Goal: Use online tool/utility: Utilize a website feature to perform a specific function

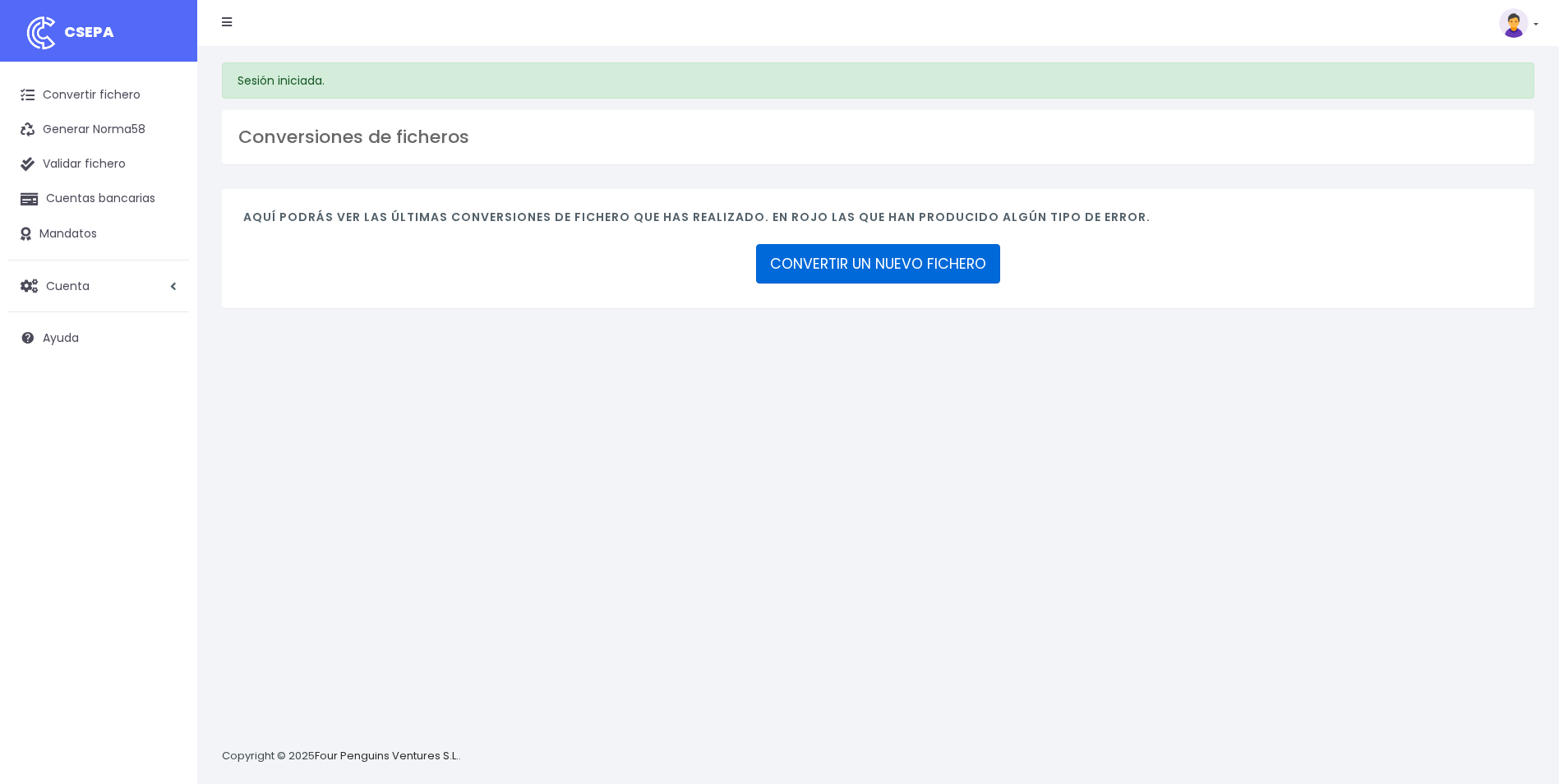
click at [895, 264] on link "CONVERTIR UN NUEVO FICHERO" at bounding box center [878, 263] width 244 height 39
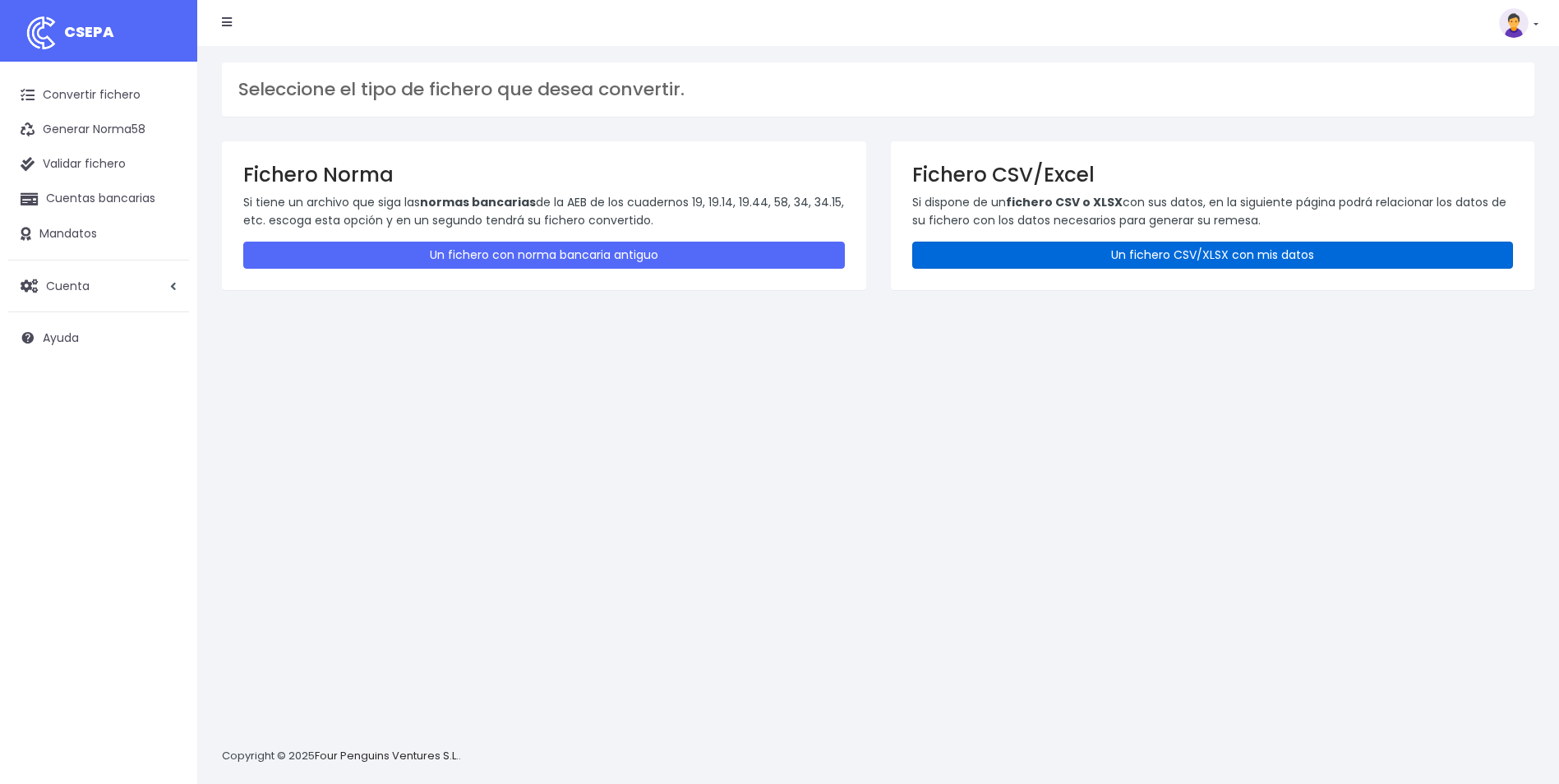
click at [1054, 247] on link "Un fichero CSV/XLSX con mis datos" at bounding box center [1213, 255] width 602 height 27
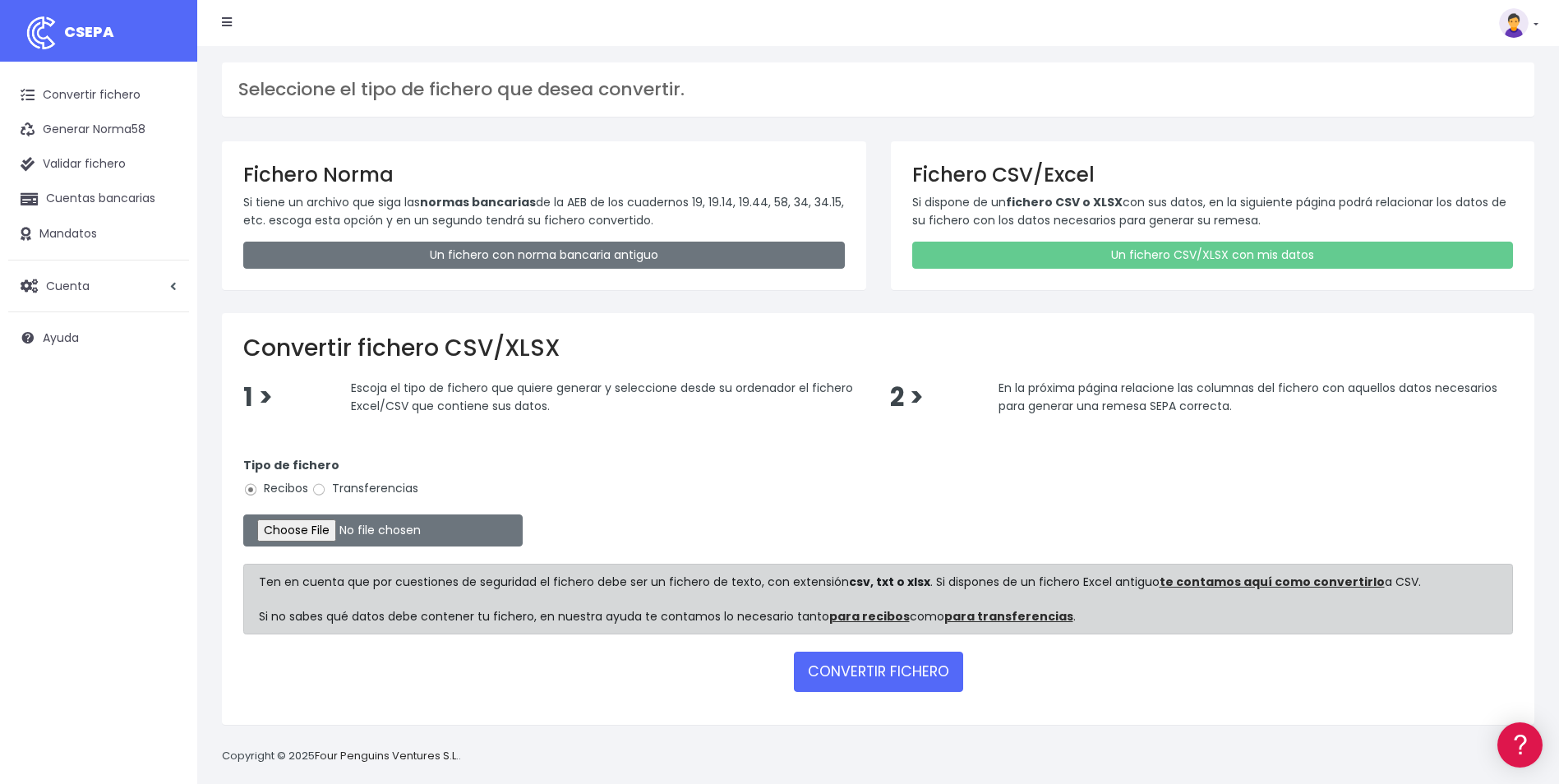
click at [319, 496] on input "Transferencias" at bounding box center [319, 490] width 15 height 15
radio input "true"
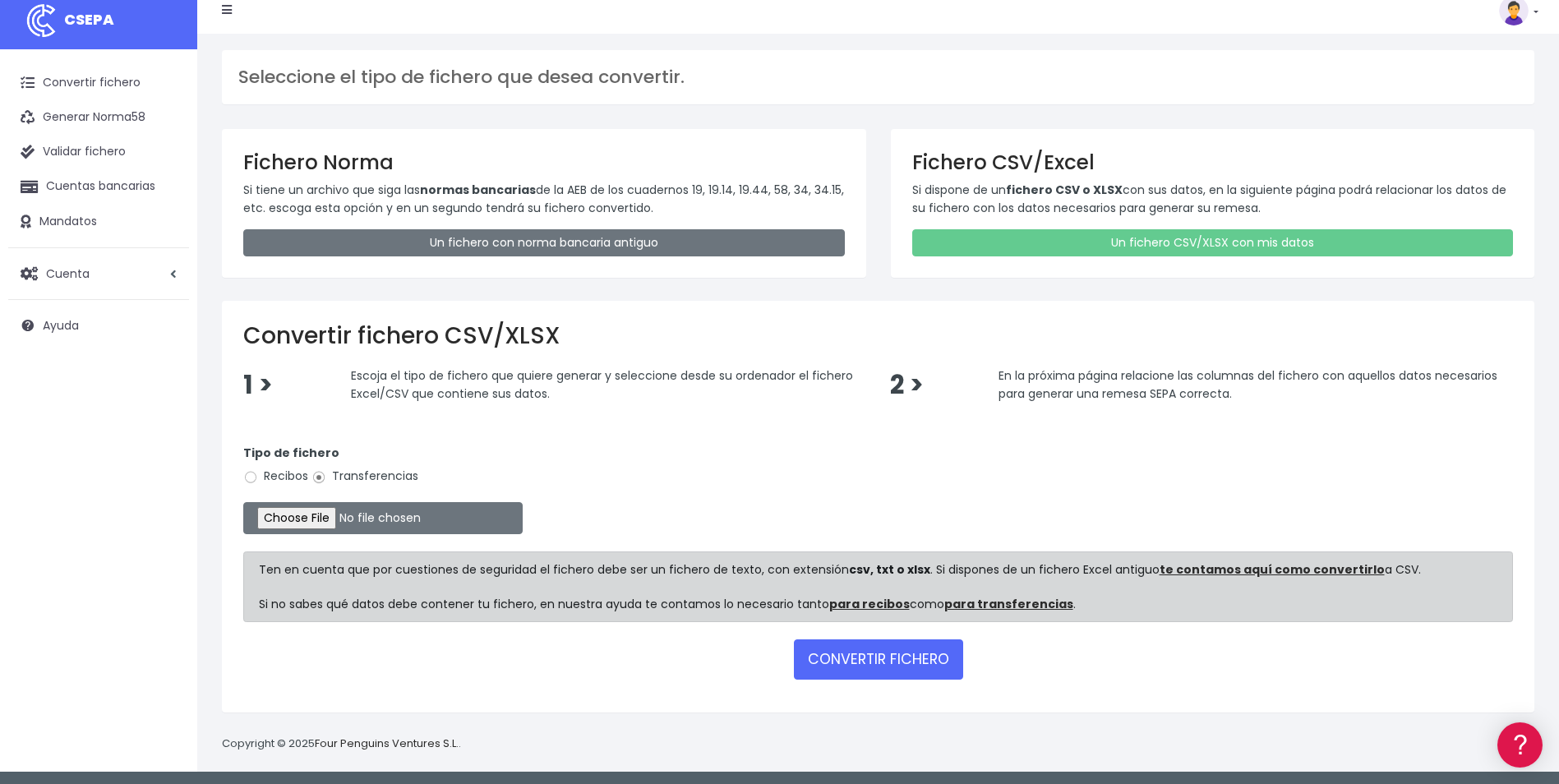
scroll to position [15, 0]
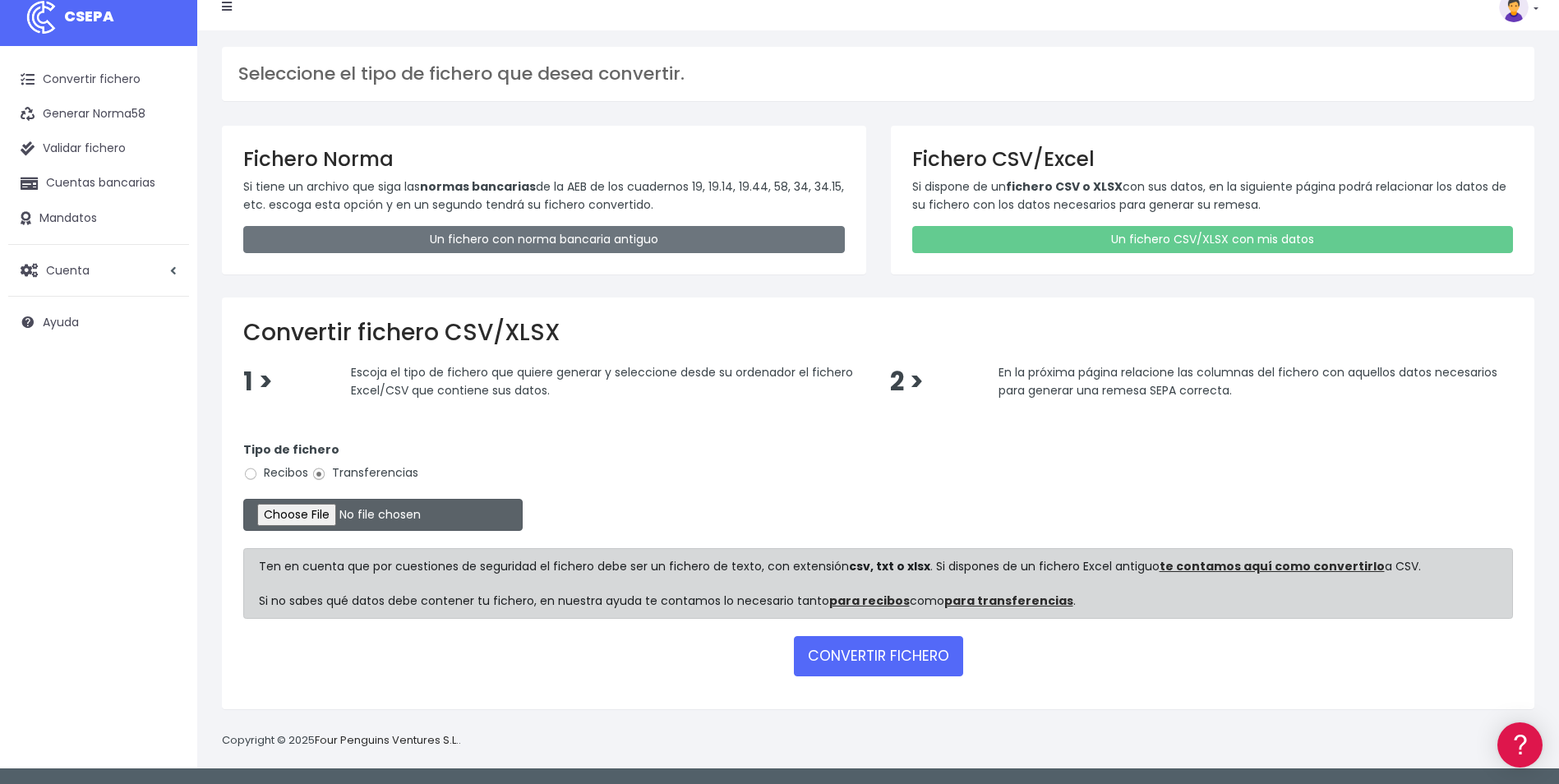
click at [305, 503] on input "file" at bounding box center [383, 514] width 279 height 32
type input "C:\fakepath\Plantilla GULEVE.csv.csv"
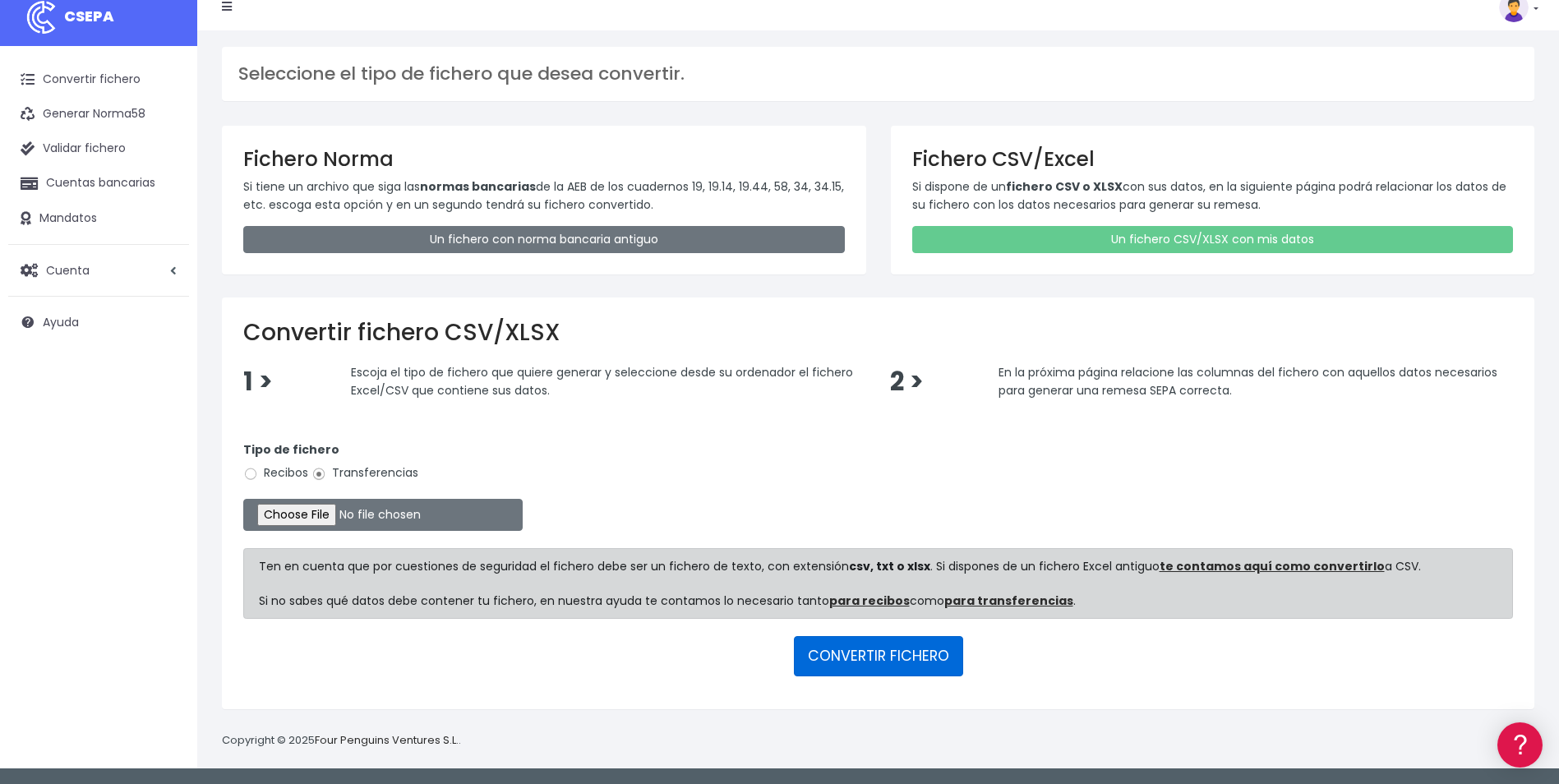
click at [828, 659] on button "CONVERTIR FICHERO" at bounding box center [879, 655] width 170 height 39
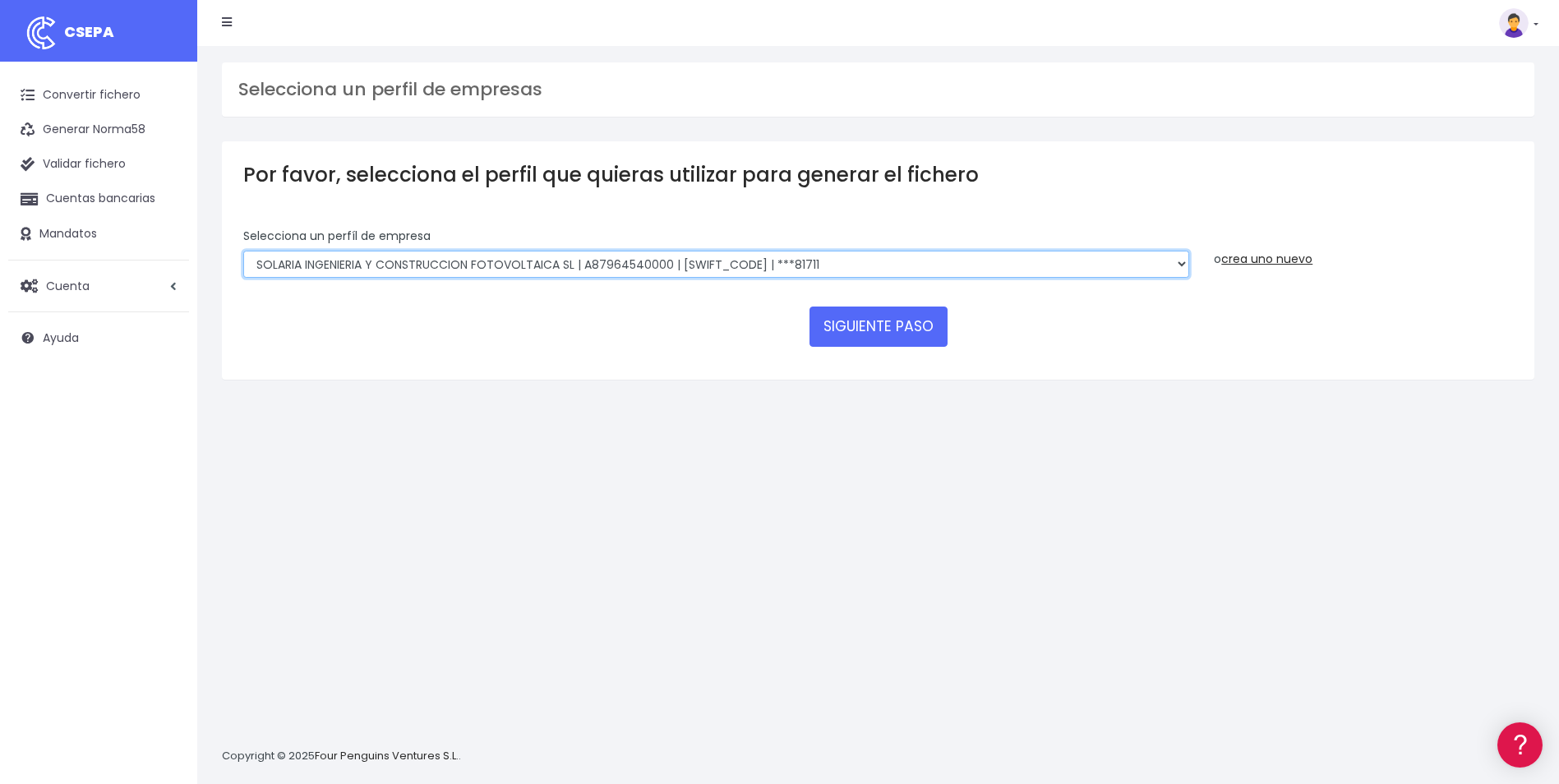
click at [1037, 263] on select "SOLARIA ENERGÍA Y MEDIOAMBIENTE, S.A | A83511501 | [SWIFT_CODE] | ***12639 SOLA…" at bounding box center [716, 264] width 945 height 28
select select "714"
click at [243, 251] on select "SOLARIA ENERGÍA Y MEDIOAMBIENTE, S.A | A83511501 | BSCHESMMXXX | ***12639 SOLAR…" at bounding box center [716, 264] width 945 height 28
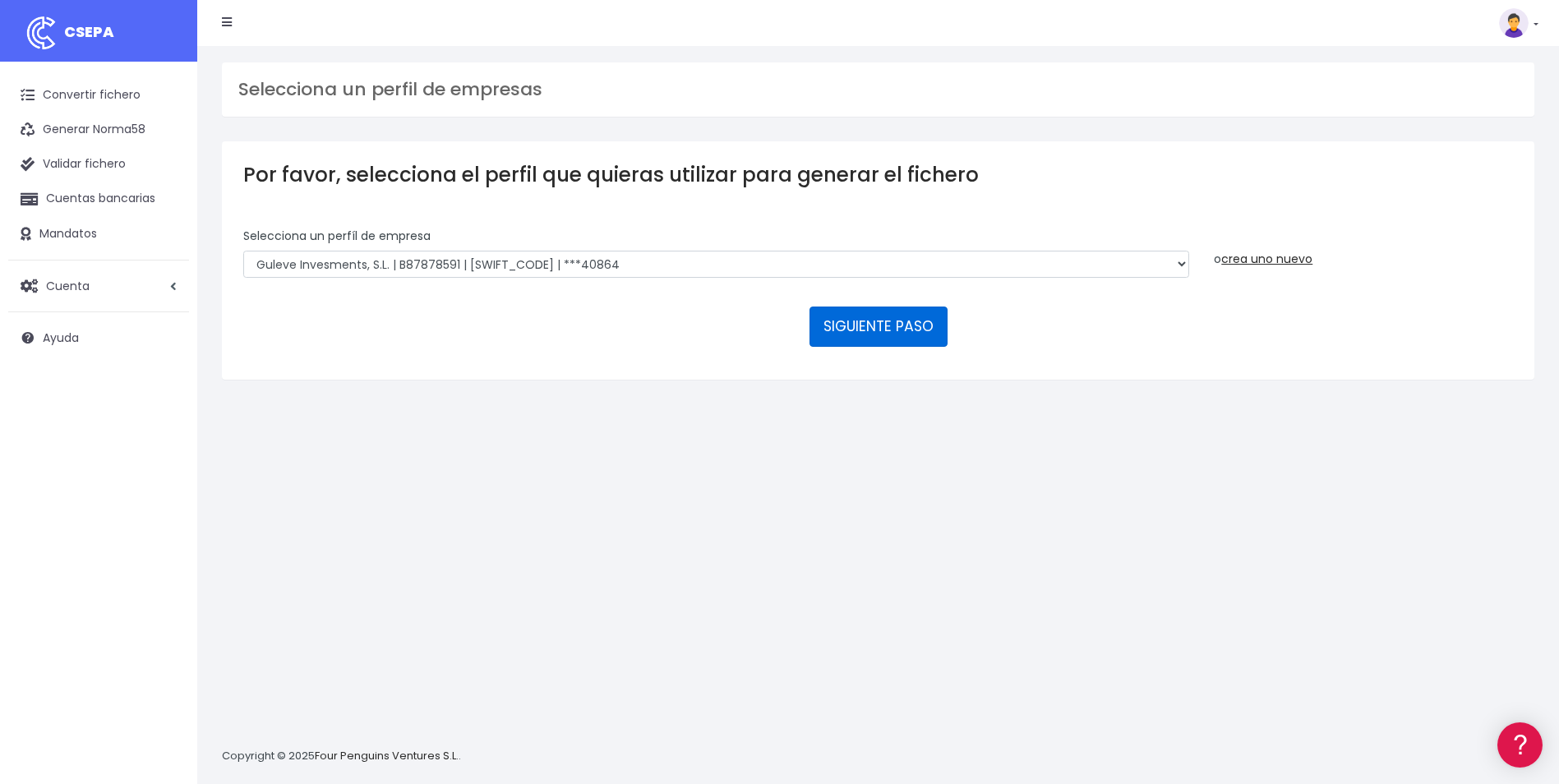
click at [856, 324] on button "SIGUIENTE PASO" at bounding box center [878, 325] width 138 height 39
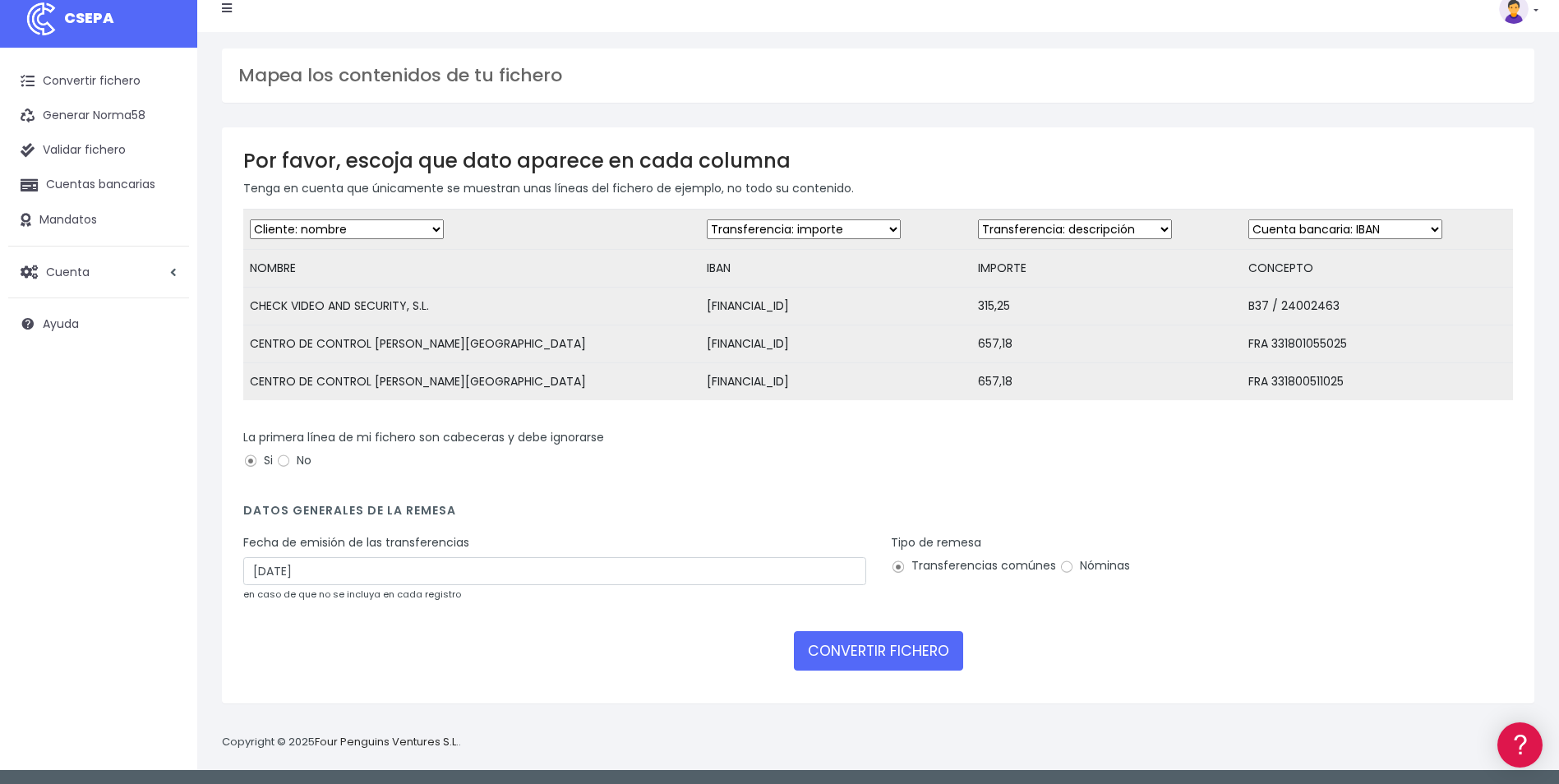
scroll to position [17, 0]
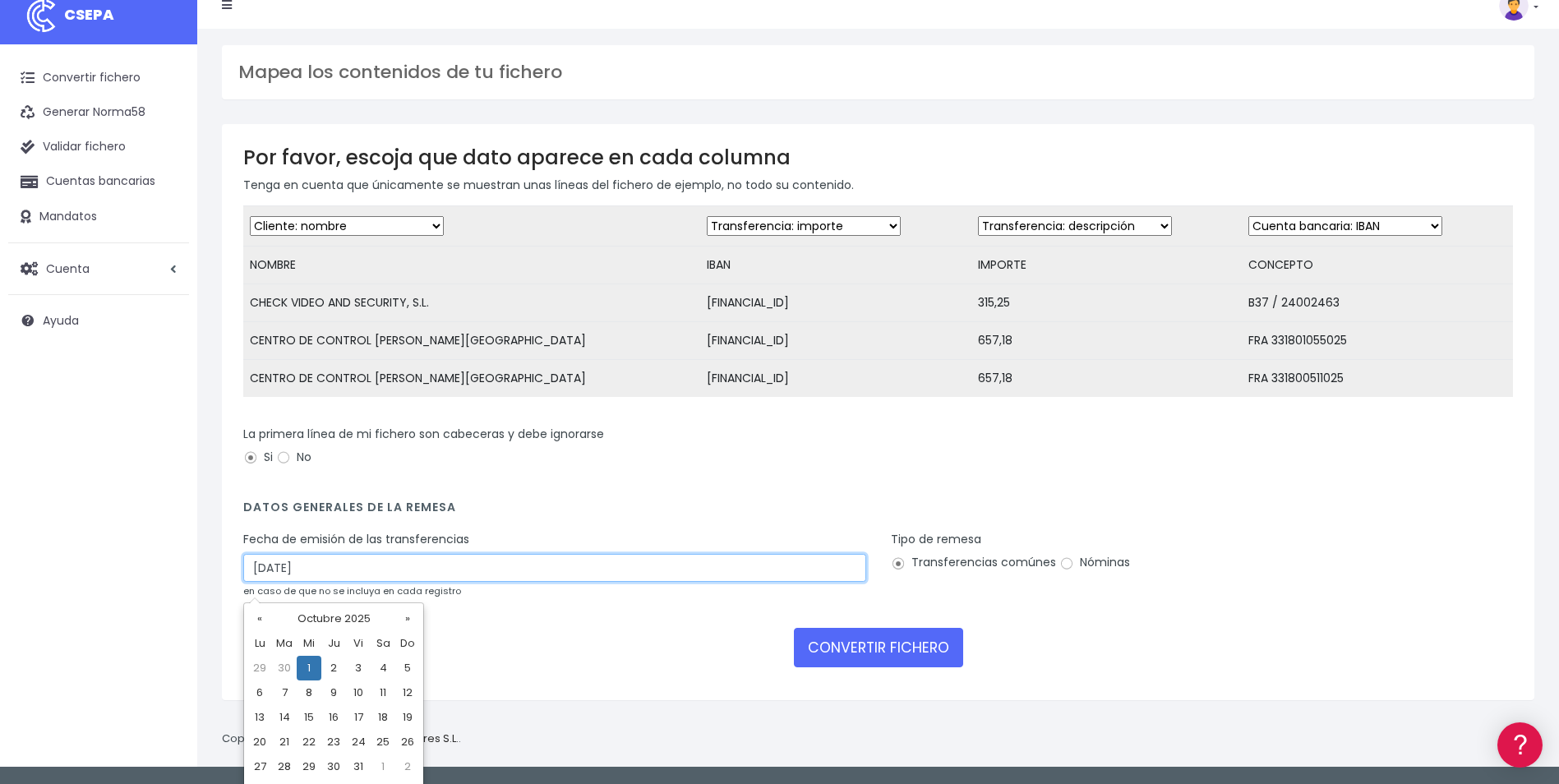
drag, startPoint x: 271, startPoint y: 578, endPoint x: 253, endPoint y: 576, distance: 18.1
click at [253, 576] on input "01/10/2025" at bounding box center [554, 567] width 623 height 28
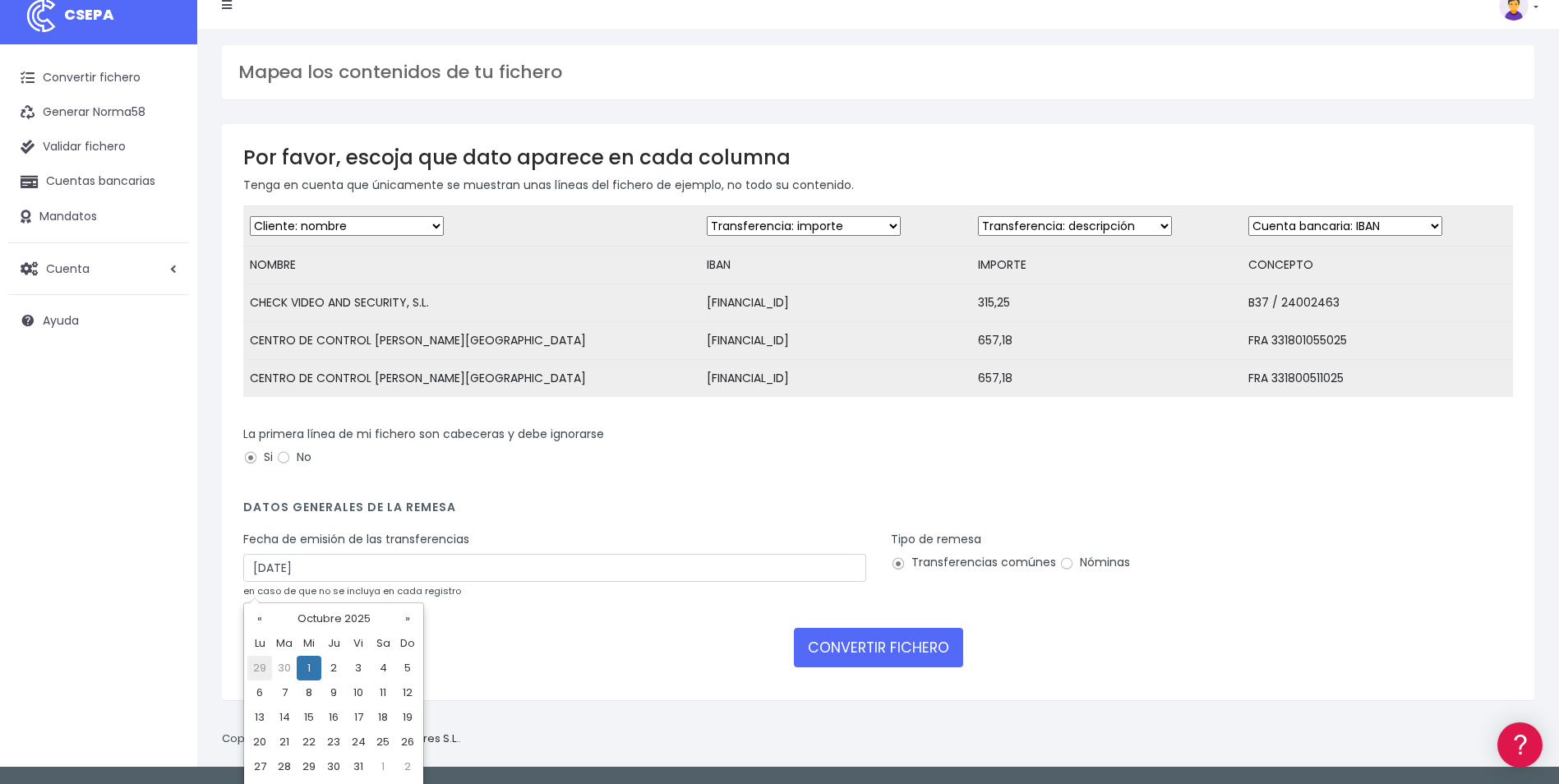
click at [260, 666] on td "29" at bounding box center [259, 667] width 25 height 25
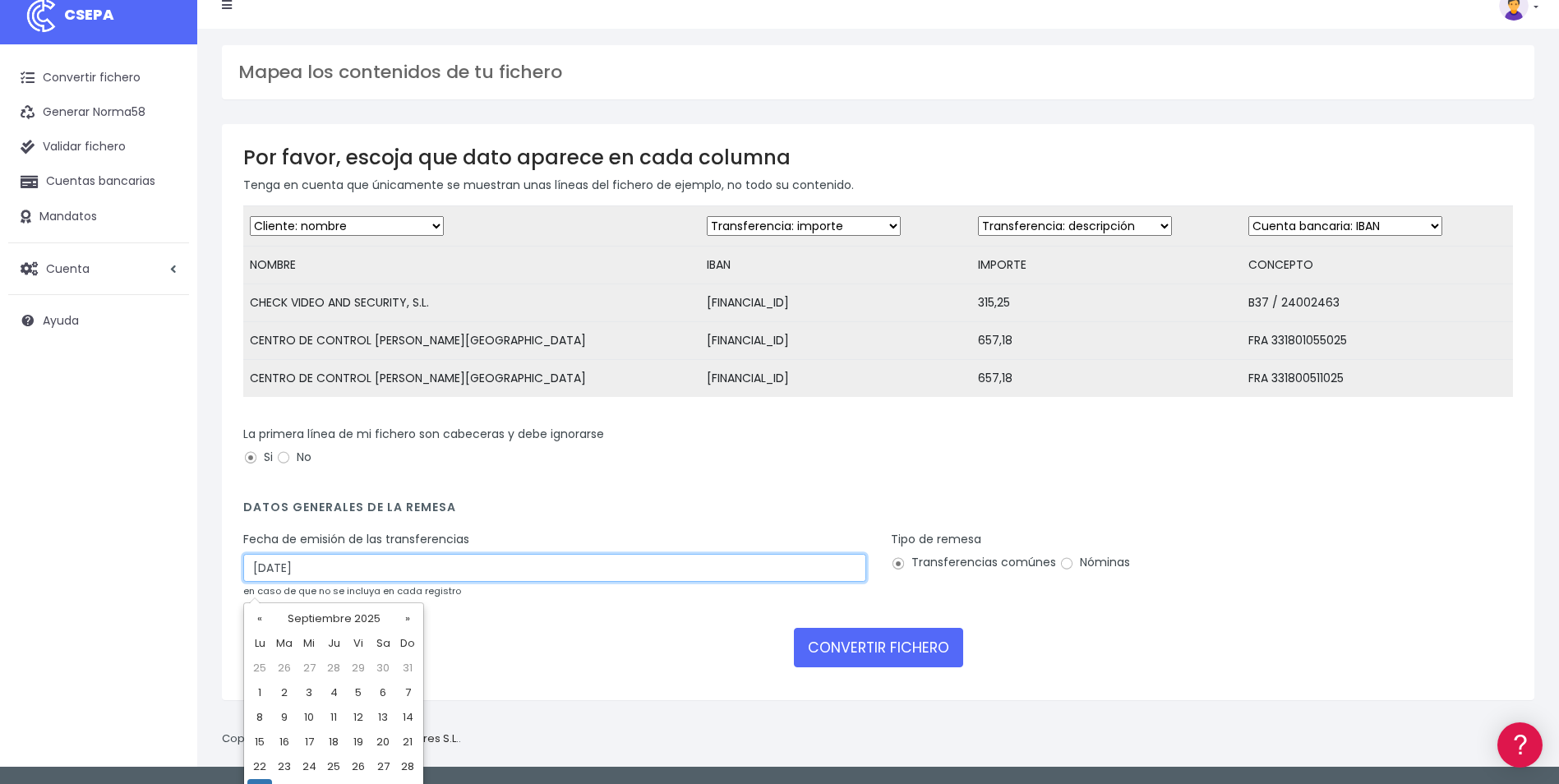
drag, startPoint x: 285, startPoint y: 579, endPoint x: 222, endPoint y: 581, distance: 63.0
click at [222, 581] on div "Por favor, escoja que dato aparece en cada columna Tenga en cuenta que únicamen…" at bounding box center [877, 412] width 1312 height 576
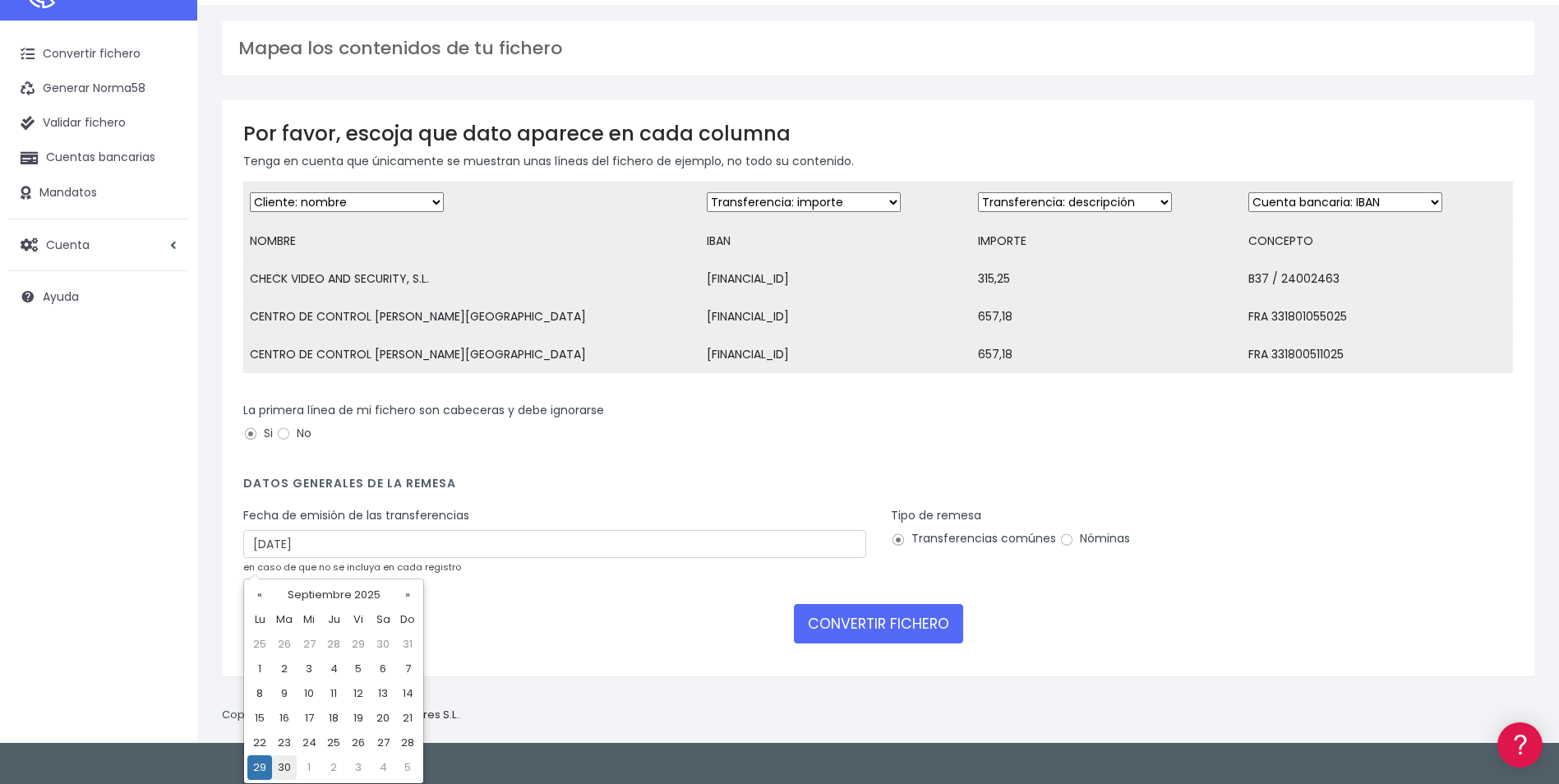
click at [286, 759] on td "30" at bounding box center [284, 767] width 25 height 25
type input "30/09/2025"
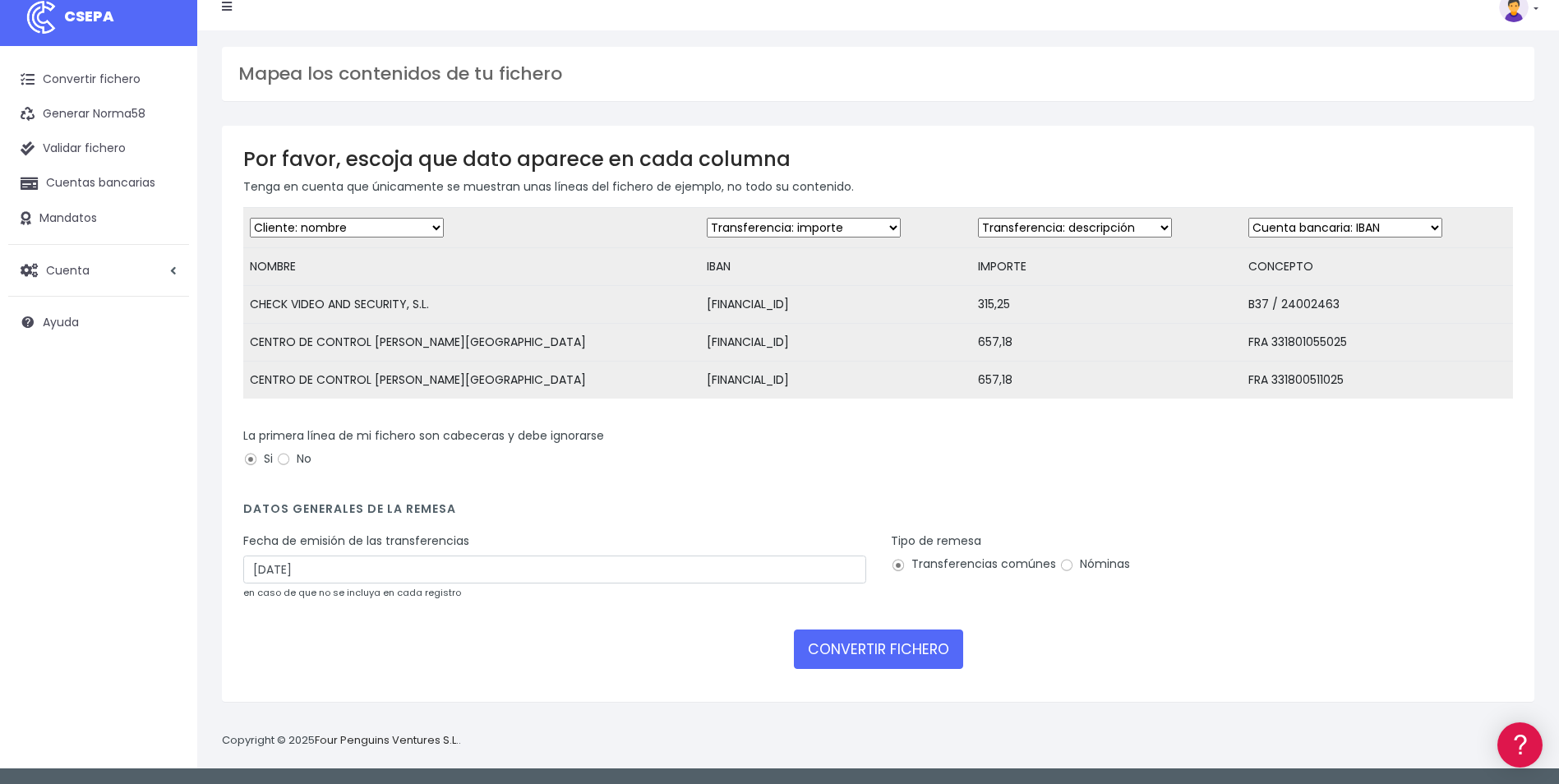
click at [769, 229] on select "Desechar campo Cliente: nombre Cliente: DNI Cliente: Email Cliente: referencia …" at bounding box center [803, 228] width 194 height 20
select select "iban"
click at [707, 218] on select "Desechar campo Cliente: nombre Cliente: DNI Cliente: Email Cliente: referencia …" at bounding box center [803, 228] width 194 height 20
click at [1034, 229] on select "Desechar campo Cliente: nombre Cliente: DNI Cliente: Email Cliente: referencia …" at bounding box center [1075, 228] width 194 height 20
select select "amount"
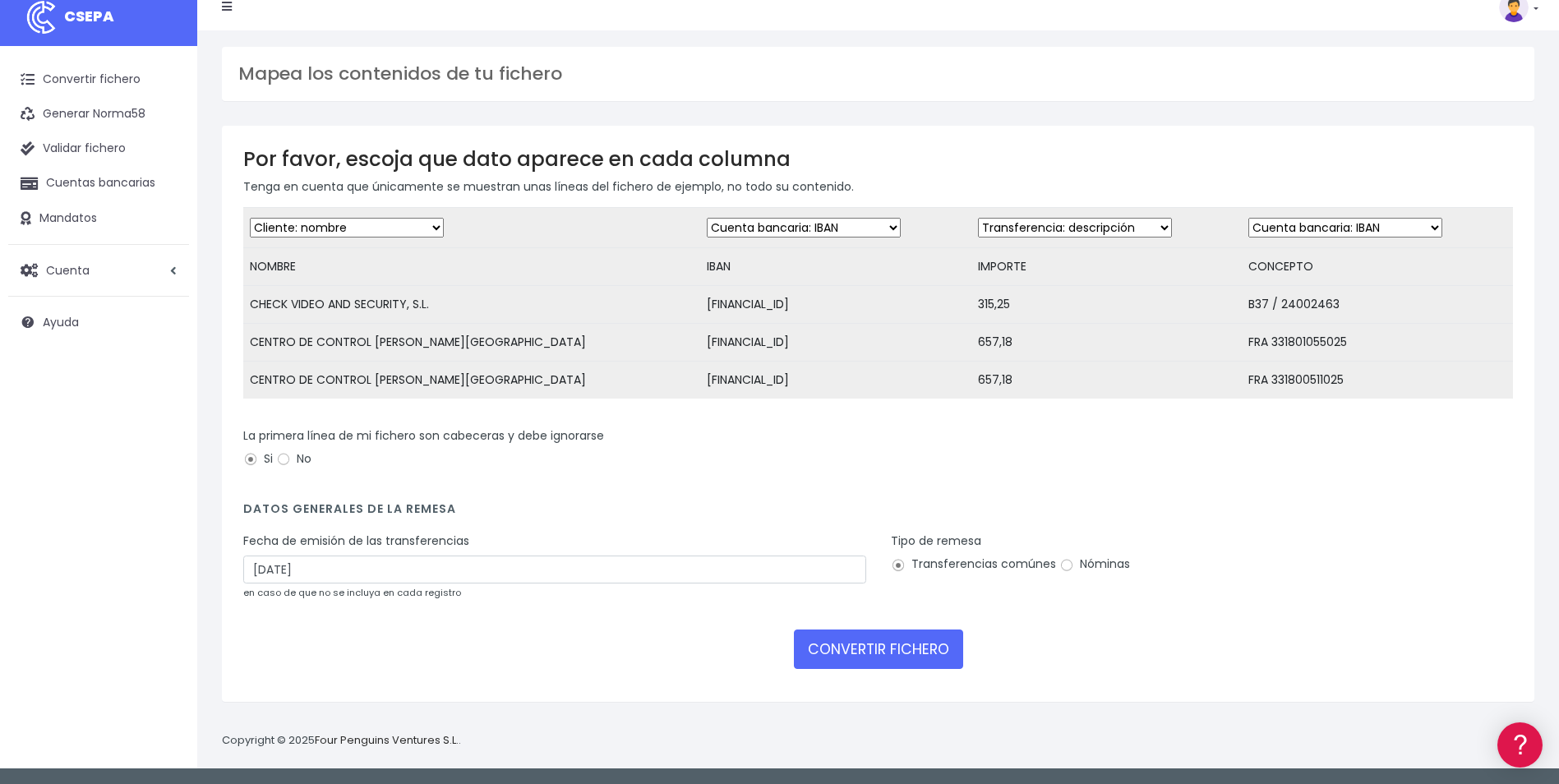
click at [978, 218] on select "Desechar campo Cliente: nombre Cliente: DNI Cliente: Email Cliente: referencia …" at bounding box center [1075, 228] width 194 height 20
click at [1334, 226] on select "Desechar campo Cliente: nombre Cliente: DNI Cliente: Email Cliente: referencia …" at bounding box center [1345, 228] width 194 height 20
select select "description"
click at [1248, 218] on select "Desechar campo Cliente: nombre Cliente: DNI Cliente: Email Cliente: referencia …" at bounding box center [1345, 228] width 194 height 20
click at [907, 660] on button "CONVERTIR FICHERO" at bounding box center [879, 648] width 170 height 39
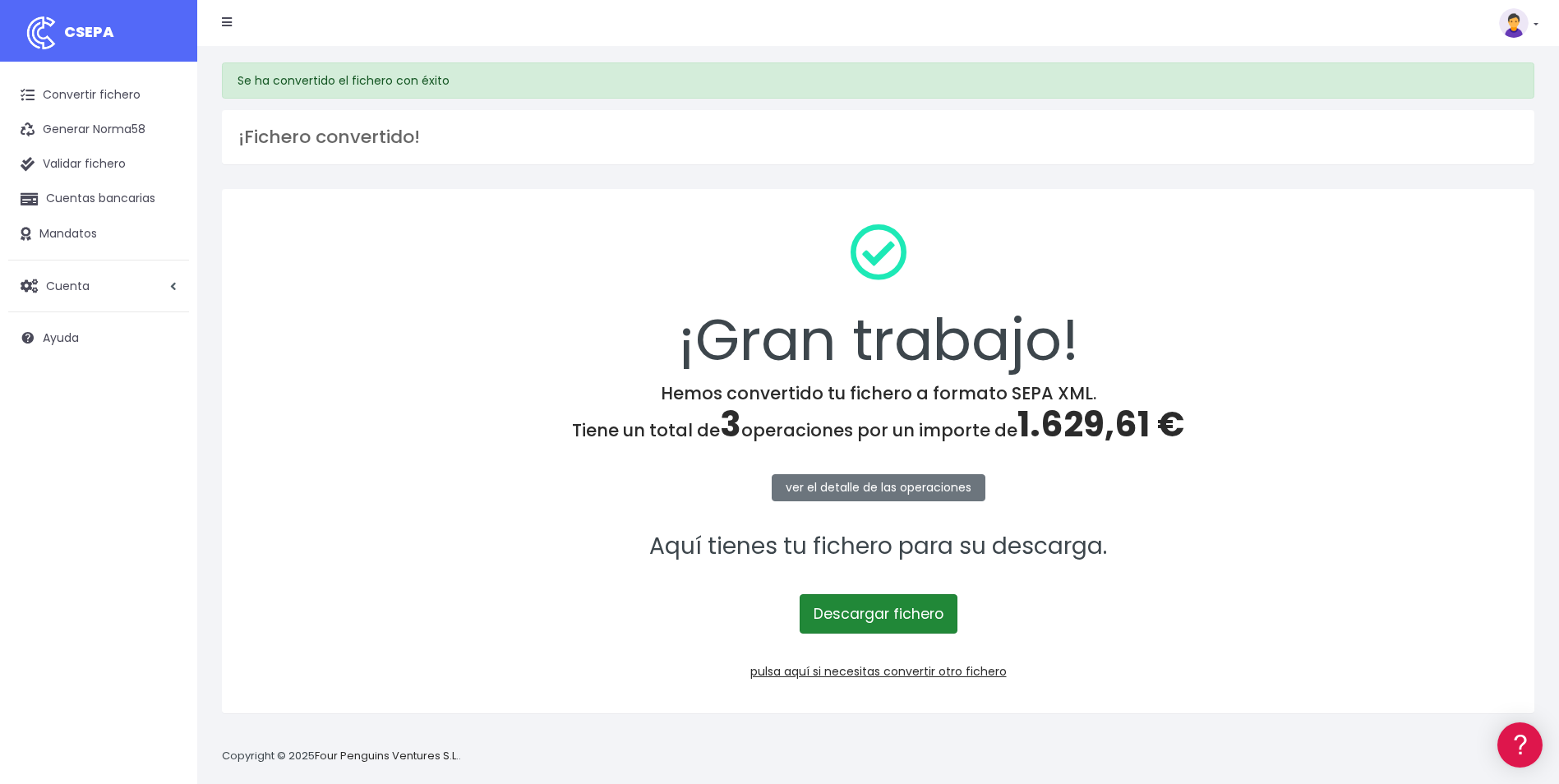
click at [873, 611] on link "Descargar fichero" at bounding box center [878, 614] width 158 height 39
click at [437, 418] on h4 "Hemos convertido tu fichero a formato SEPA XML. Tiene un total de 3 operaciones…" at bounding box center [878, 414] width 1269 height 62
click at [894, 670] on link "pulsa aquí si necesitas convertir otro fichero" at bounding box center [878, 671] width 256 height 16
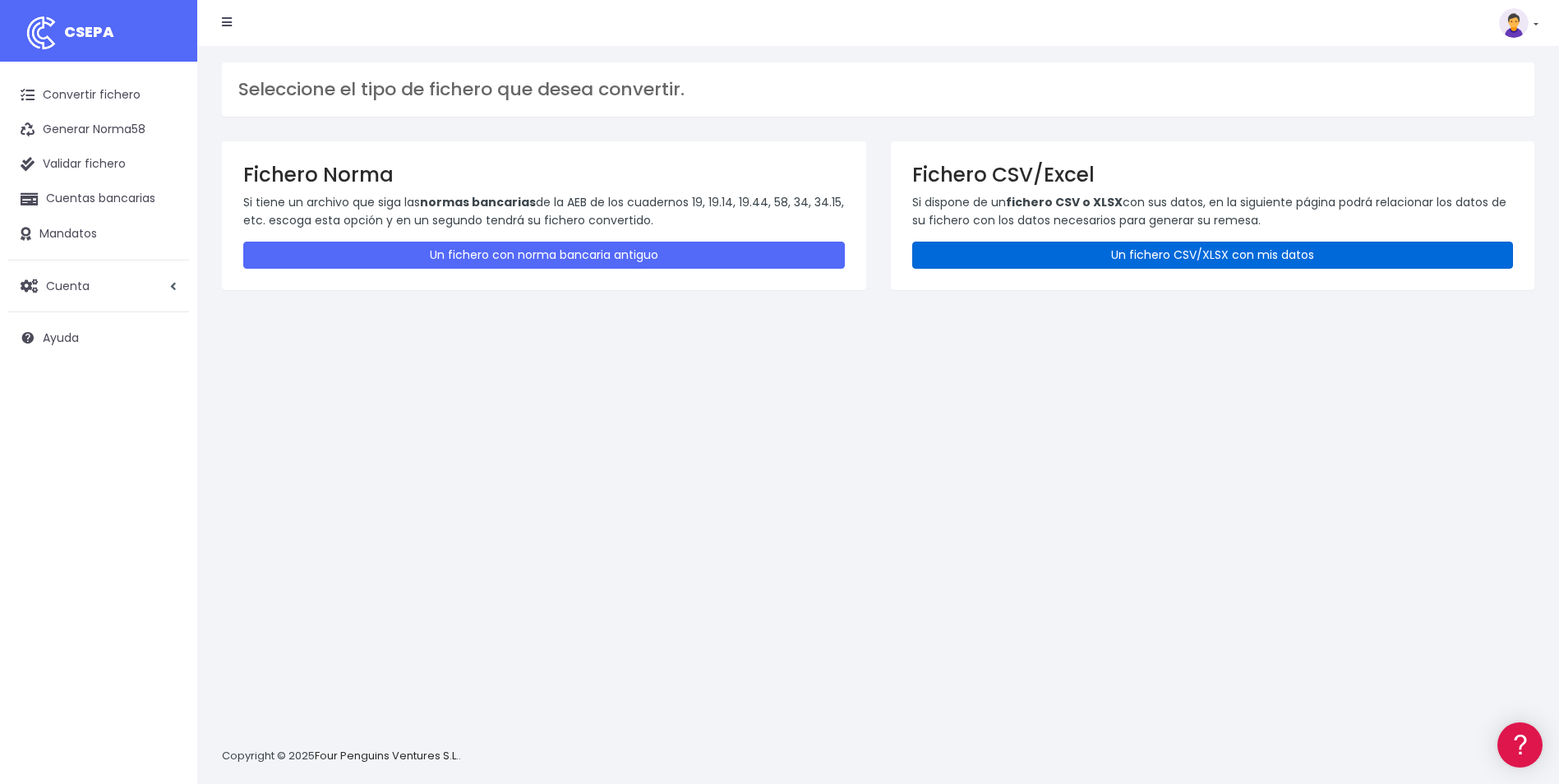
click at [1007, 259] on link "Un fichero CSV/XLSX con mis datos" at bounding box center [1213, 255] width 602 height 27
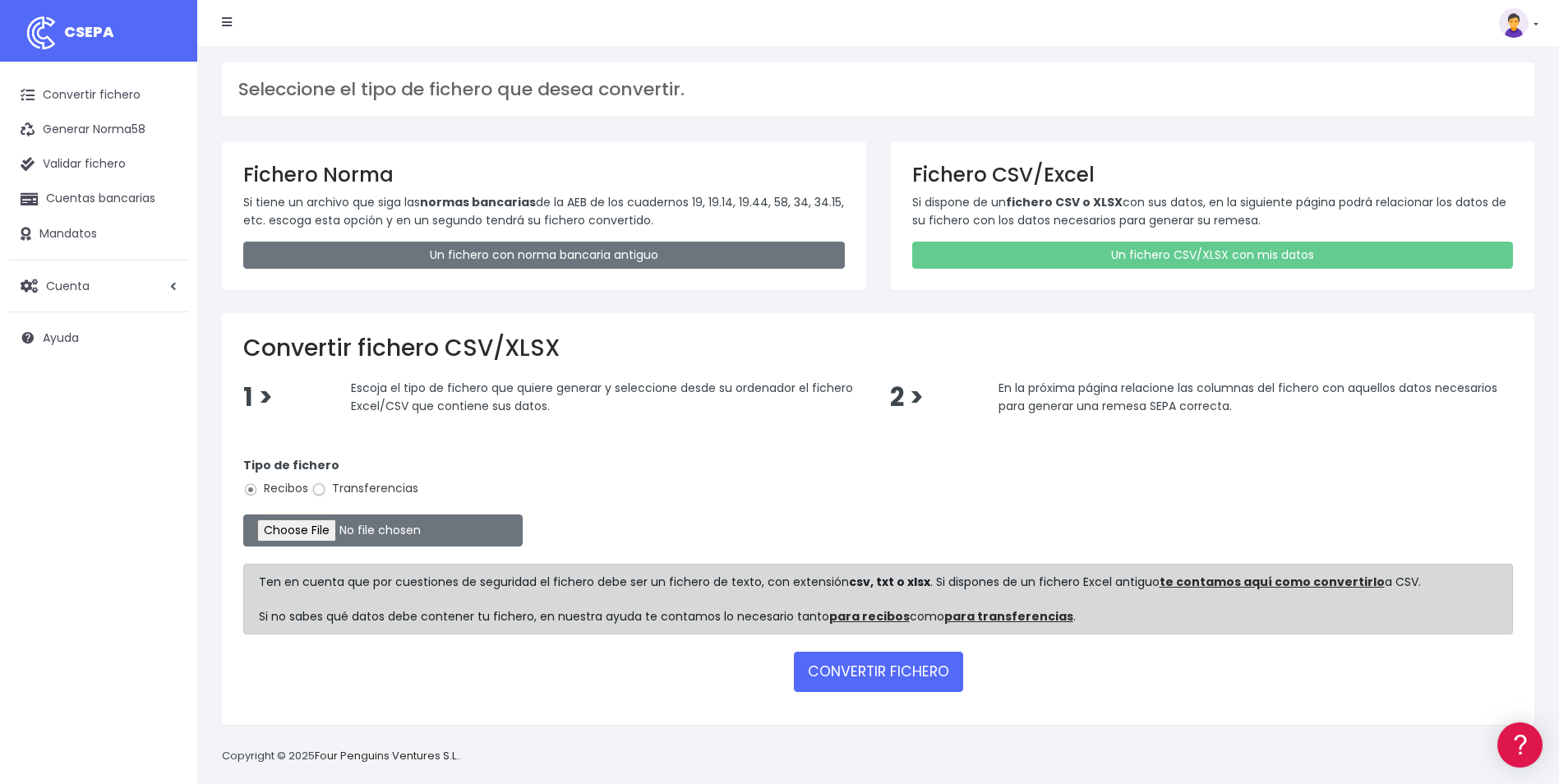
click at [321, 487] on input "Transferencias" at bounding box center [319, 490] width 15 height 15
radio input "true"
click at [321, 542] on input "file" at bounding box center [383, 530] width 279 height 32
type input "C:\fakepath\Plantilla LERAPA.csv.csv"
click at [881, 681] on button "CONVERTIR FICHERO" at bounding box center [879, 671] width 170 height 39
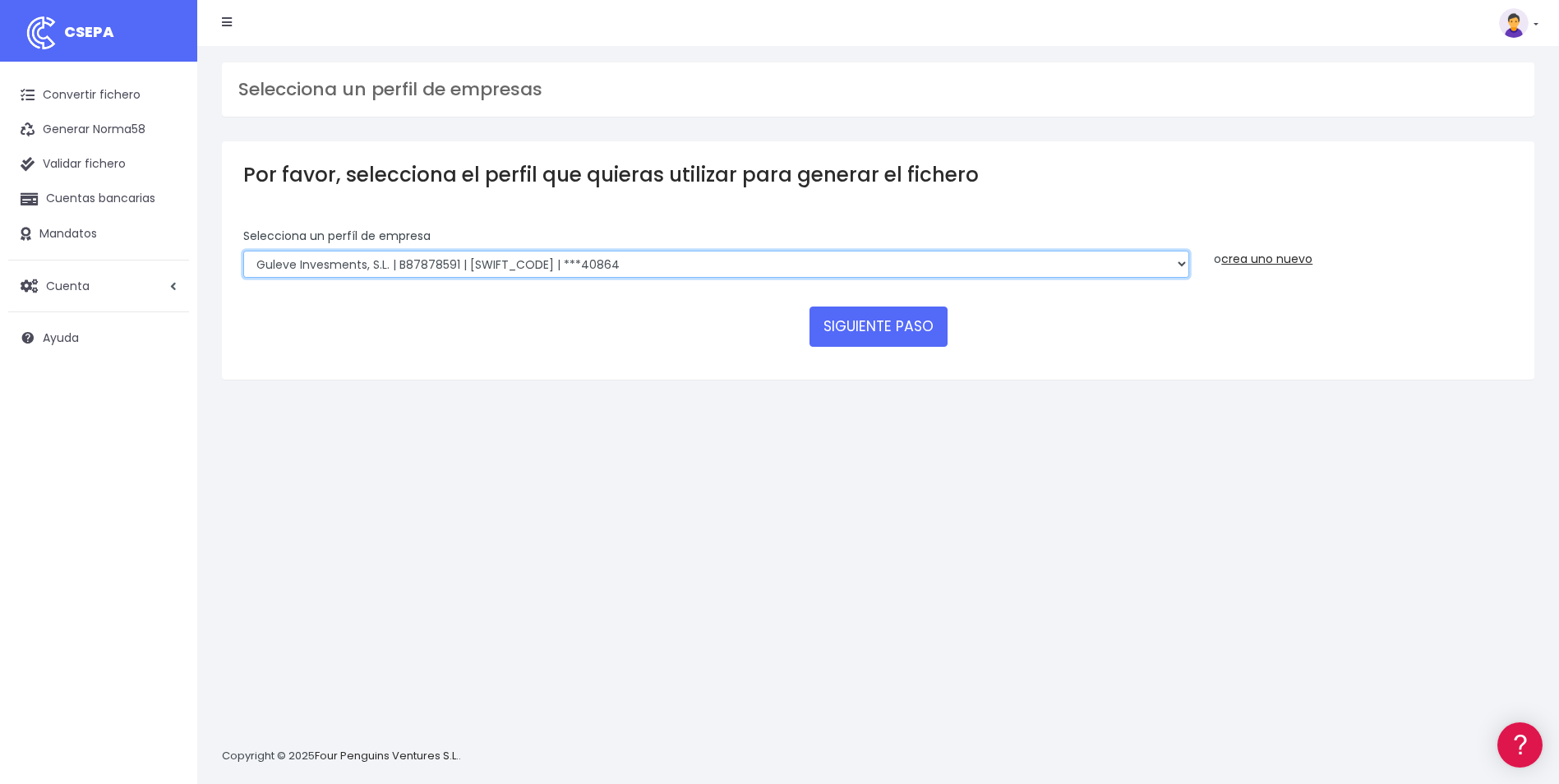
click at [717, 263] on select "SOLARIA ENERGÍA Y MEDIOAMBIENTE, S.A | A83511501 | [SWIFT_CODE] | ***12639 SOLA…" at bounding box center [716, 264] width 945 height 28
select select "716"
click at [243, 251] on select "SOLARIA ENERGÍA Y MEDIOAMBIENTE, S.A | A83511501 | [SWIFT_CODE] | ***12639 SOLA…" at bounding box center [716, 264] width 945 height 28
click at [865, 336] on button "SIGUIENTE PASO" at bounding box center [878, 325] width 138 height 39
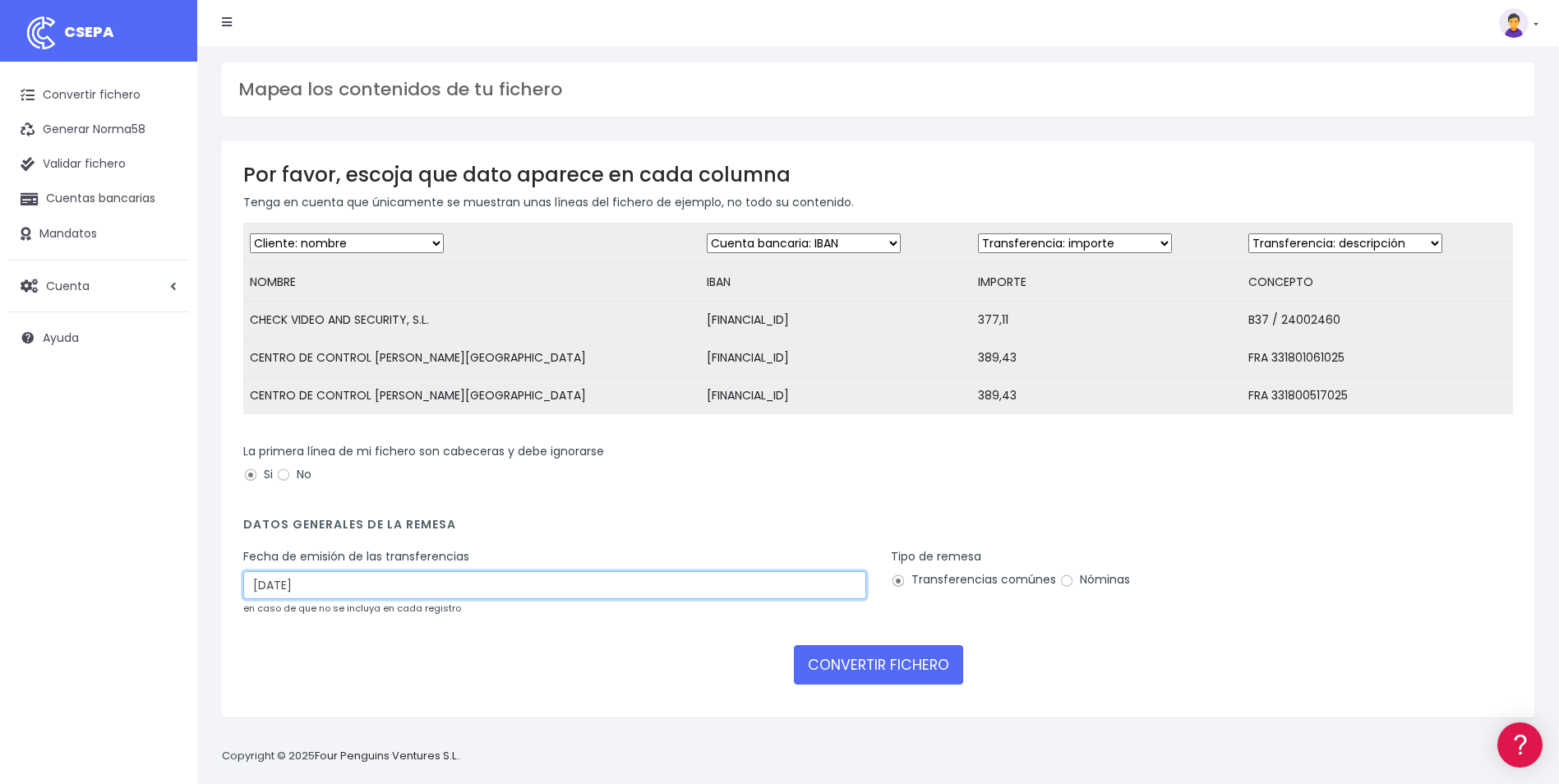
click at [273, 599] on input "[DATE]" at bounding box center [554, 584] width 623 height 28
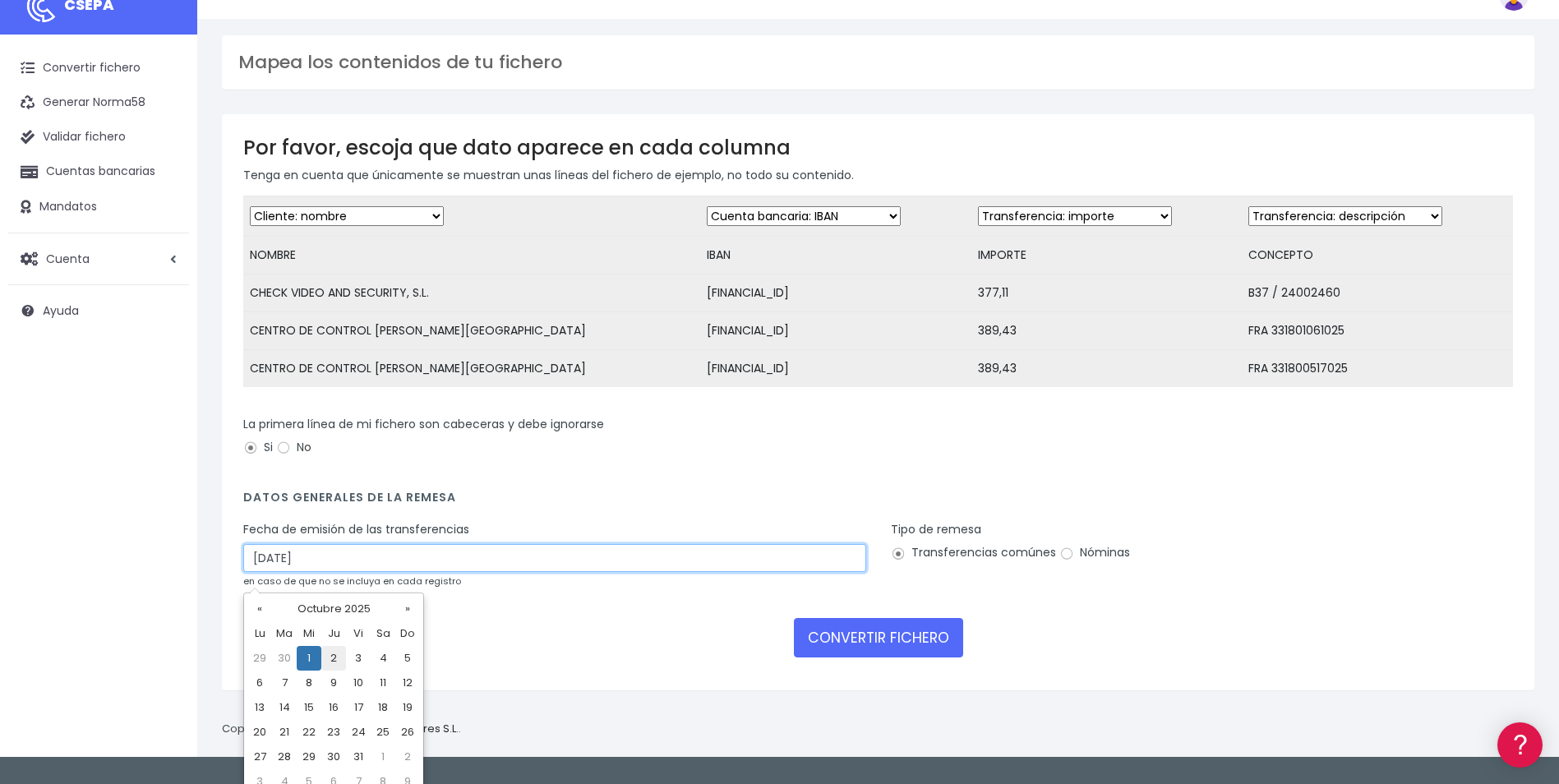
scroll to position [41, 0]
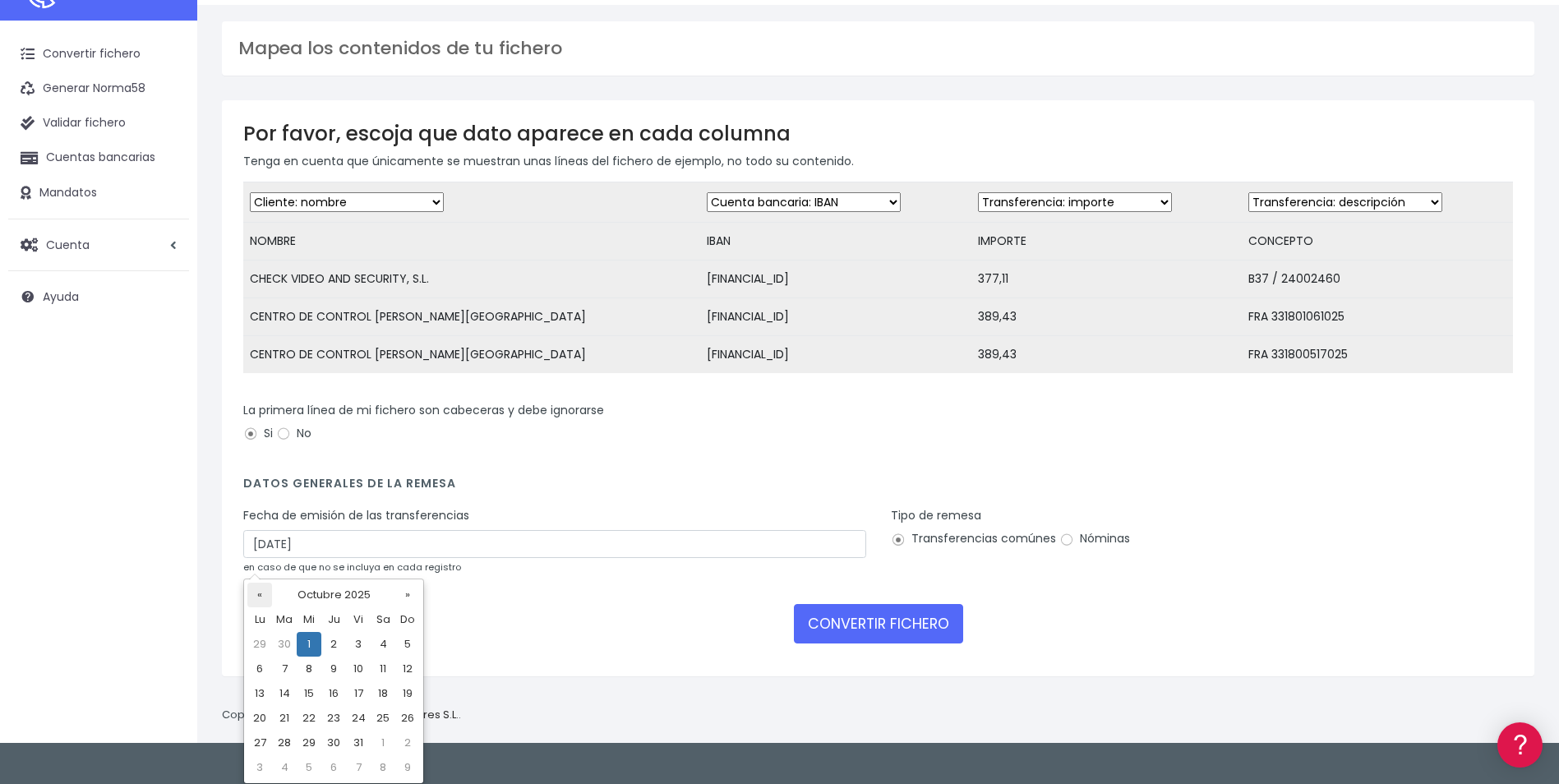
click at [263, 600] on th "«" at bounding box center [259, 594] width 25 height 25
click at [283, 772] on td "30" at bounding box center [284, 767] width 25 height 25
type input "[DATE]"
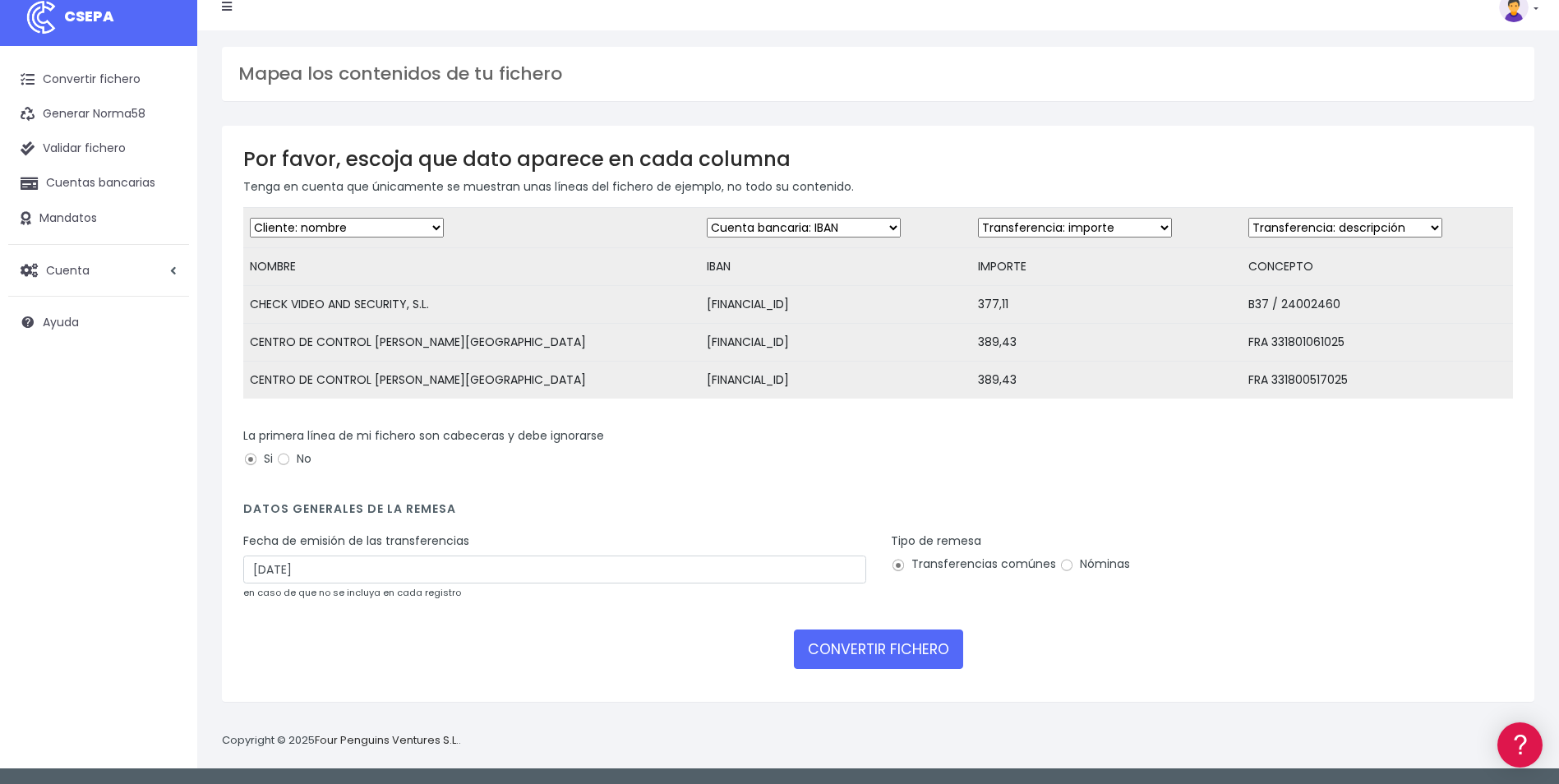
scroll to position [17, 0]
click at [886, 654] on button "CONVERTIR FICHERO" at bounding box center [879, 648] width 170 height 39
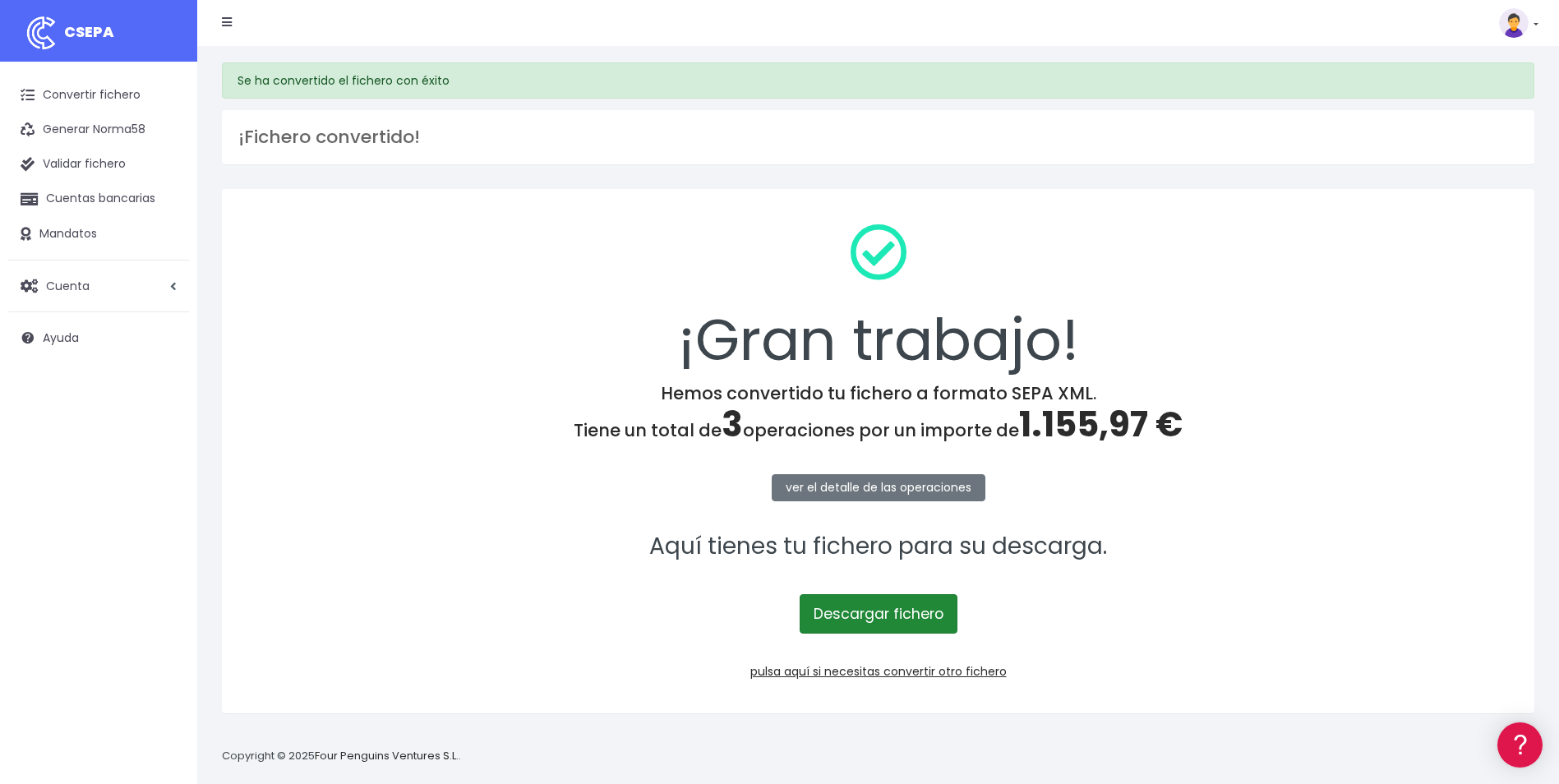
click at [854, 603] on link "Descargar fichero" at bounding box center [878, 614] width 158 height 39
drag, startPoint x: 1188, startPoint y: 676, endPoint x: 1102, endPoint y: 651, distance: 89.6
click at [1188, 676] on p "pulsa aquí si necesitas convertir otro fichero" at bounding box center [878, 671] width 1269 height 18
click at [881, 670] on link "pulsa aquí si necesitas convertir otro fichero" at bounding box center [878, 671] width 256 height 16
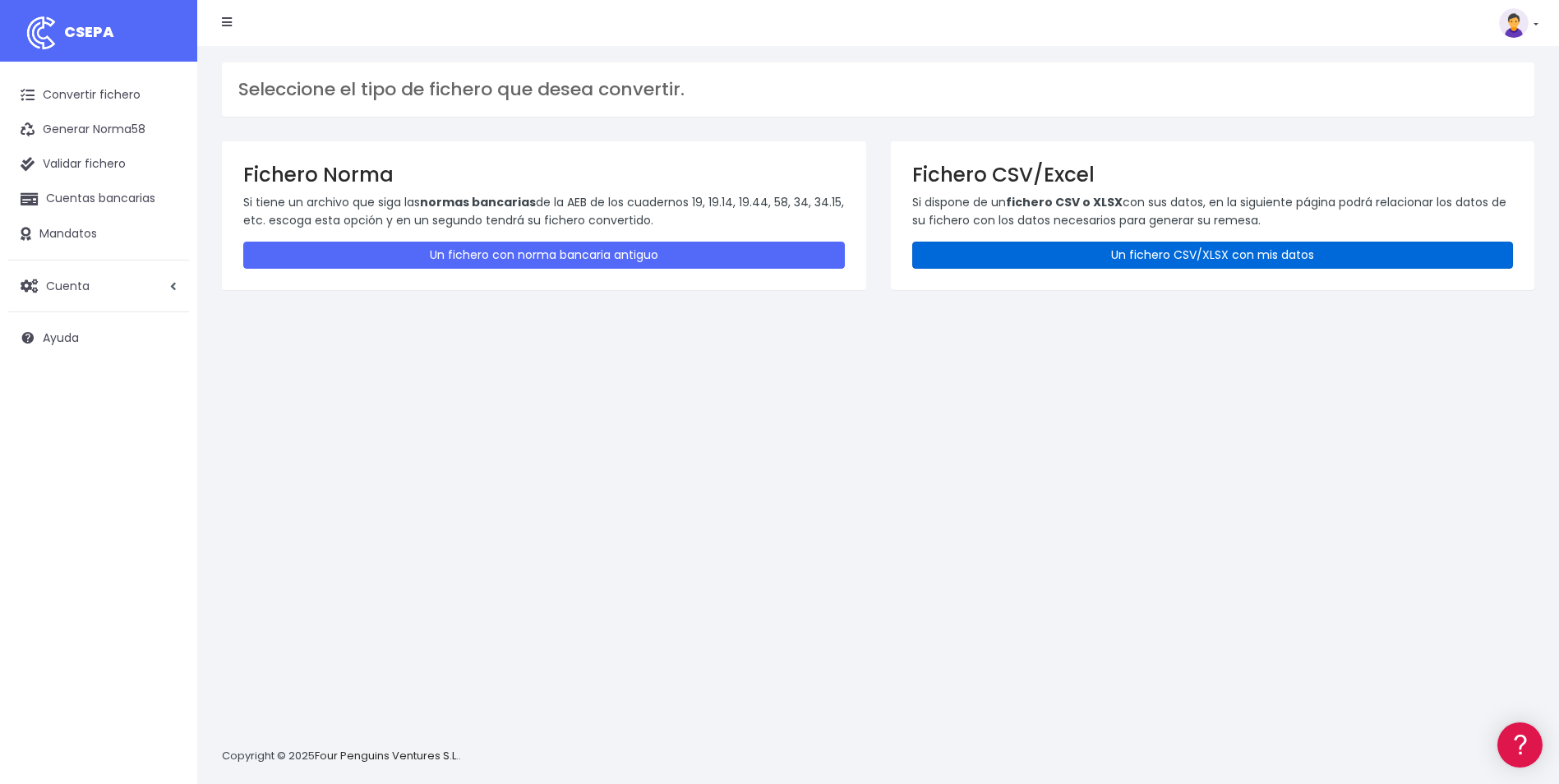
click at [1089, 258] on link "Un fichero CSV/XLSX con mis datos" at bounding box center [1213, 255] width 602 height 27
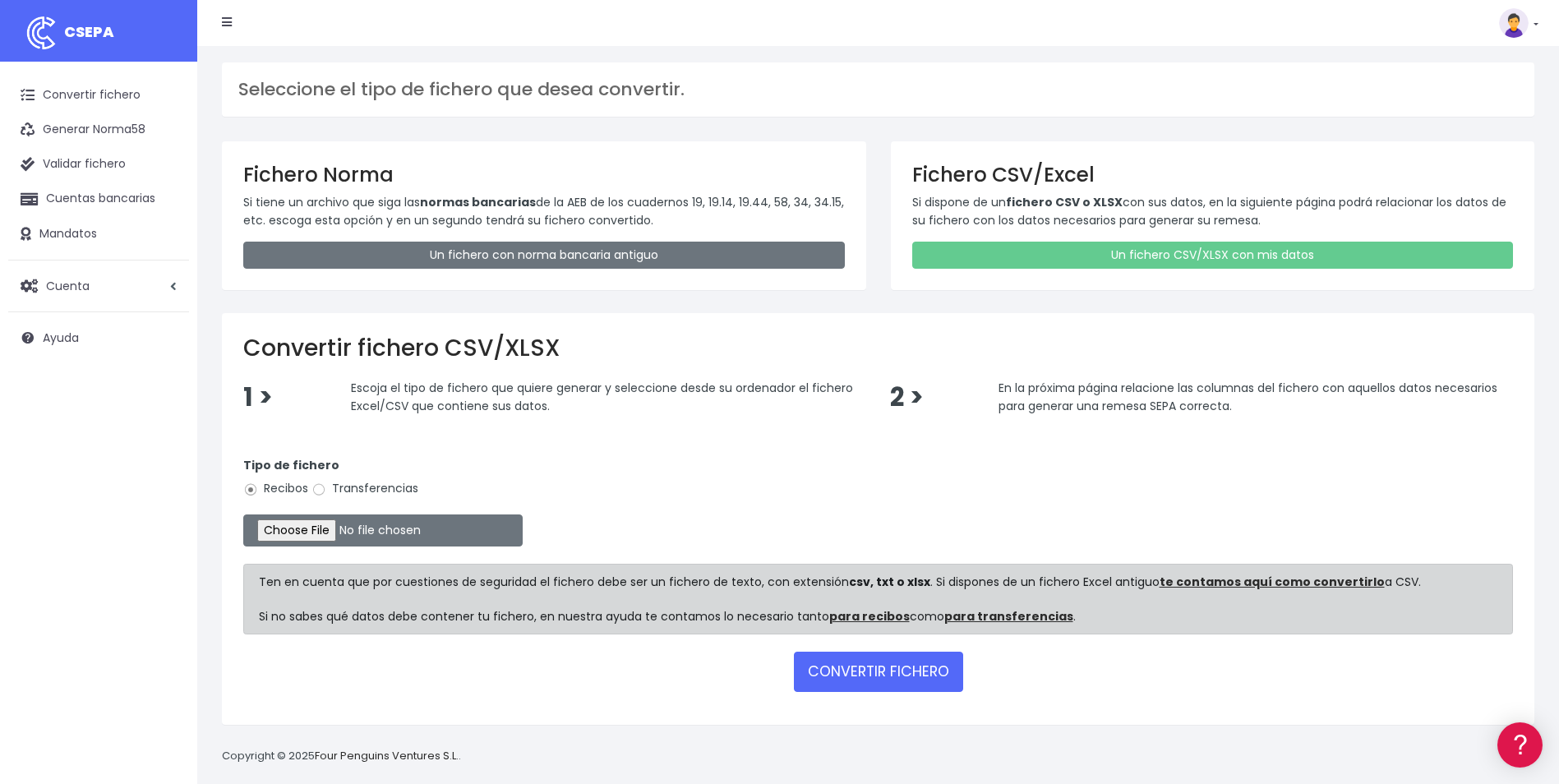
click at [329, 486] on label "Transferencias" at bounding box center [365, 488] width 107 height 17
click at [326, 486] on input "Transferencias" at bounding box center [319, 490] width 15 height 15
radio input "true"
click at [325, 531] on input "file" at bounding box center [383, 530] width 279 height 32
type input "C:\fakepath\Plantilla PFV100.csv.csv"
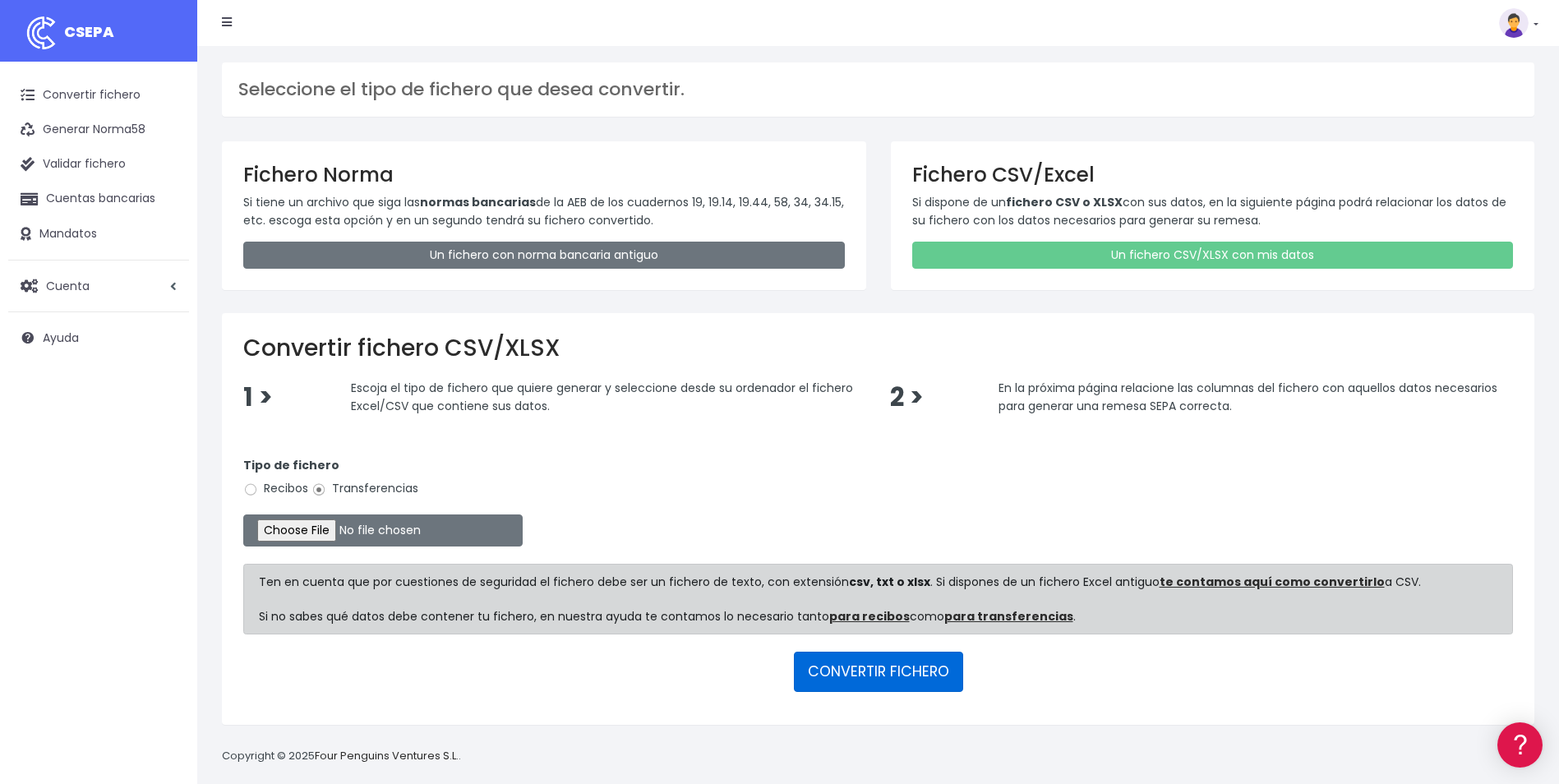
click at [903, 673] on button "CONVERTIR FICHERO" at bounding box center [879, 671] width 170 height 39
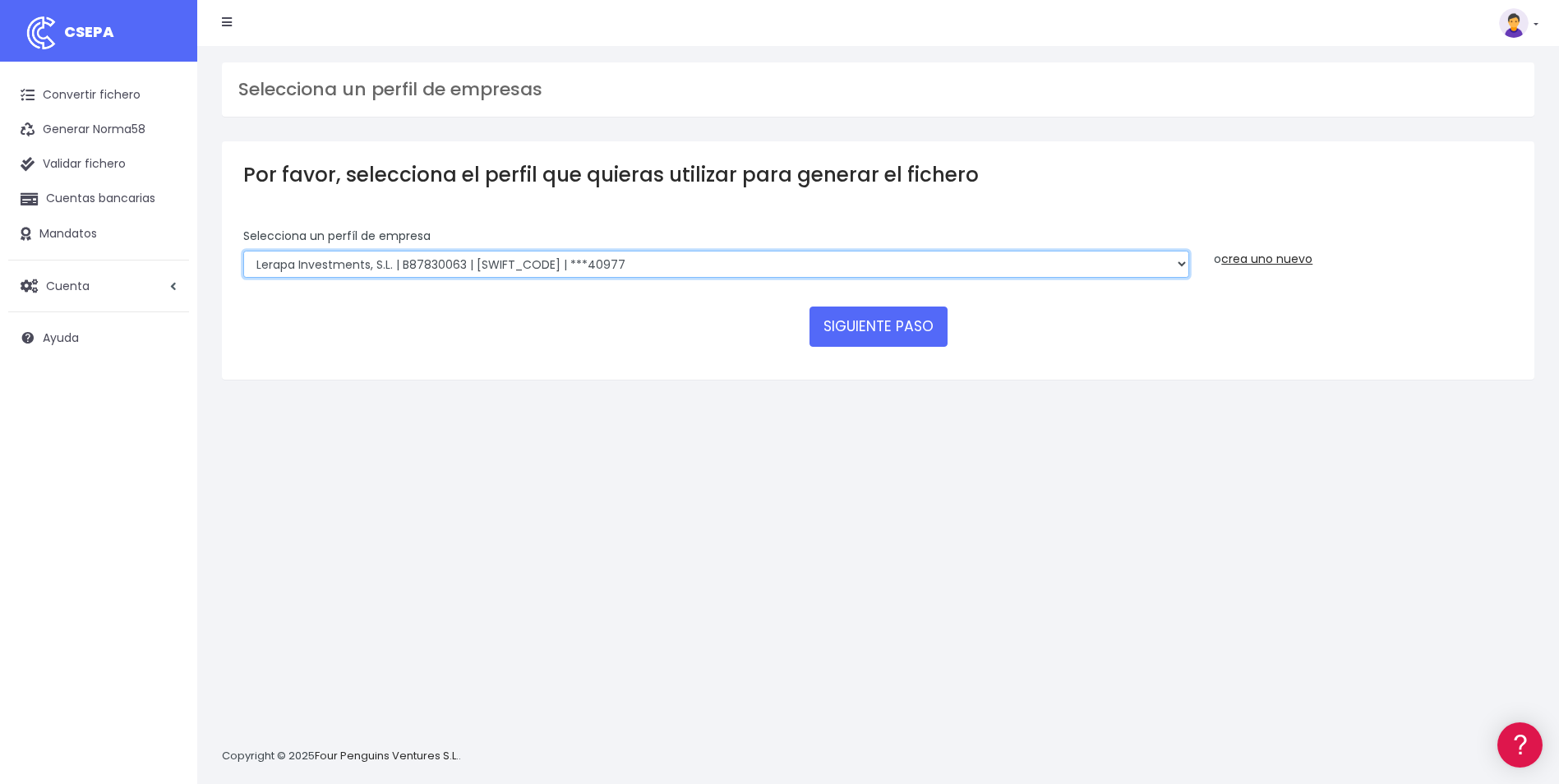
drag, startPoint x: 676, startPoint y: 266, endPoint x: 643, endPoint y: 279, distance: 35.5
click at [676, 266] on select "SOLARIA ENERGÍA Y MEDIOAMBIENTE, S.A | A83511501 | [SWIFT_CODE] | ***12639 SOLA…" at bounding box center [716, 264] width 945 height 28
select select "719"
click at [243, 251] on select "SOLARIA ENERGÍA Y MEDIOAMBIENTE, S.A | A83511501 | [SWIFT_CODE] | ***12639 SOLA…" at bounding box center [716, 264] width 945 height 28
click at [863, 322] on button "SIGUIENTE PASO" at bounding box center [878, 325] width 138 height 39
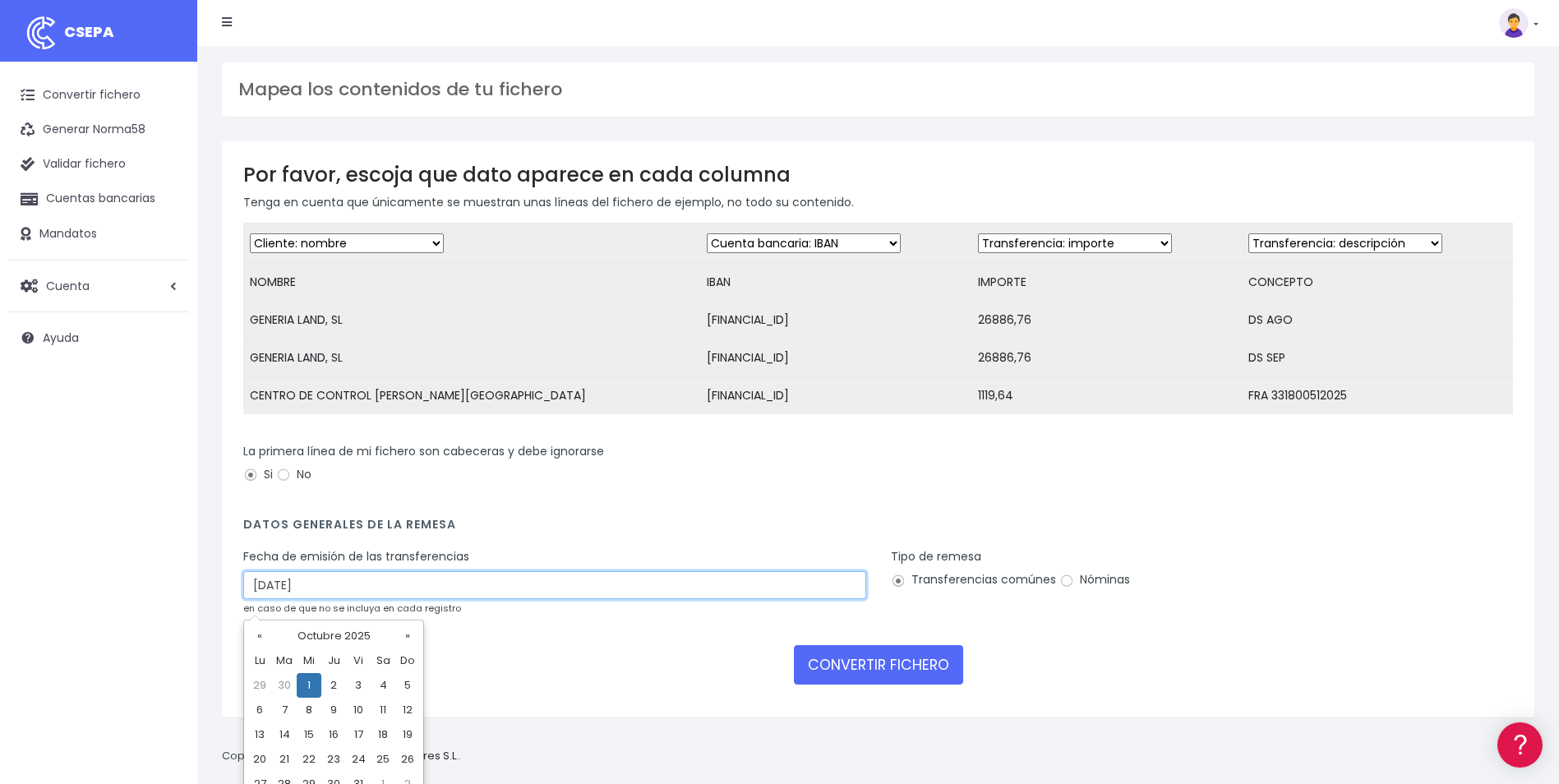
drag, startPoint x: 722, startPoint y: 603, endPoint x: 703, endPoint y: 613, distance: 21.5
click at [721, 599] on input "[DATE]" at bounding box center [554, 584] width 623 height 28
click at [290, 681] on td "30" at bounding box center [284, 685] width 25 height 25
type input "[DATE]"
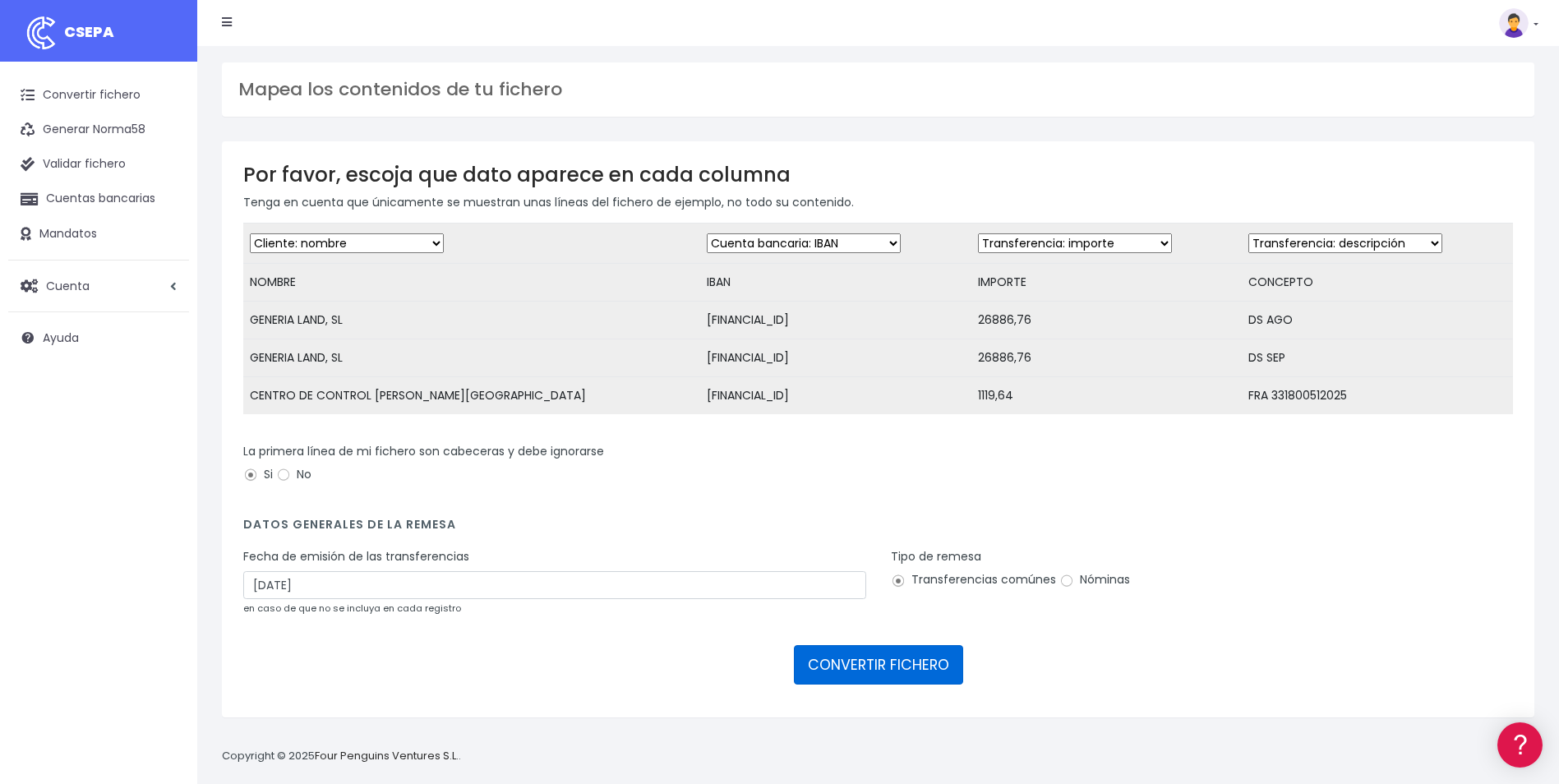
click at [906, 685] on button "CONVERTIR FICHERO" at bounding box center [879, 665] width 170 height 39
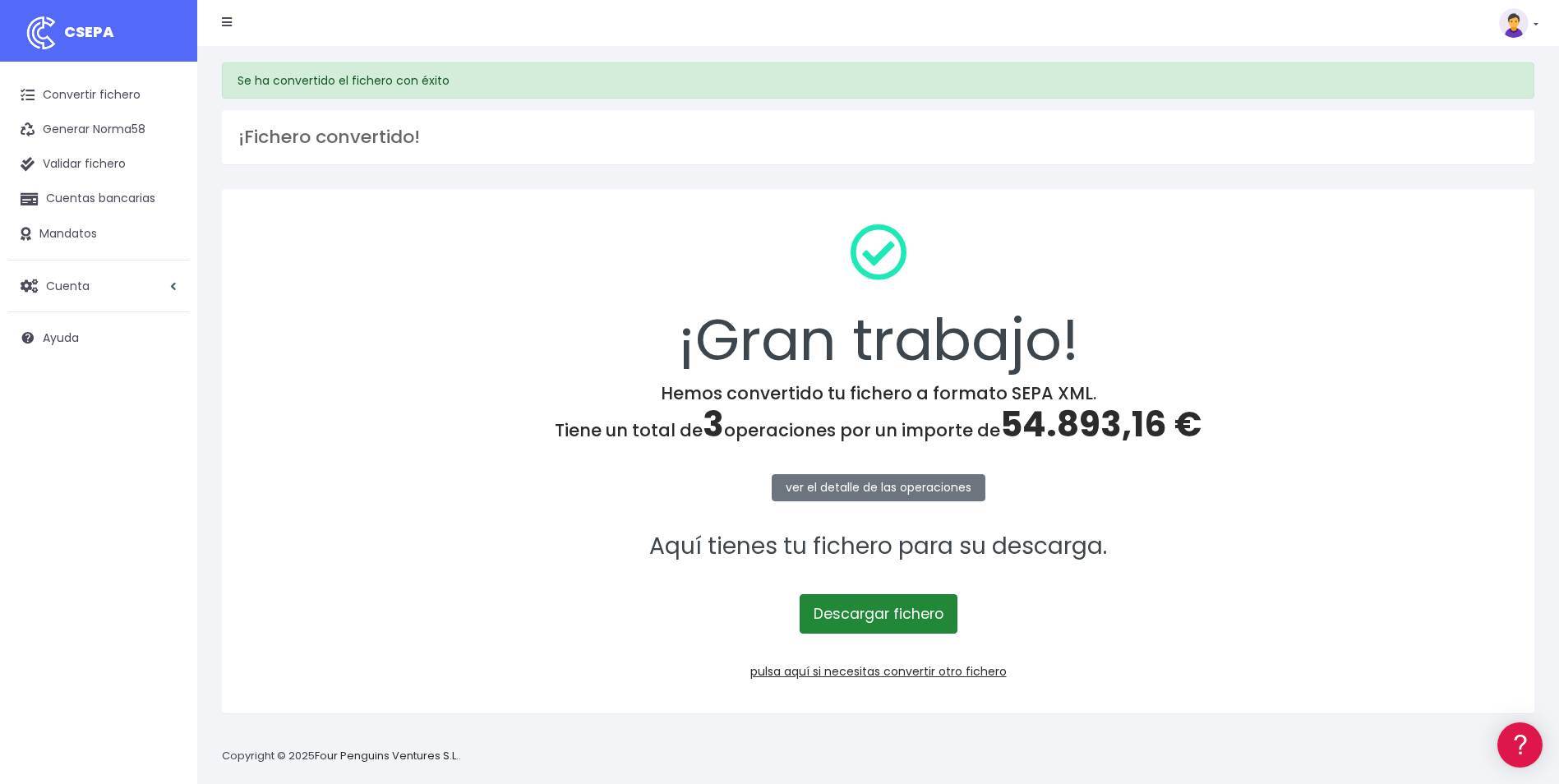
click at [897, 607] on link "Descargar fichero" at bounding box center [878, 614] width 158 height 39
click at [947, 141] on h3 "¡Fichero convertido!" at bounding box center [877, 137] width 1279 height 21
click at [895, 676] on link "pulsa aquí si necesitas convertir otro fichero" at bounding box center [878, 671] width 256 height 16
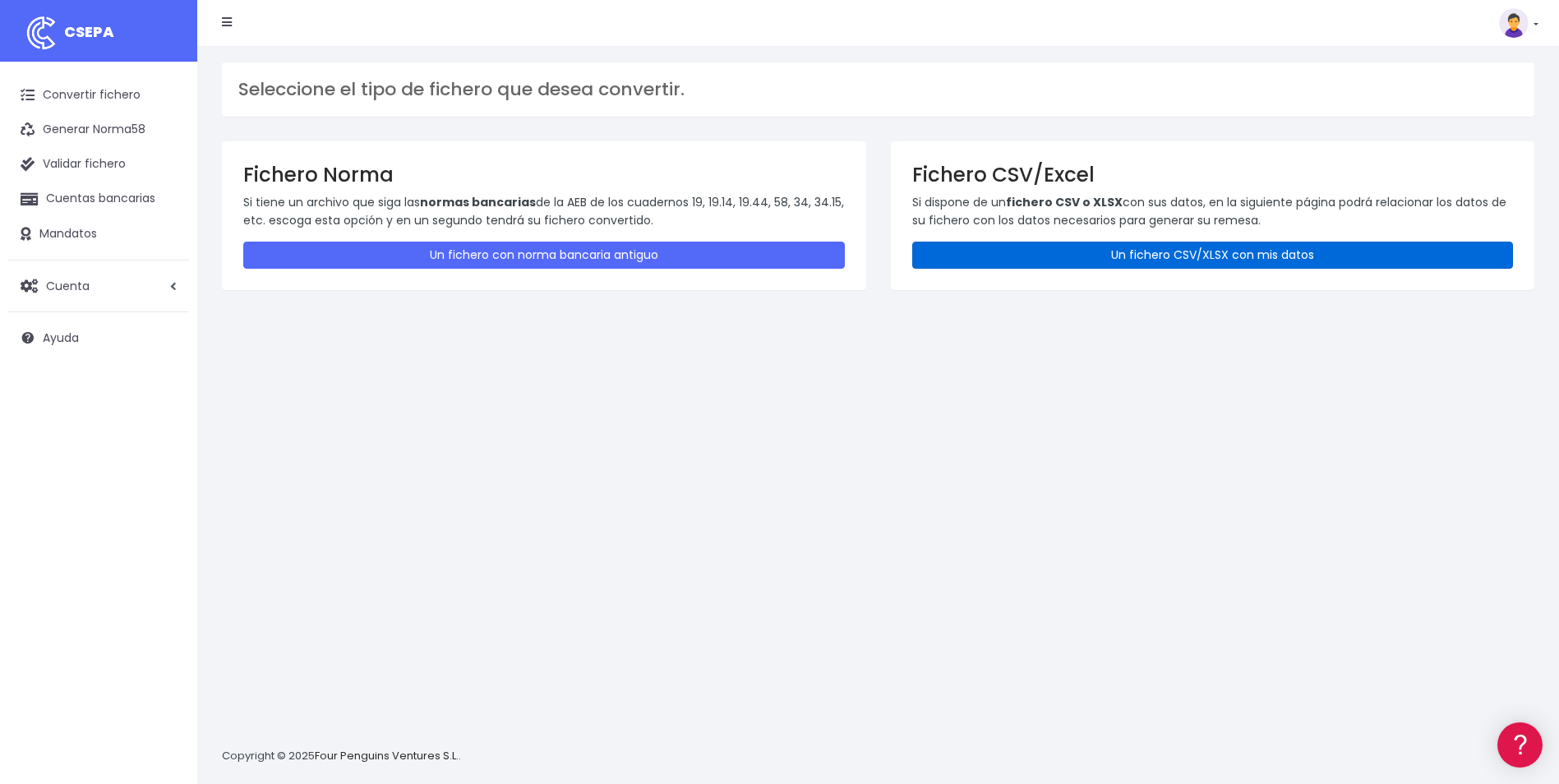
click at [1069, 257] on link "Un fichero CSV/XLSX con mis datos" at bounding box center [1213, 255] width 602 height 27
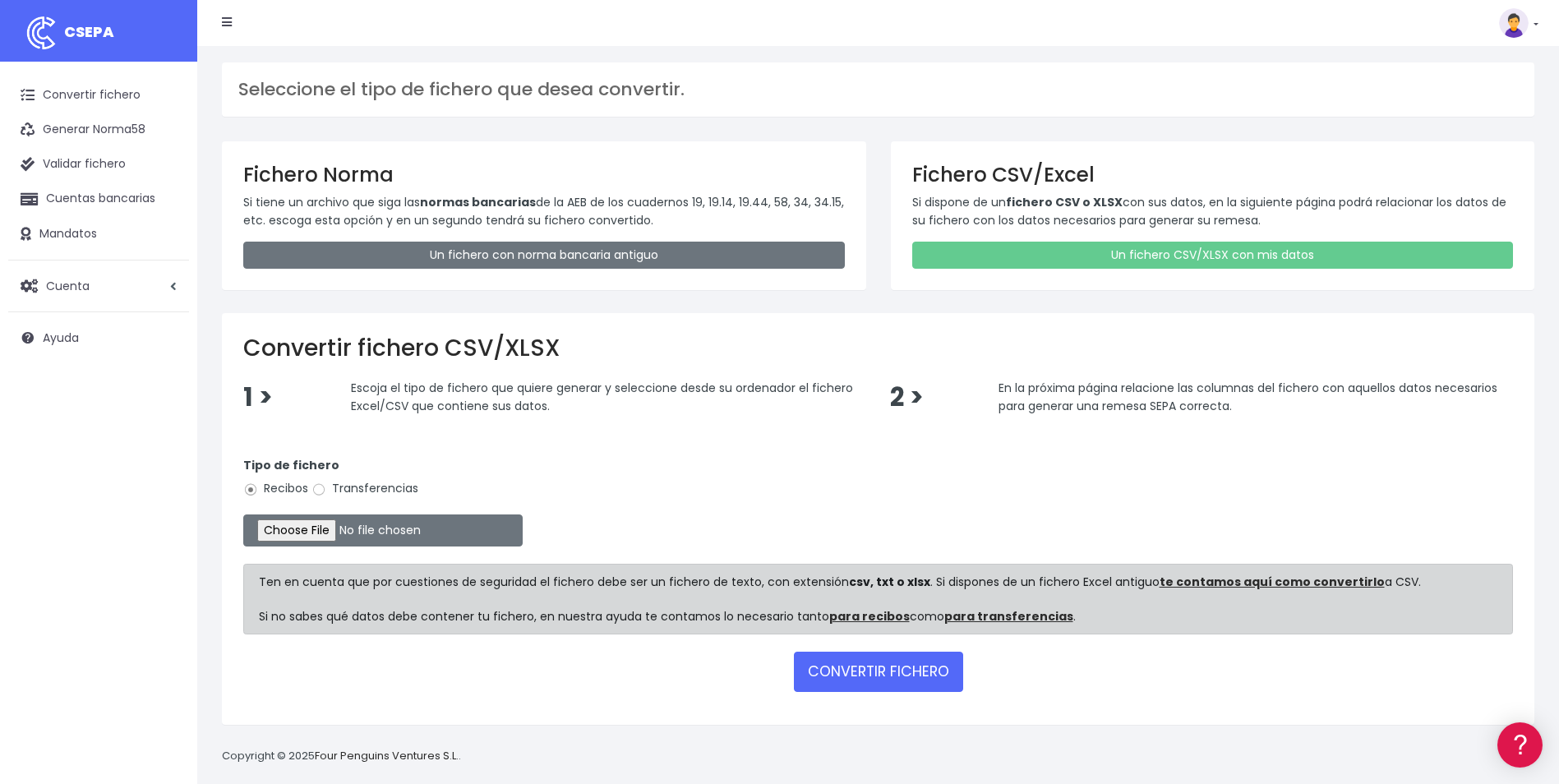
click at [333, 490] on label "Transferencias" at bounding box center [365, 488] width 107 height 17
click at [326, 490] on input "Transferencias" at bounding box center [319, 490] width 15 height 15
radio input "true"
click at [318, 526] on input "file" at bounding box center [383, 530] width 279 height 32
type input "C:\fakepath\Plantilla PFV101.csv.csv"
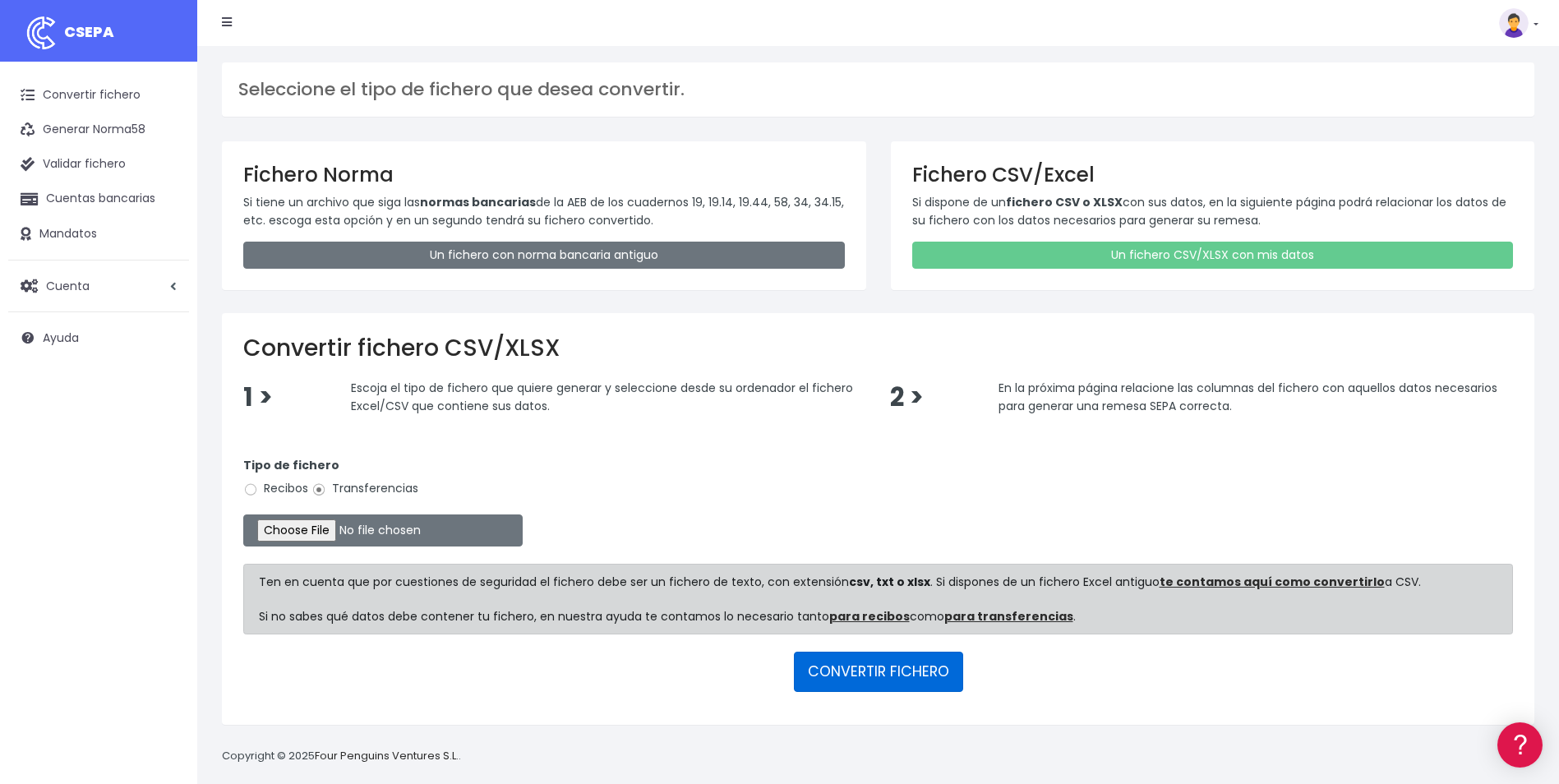
click at [890, 676] on button "CONVERTIR FICHERO" at bounding box center [879, 671] width 170 height 39
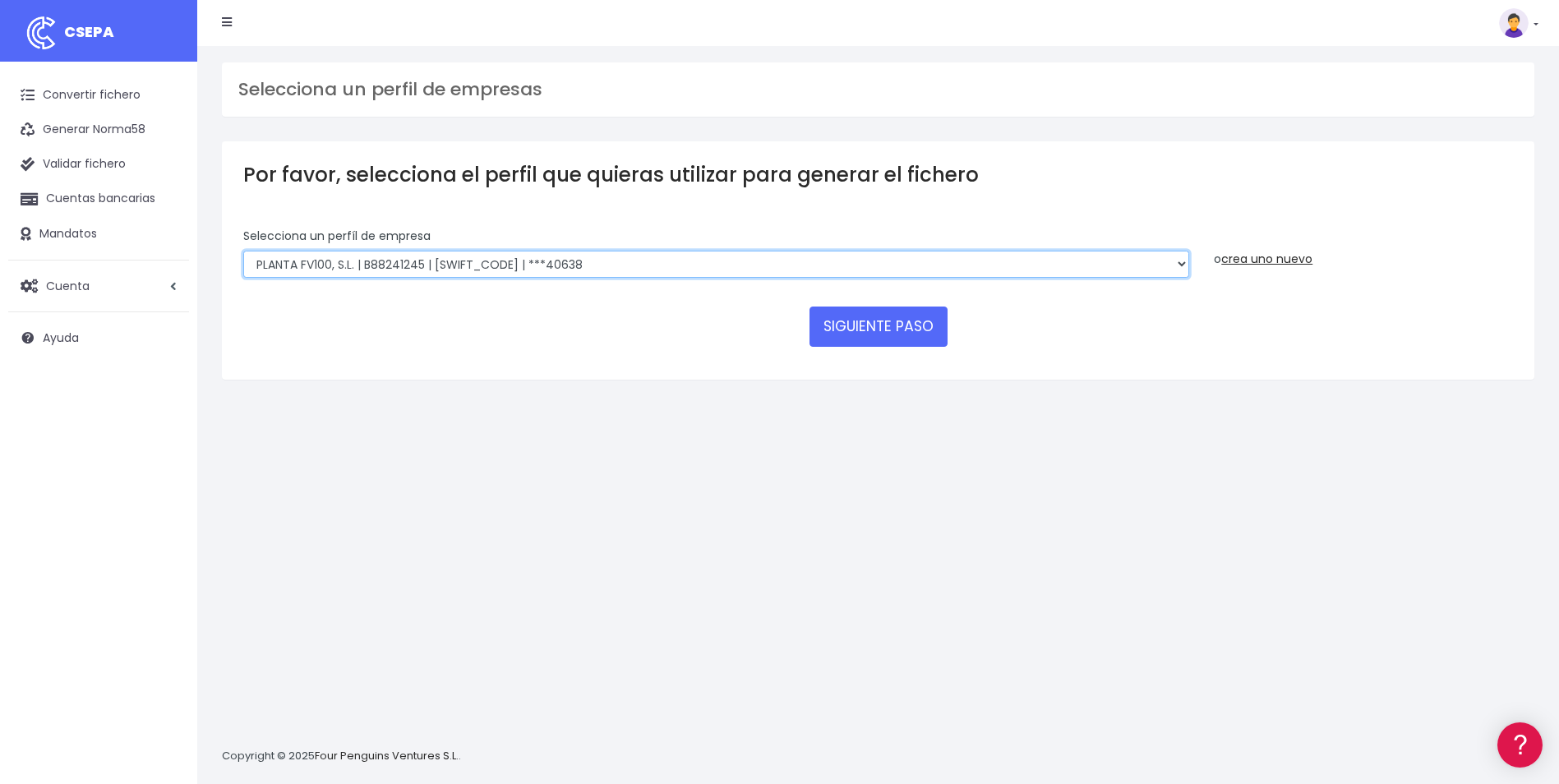
drag, startPoint x: 768, startPoint y: 263, endPoint x: 742, endPoint y: 264, distance: 26.0
click at [768, 263] on select "SOLARIA ENERGÍA Y MEDIOAMBIENTE, S.A | A83511501 | [SWIFT_CODE] | ***12639 SOLA…" at bounding box center [716, 264] width 945 height 28
select select "718"
click at [243, 251] on select "SOLARIA ENERGÍA Y MEDIOAMBIENTE, S.A | A83511501 | [SWIFT_CODE] | ***12639 SOLA…" at bounding box center [716, 264] width 945 height 28
click at [878, 327] on button "SIGUIENTE PASO" at bounding box center [878, 325] width 138 height 39
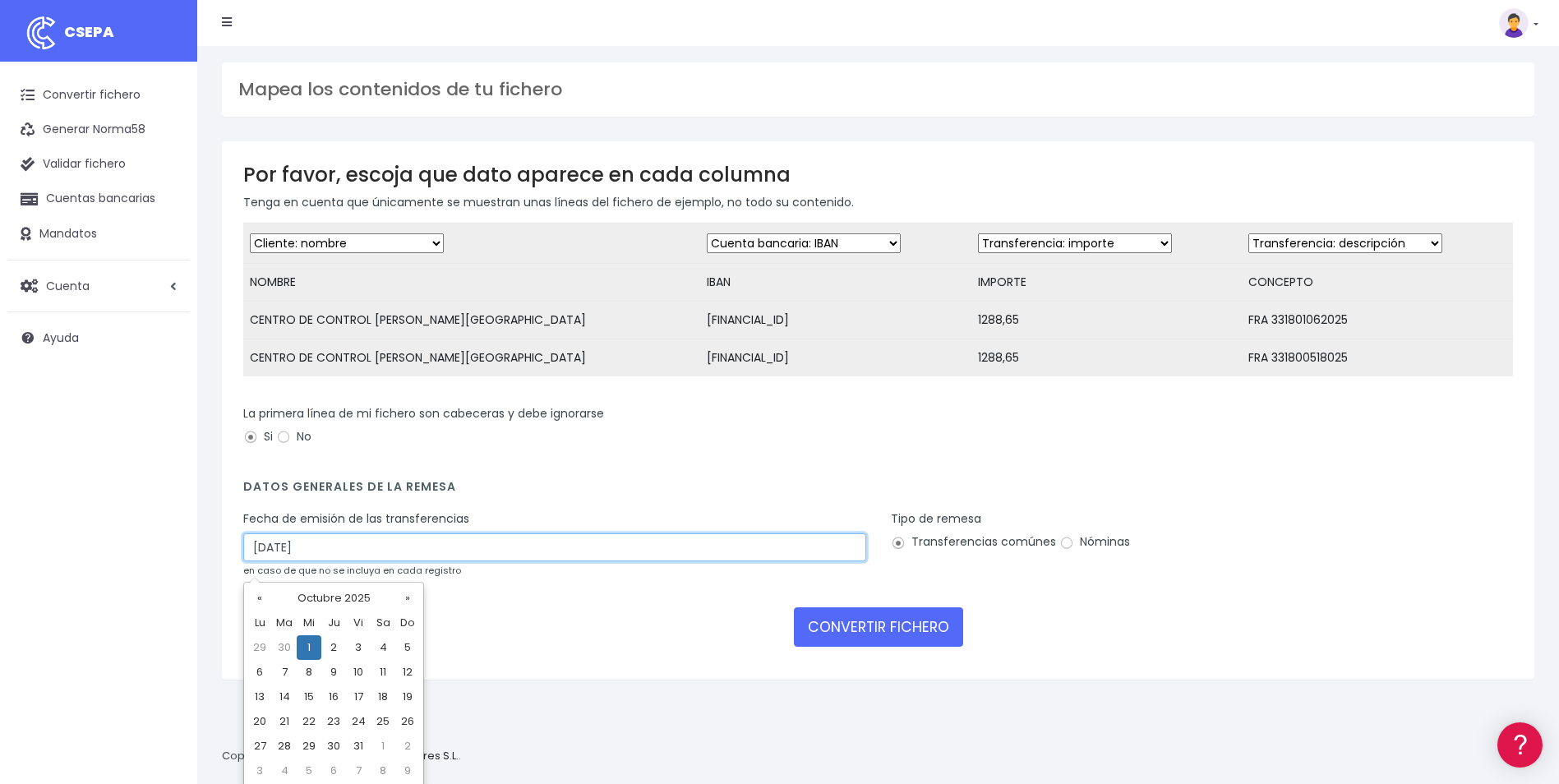
click at [380, 562] on input "01/10/2025" at bounding box center [554, 547] width 623 height 28
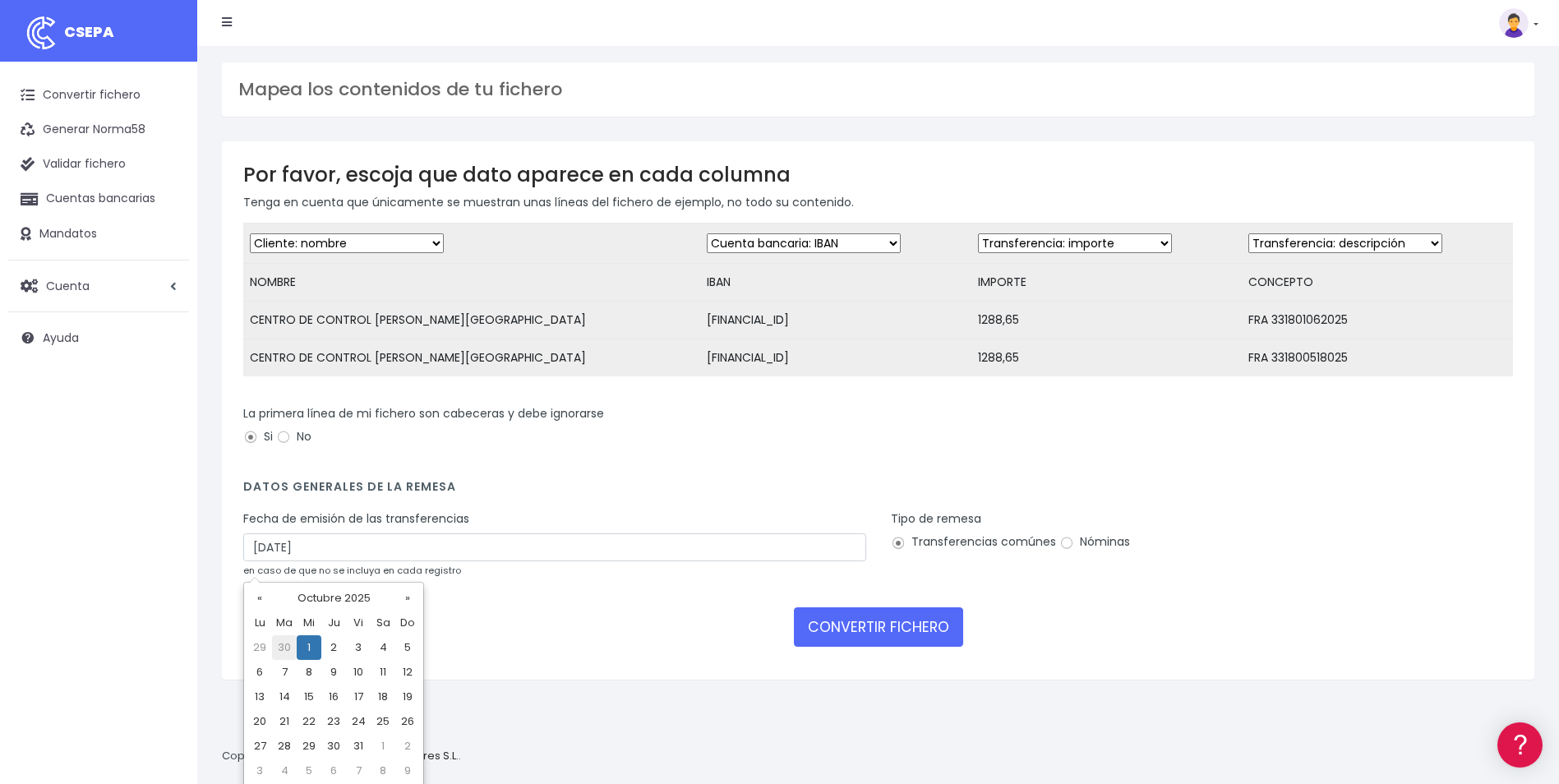
click at [284, 644] on td "30" at bounding box center [284, 647] width 25 height 25
type input "30/09/2025"
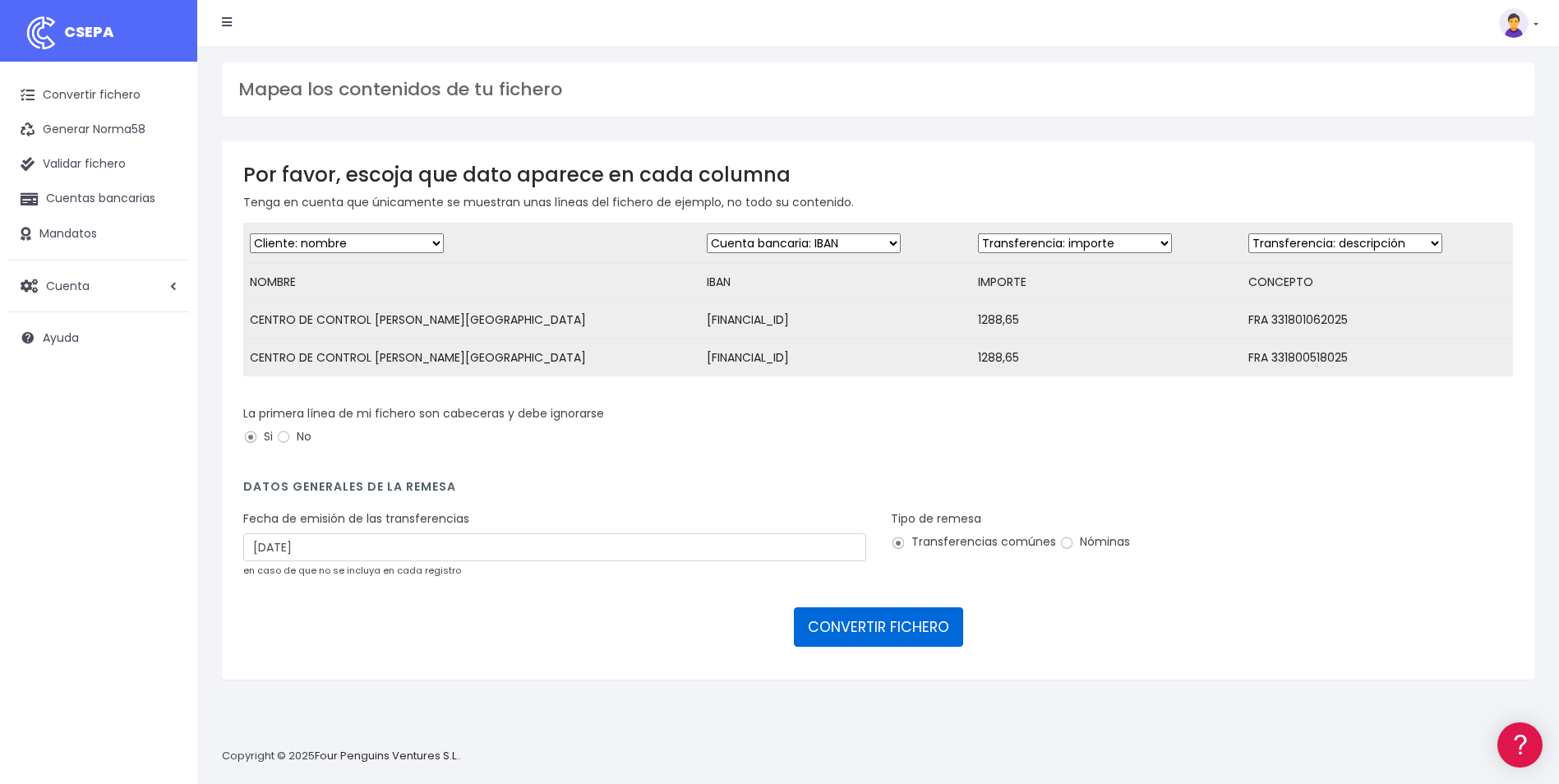
click at [895, 644] on button "CONVERTIR FICHERO" at bounding box center [879, 626] width 170 height 39
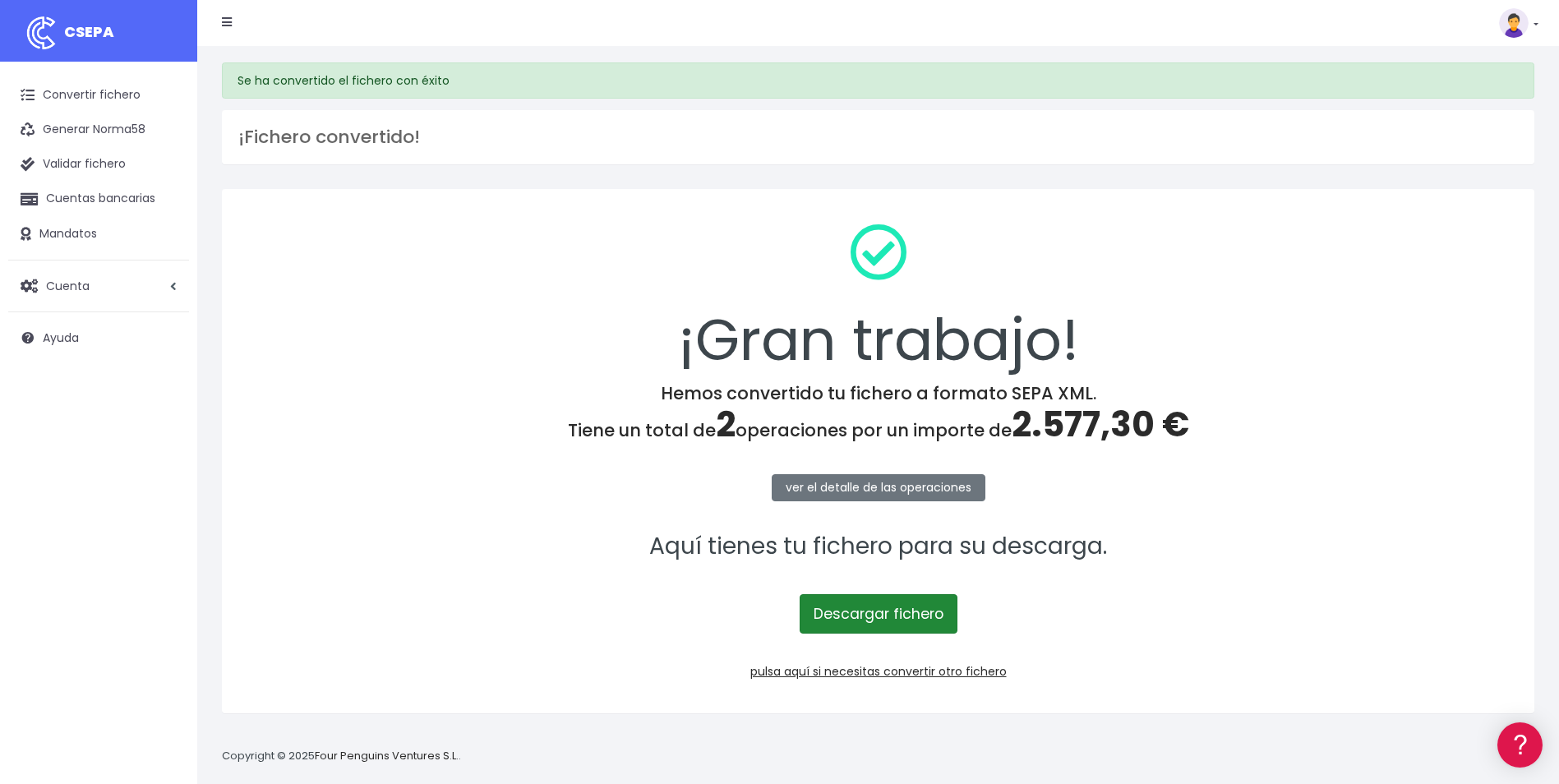
click at [890, 608] on link "Descargar fichero" at bounding box center [878, 614] width 158 height 39
click at [1055, 603] on p "Descargar fichero" at bounding box center [878, 605] width 1269 height 57
click at [872, 673] on link "pulsa aquí si necesitas convertir otro fichero" at bounding box center [878, 671] width 256 height 16
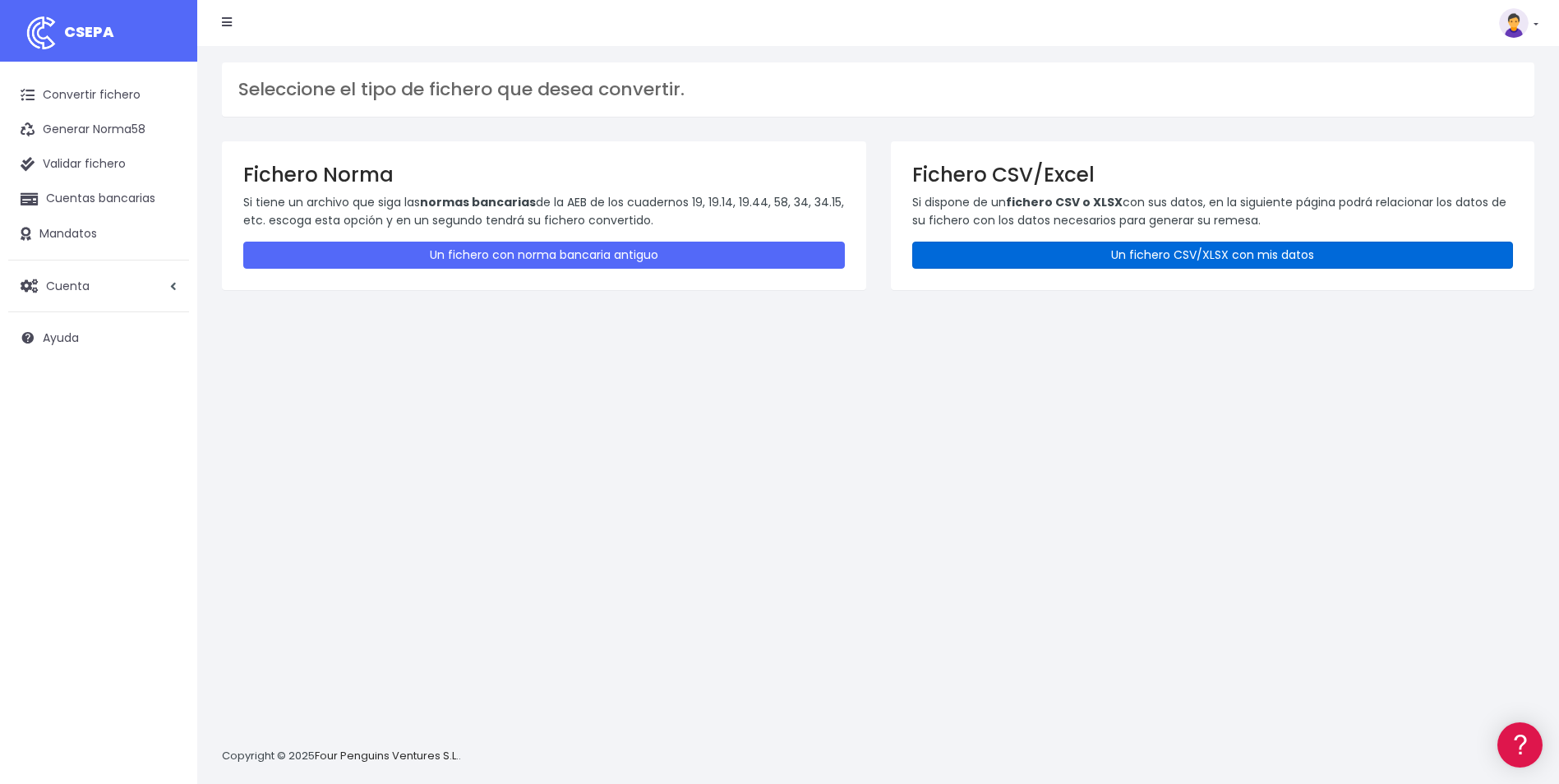
click at [1061, 259] on link "Un fichero CSV/XLSX con mis datos" at bounding box center [1213, 255] width 602 height 27
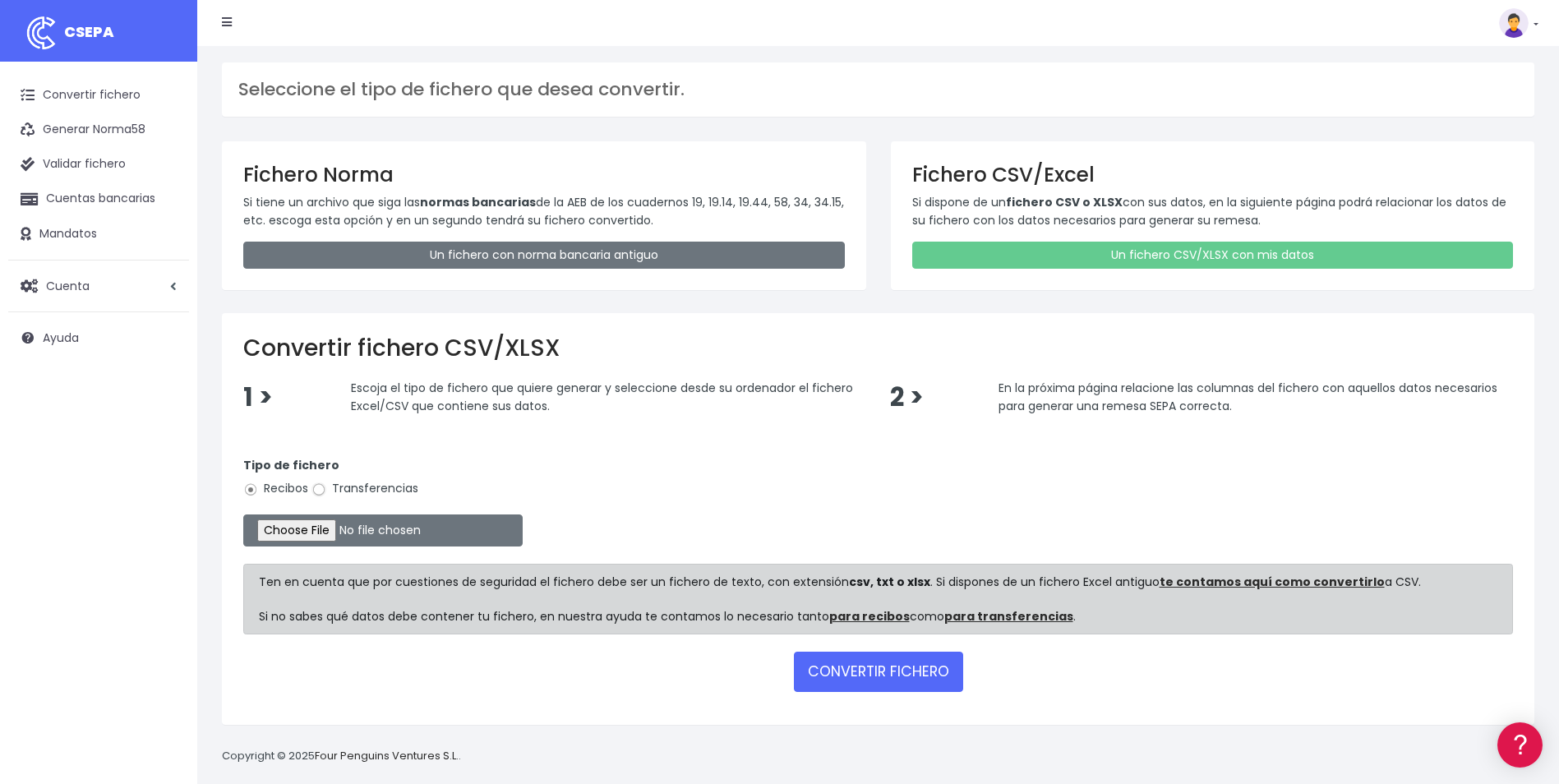
click at [317, 495] on input "Transferencias" at bounding box center [319, 490] width 15 height 15
radio input "true"
click at [329, 535] on input "file" at bounding box center [383, 530] width 279 height 32
type input "C:\fakepath\Plantilla PFV102.csv.csv"
click at [866, 662] on button "CONVERTIR FICHERO" at bounding box center [879, 671] width 170 height 39
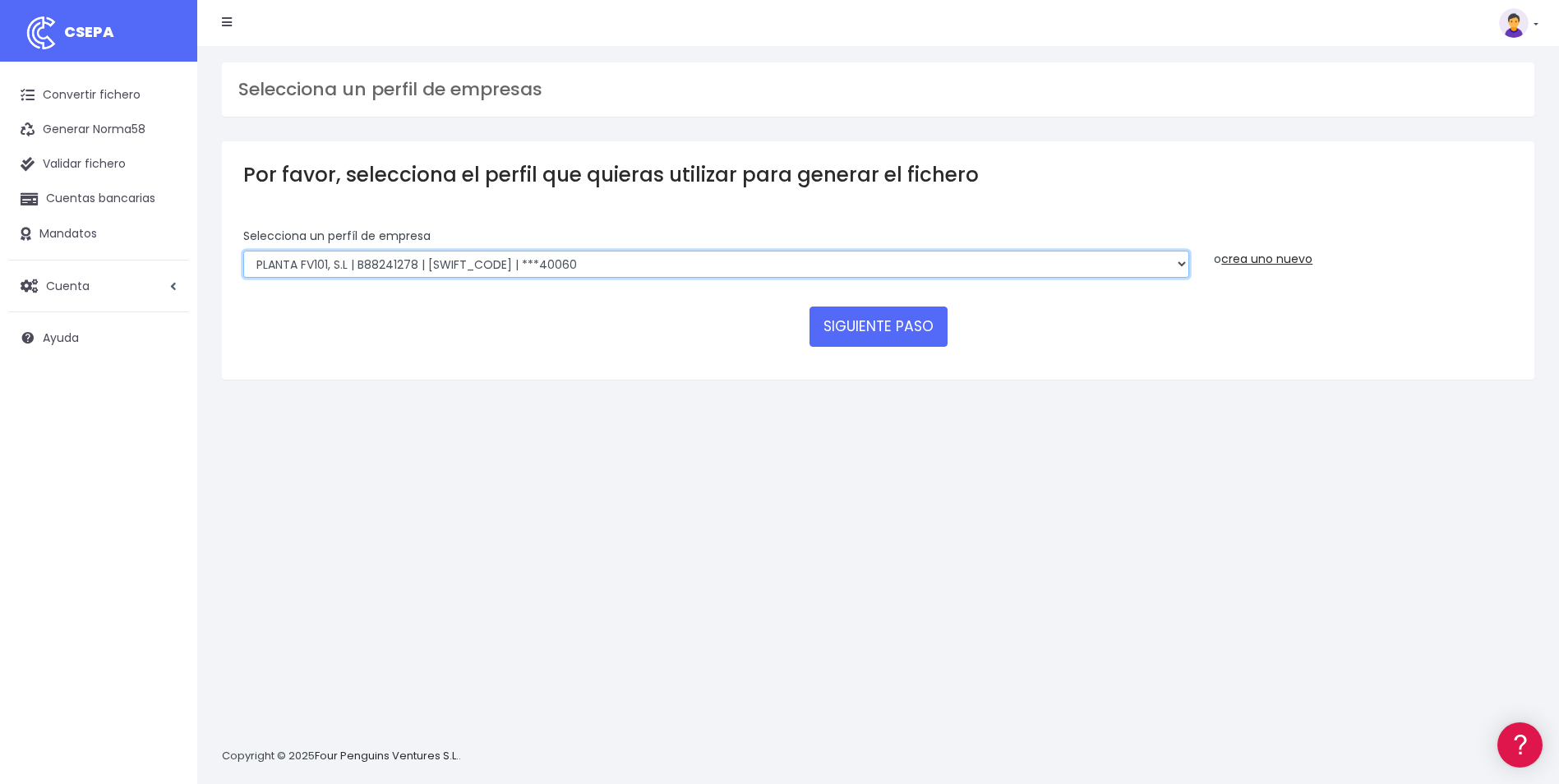
click at [711, 266] on select "SOLARIA ENERGÍA Y MEDIOAMBIENTE, S.A | A83511501 | BSCHESMMXXX | ***12639 SOLAR…" at bounding box center [716, 264] width 945 height 28
select select "717"
click at [243, 251] on select "SOLARIA ENERGÍA Y MEDIOAMBIENTE, S.A | A83511501 | BSCHESMMXXX | ***12639 SOLAR…" at bounding box center [716, 264] width 945 height 28
click at [877, 328] on button "SIGUIENTE PASO" at bounding box center [878, 325] width 138 height 39
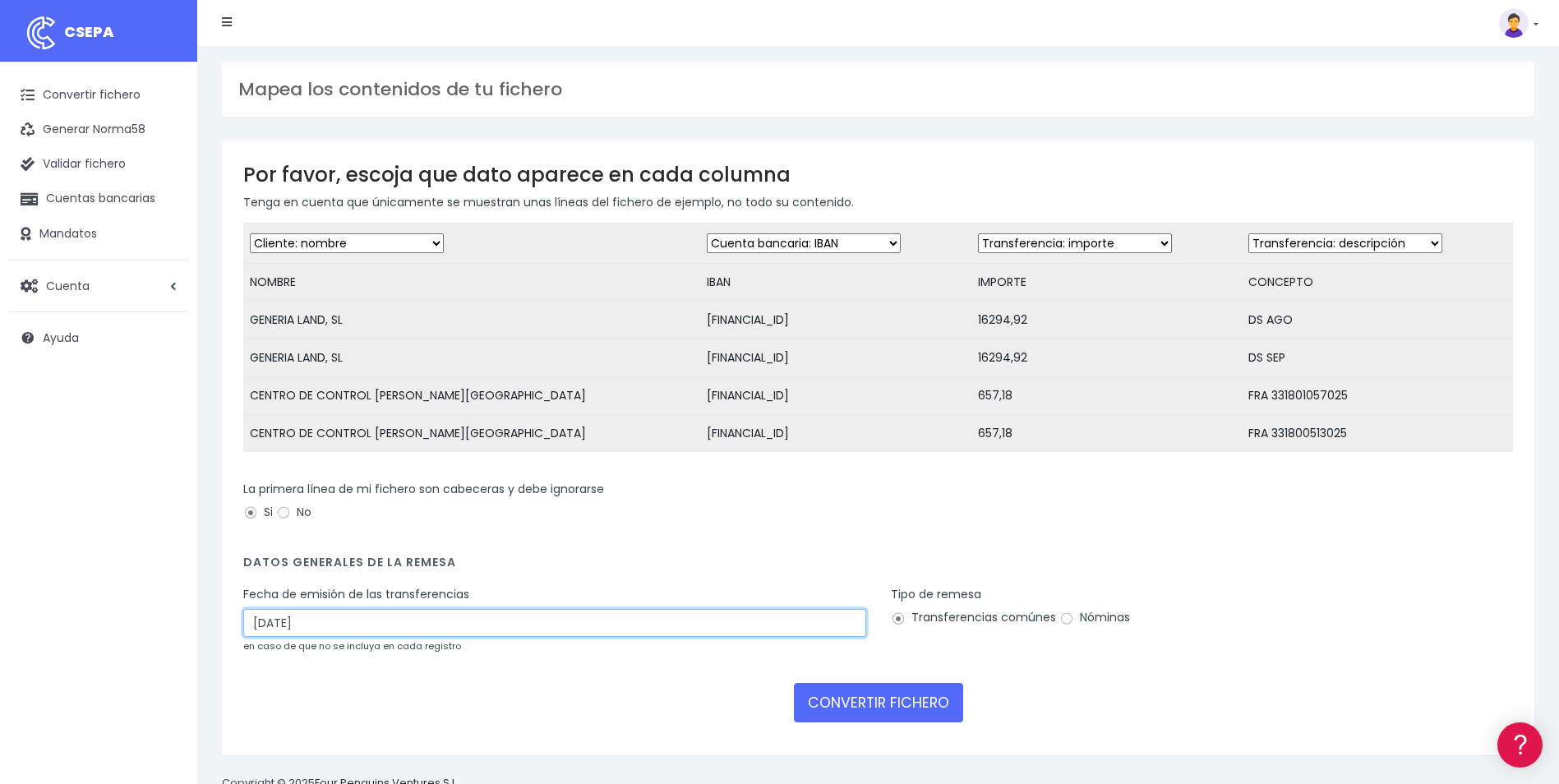
click at [326, 636] on input "[DATE]" at bounding box center [554, 623] width 623 height 28
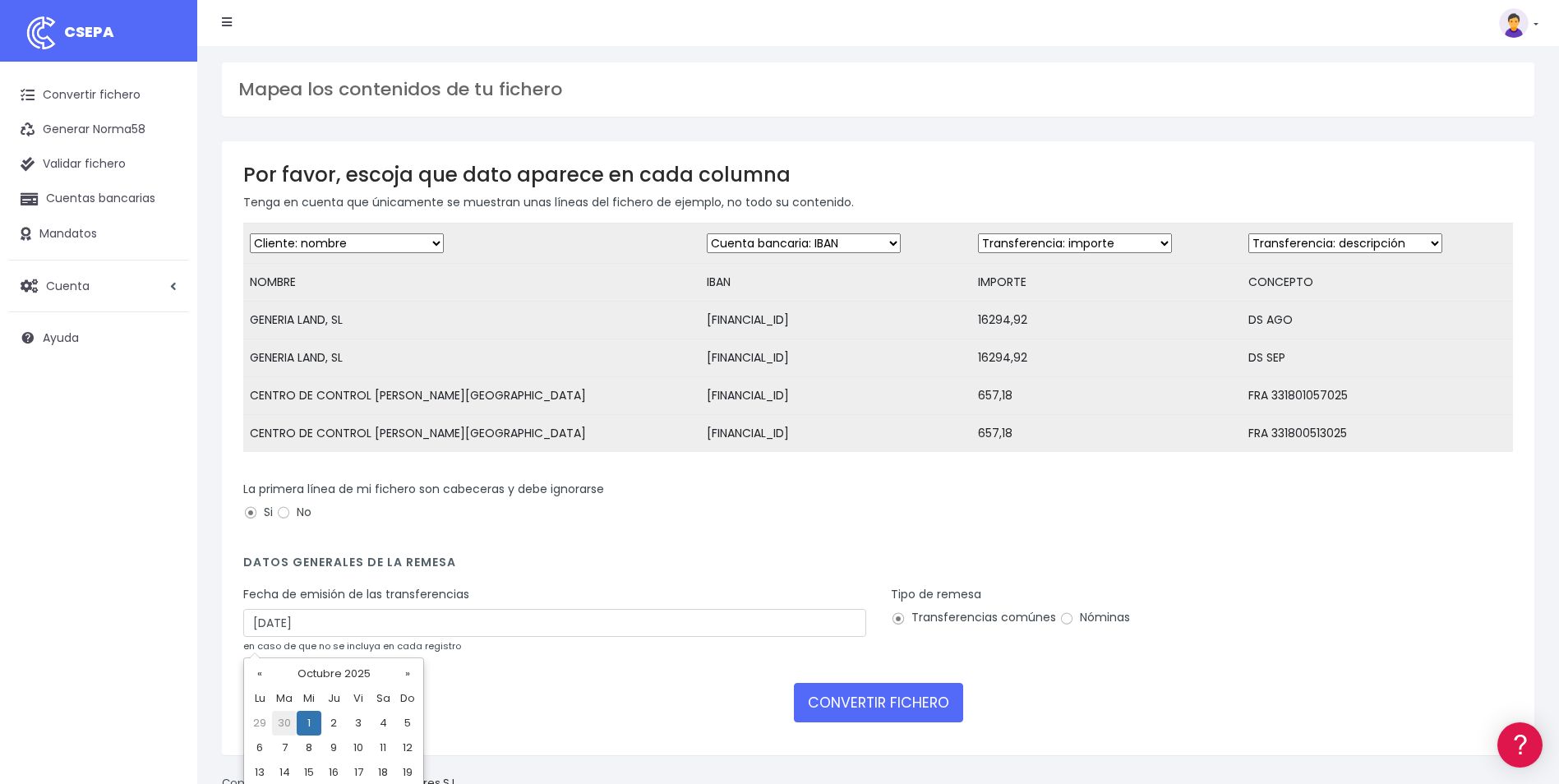
click at [284, 720] on td "30" at bounding box center [284, 723] width 25 height 25
type input "[DATE]"
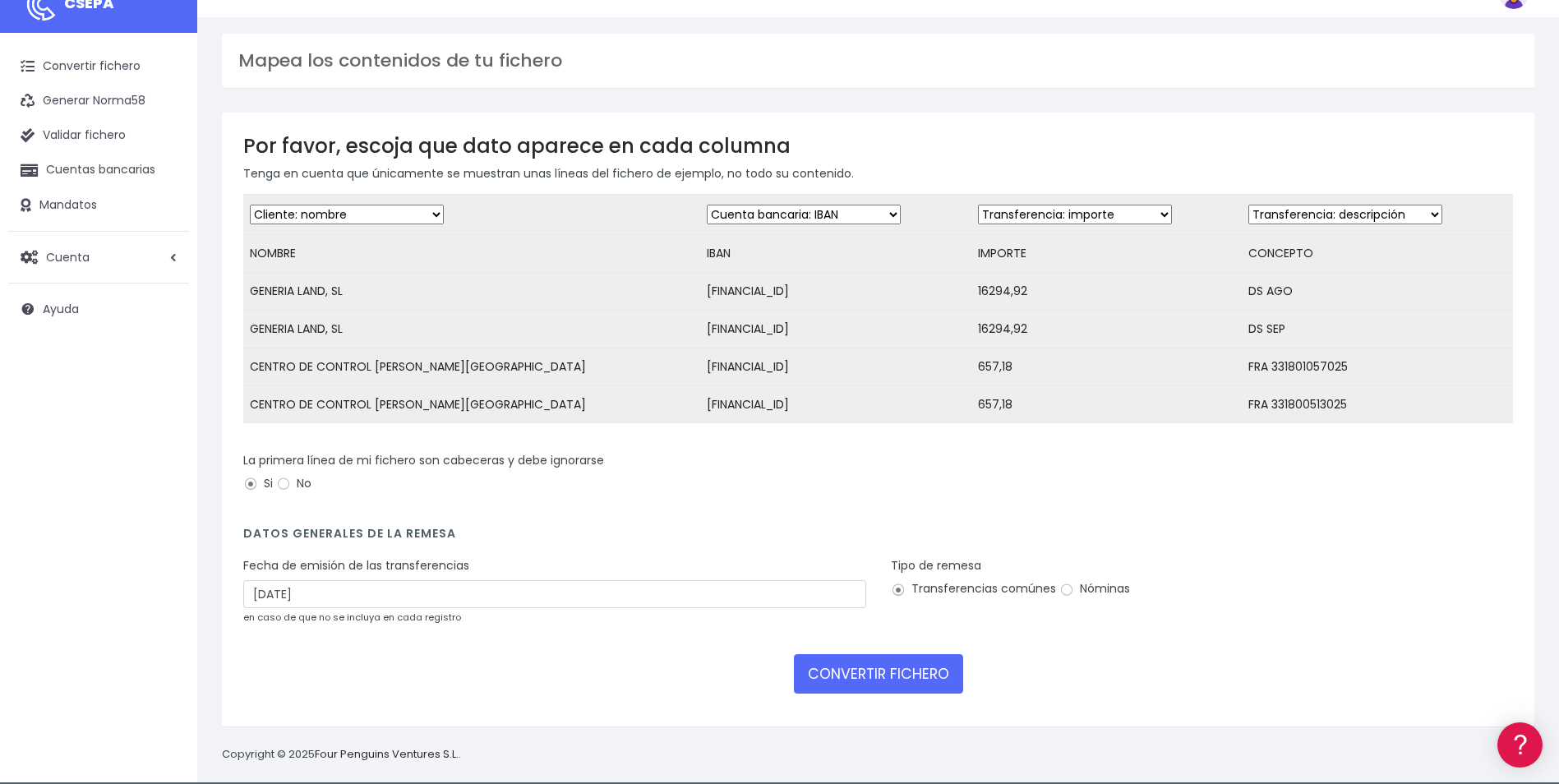
scroll to position [55, 0]
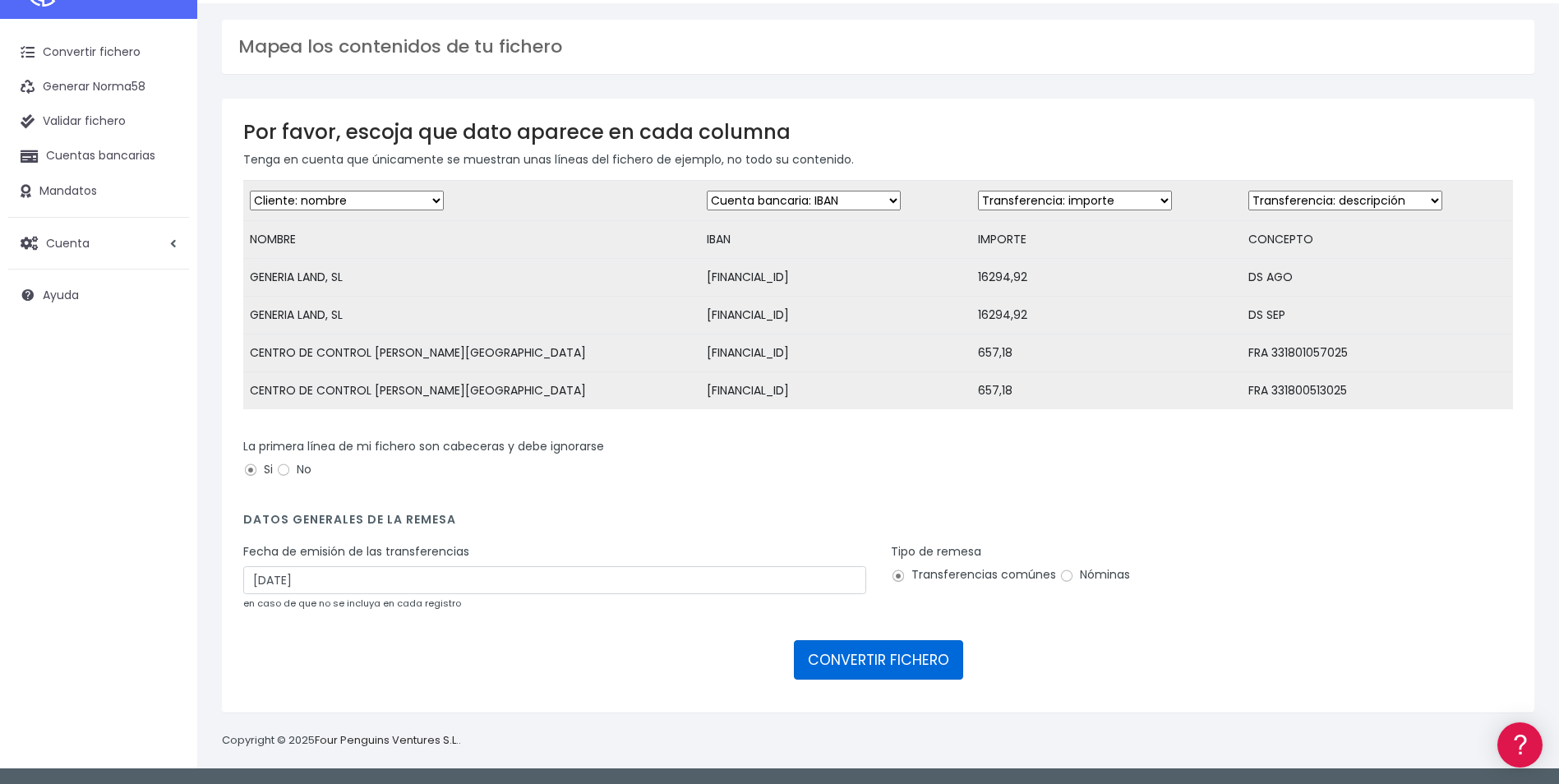
click at [883, 655] on button "CONVERTIR FICHERO" at bounding box center [879, 659] width 170 height 39
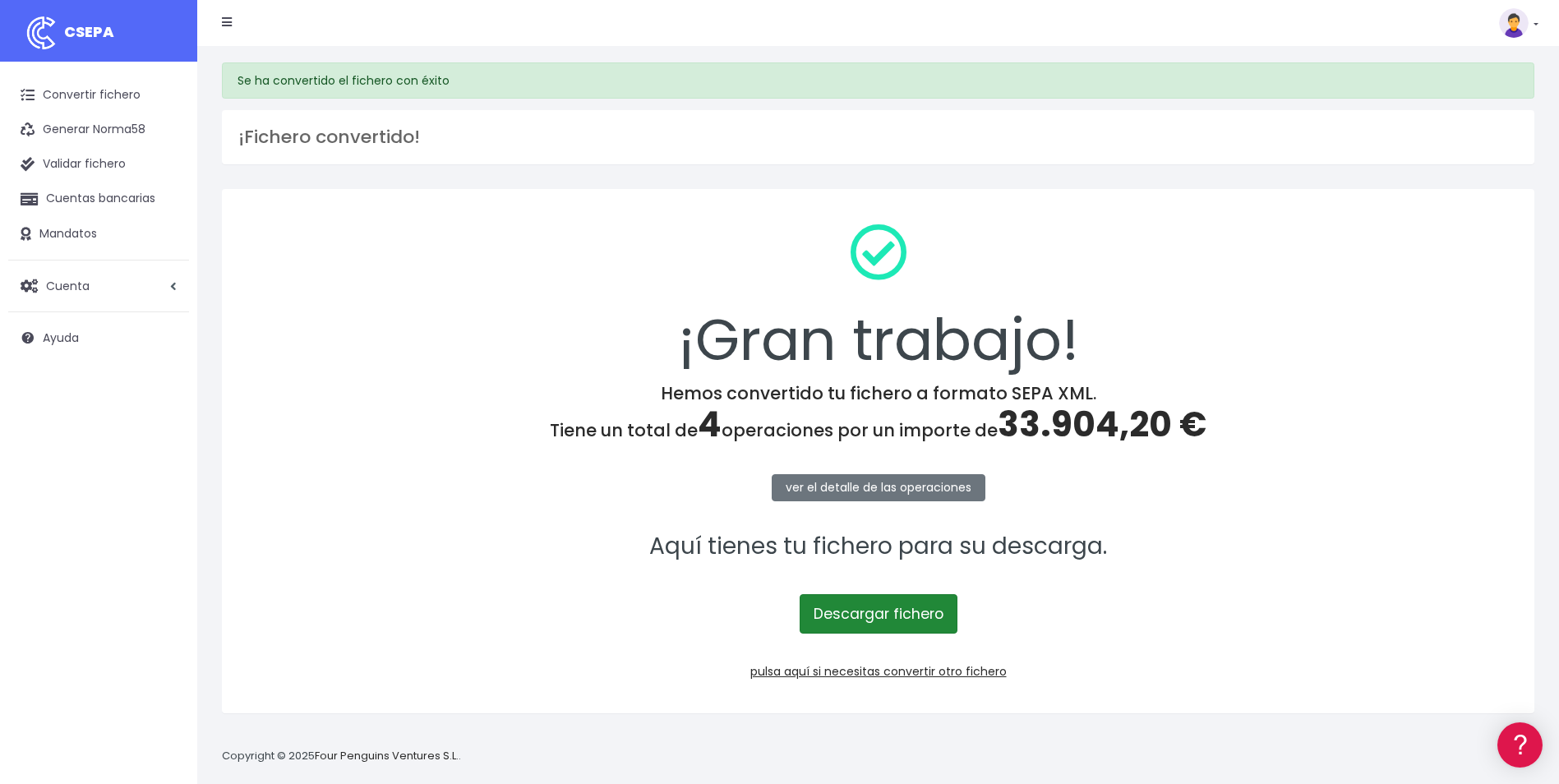
click at [886, 612] on link "Descargar fichero" at bounding box center [878, 614] width 158 height 39
click at [1005, 170] on div "Se ha convertido el fichero con éxito ¡Fichero convertido! ¡Gran trabajo! Hemos…" at bounding box center [877, 414] width 1361 height 738
click at [845, 671] on link "pulsa aquí si necesitas convertir otro fichero" at bounding box center [878, 671] width 256 height 16
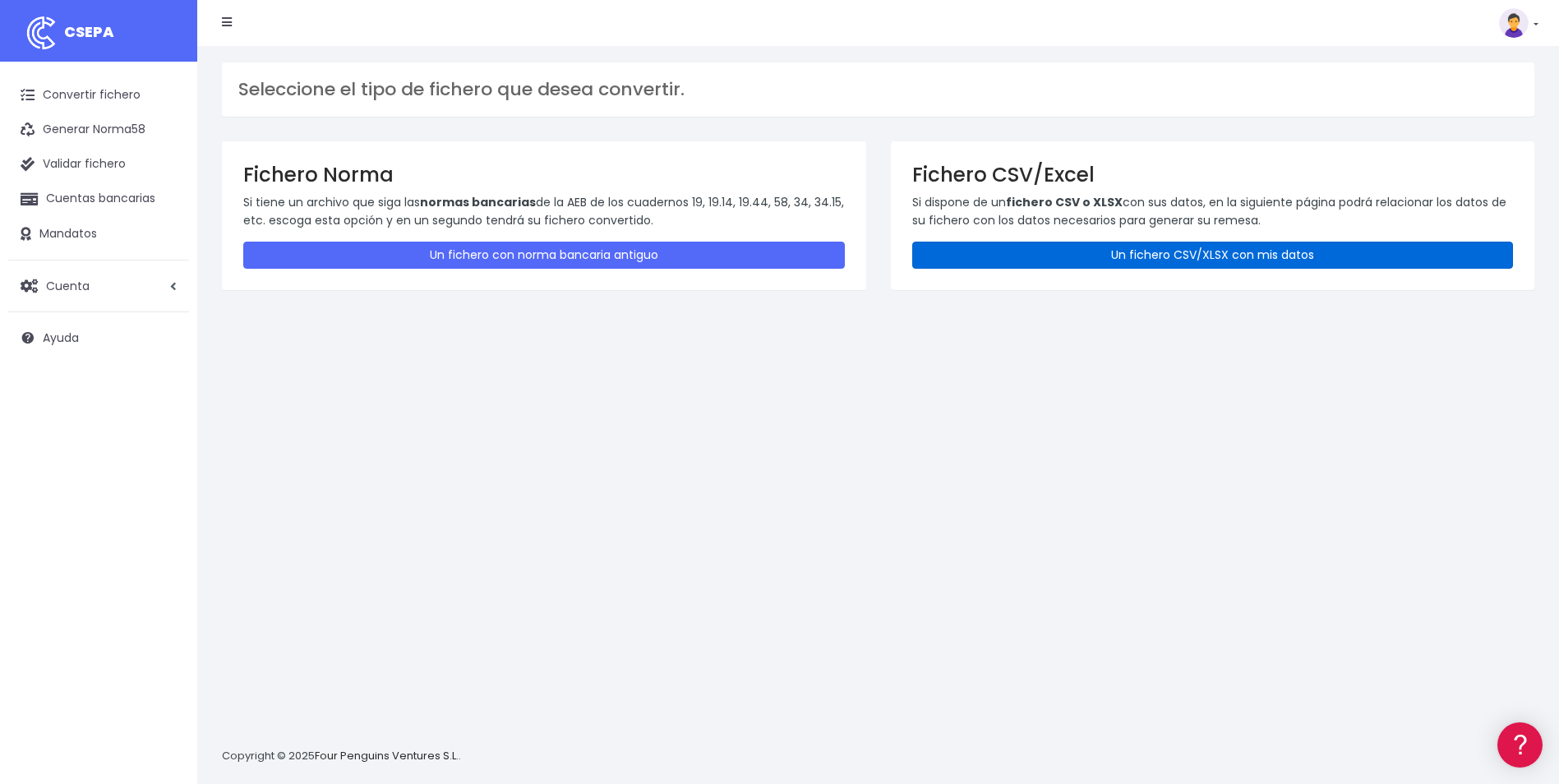
click at [1075, 245] on link "Un fichero CSV/XLSX con mis datos" at bounding box center [1213, 255] width 602 height 27
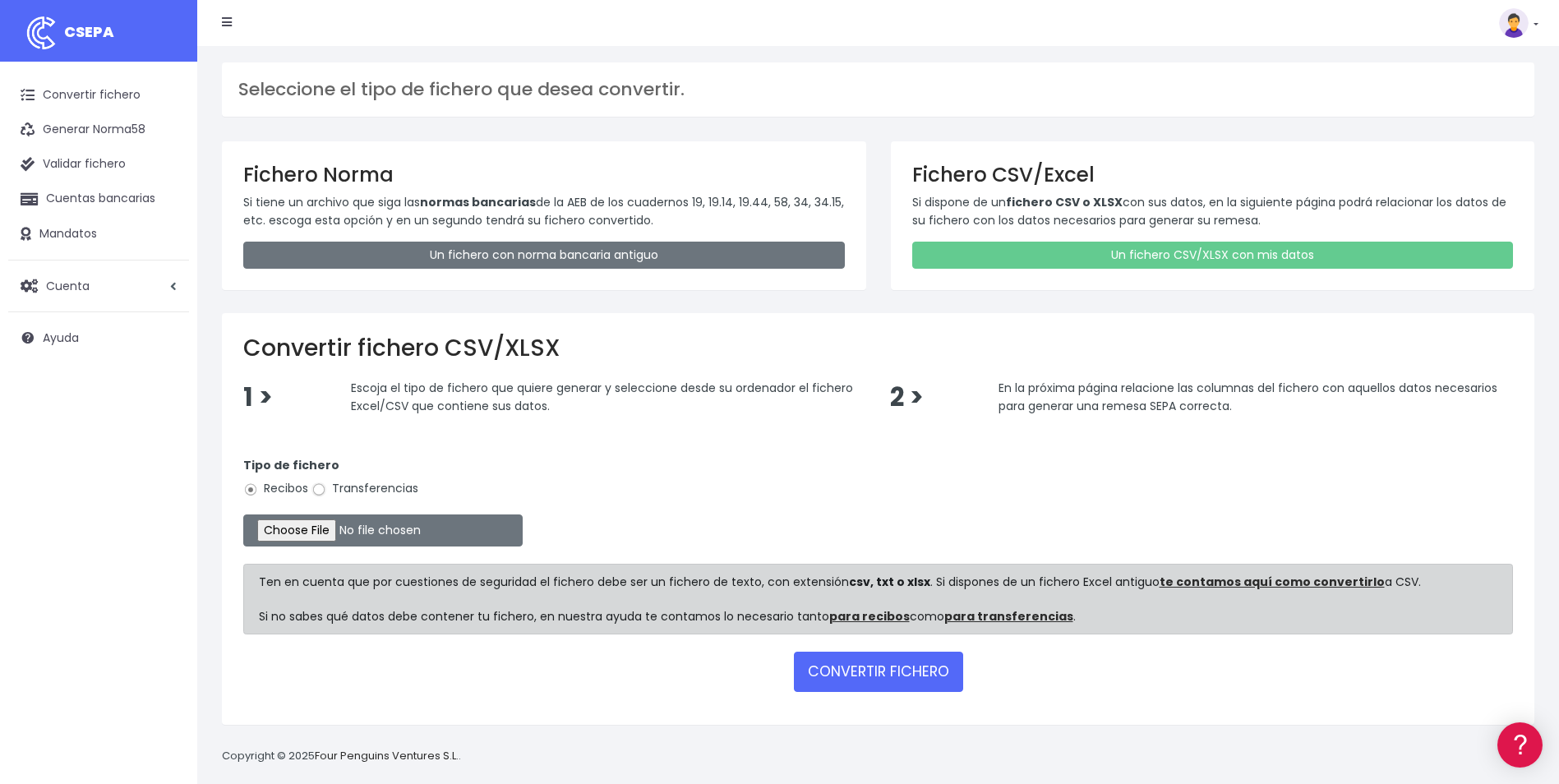
click at [321, 496] on input "Transferencias" at bounding box center [319, 490] width 15 height 15
radio input "true"
click at [326, 529] on input "file" at bounding box center [383, 530] width 279 height 32
type input "C:\fakepath\Plantilla PSP10.csv.csv"
click at [888, 672] on button "CONVERTIR FICHERO" at bounding box center [879, 671] width 170 height 39
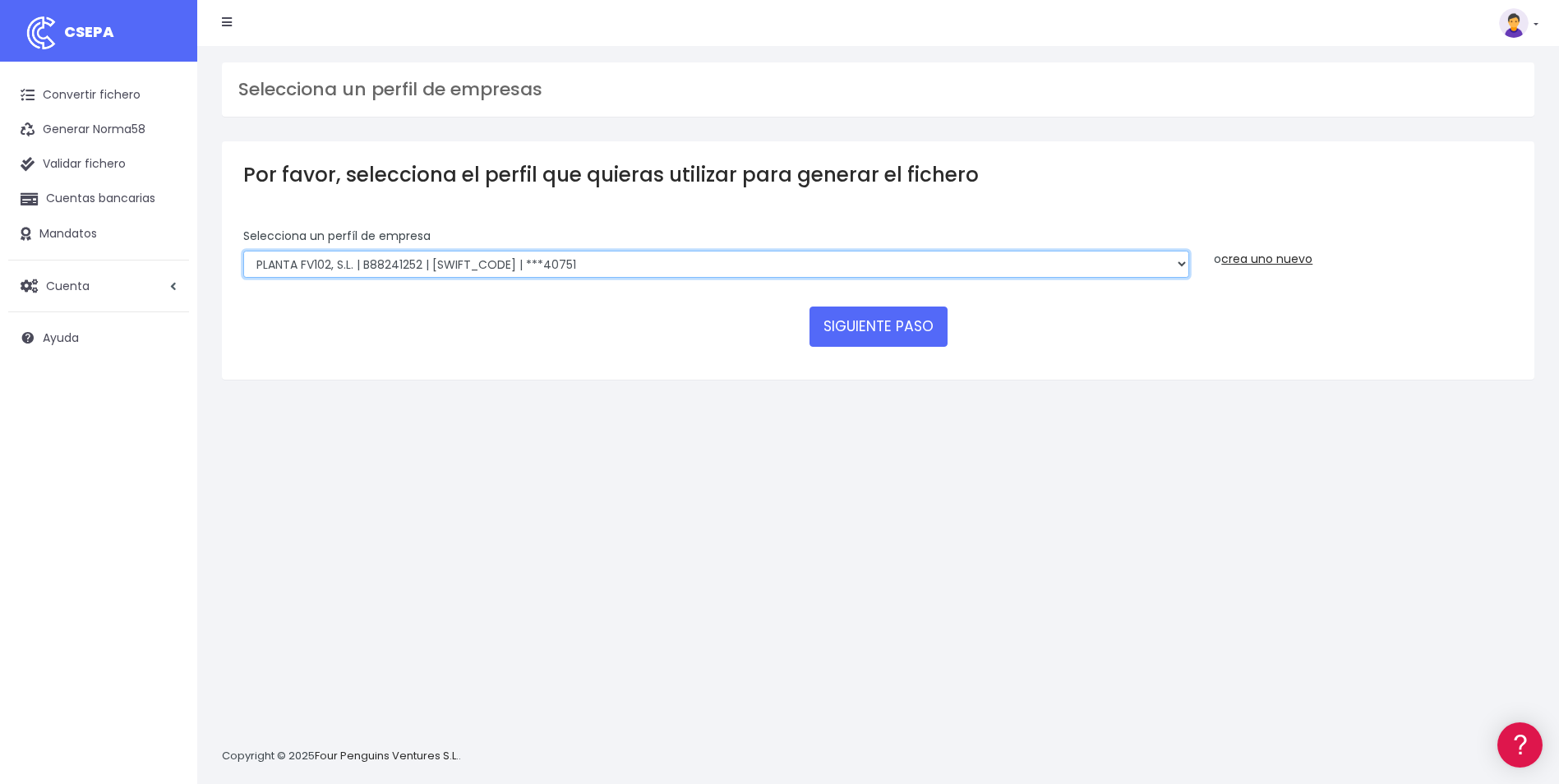
click at [594, 271] on select "SOLARIA ENERGÍA Y MEDIOAMBIENTE, S.A | A83511501 | [SWIFT_CODE] | ***12639 SOLA…" at bounding box center [716, 264] width 945 height 28
select select "715"
click at [243, 251] on select "SOLARIA ENERGÍA Y MEDIOAMBIENTE, S.A | A83511501 | [SWIFT_CODE] | ***12639 SOLA…" at bounding box center [716, 264] width 945 height 28
click at [758, 270] on select "SOLARIA ENERGÍA Y MEDIOAMBIENTE, S.A | A83511501 | [SWIFT_CODE] | ***12639 SOLA…" at bounding box center [716, 264] width 945 height 28
click at [243, 251] on select "SOLARIA ENERGÍA Y MEDIOAMBIENTE, S.A | A83511501 | [SWIFT_CODE] | ***12639 SOLA…" at bounding box center [716, 264] width 945 height 28
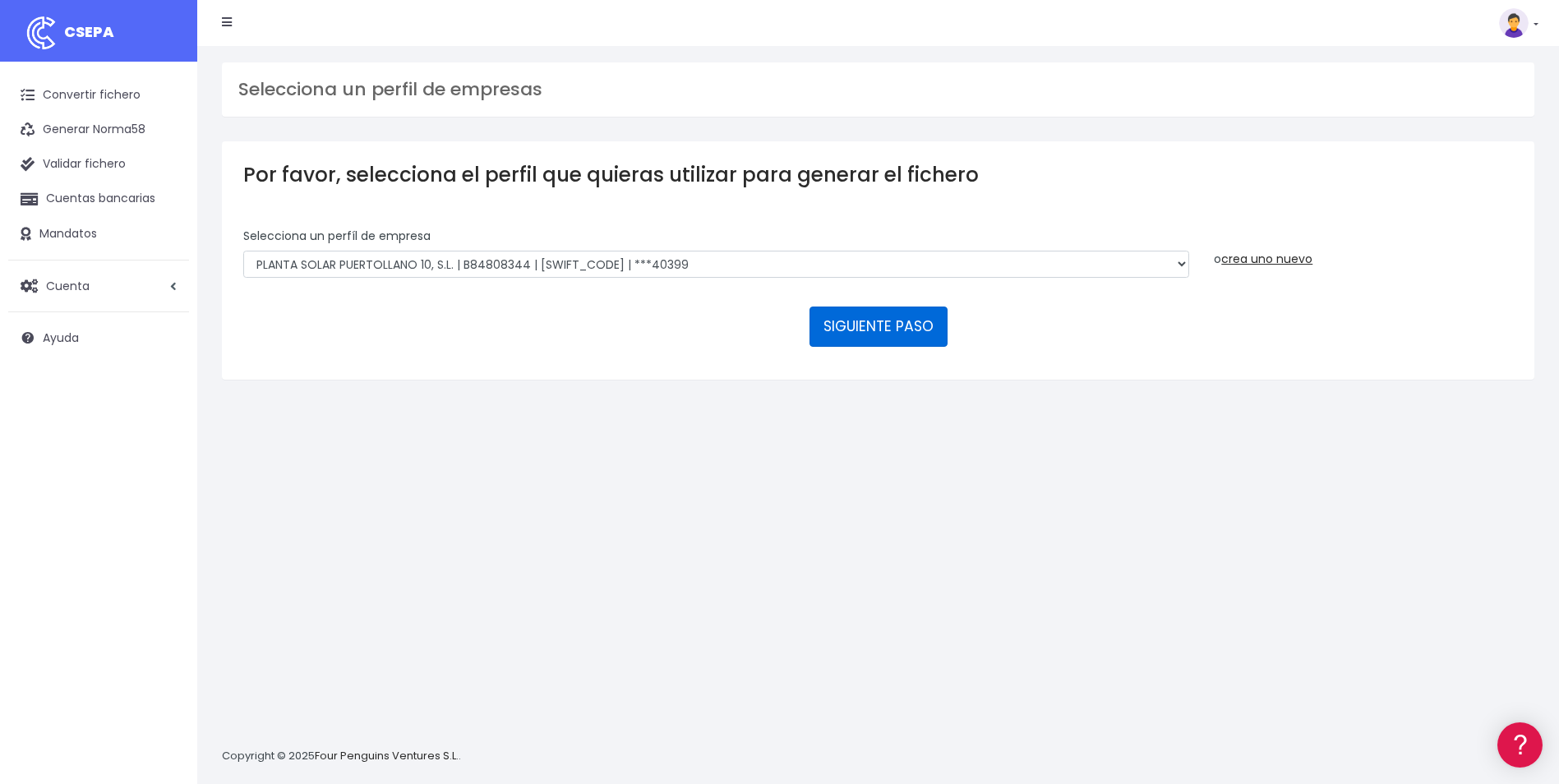
click at [882, 329] on button "SIGUIENTE PASO" at bounding box center [878, 325] width 138 height 39
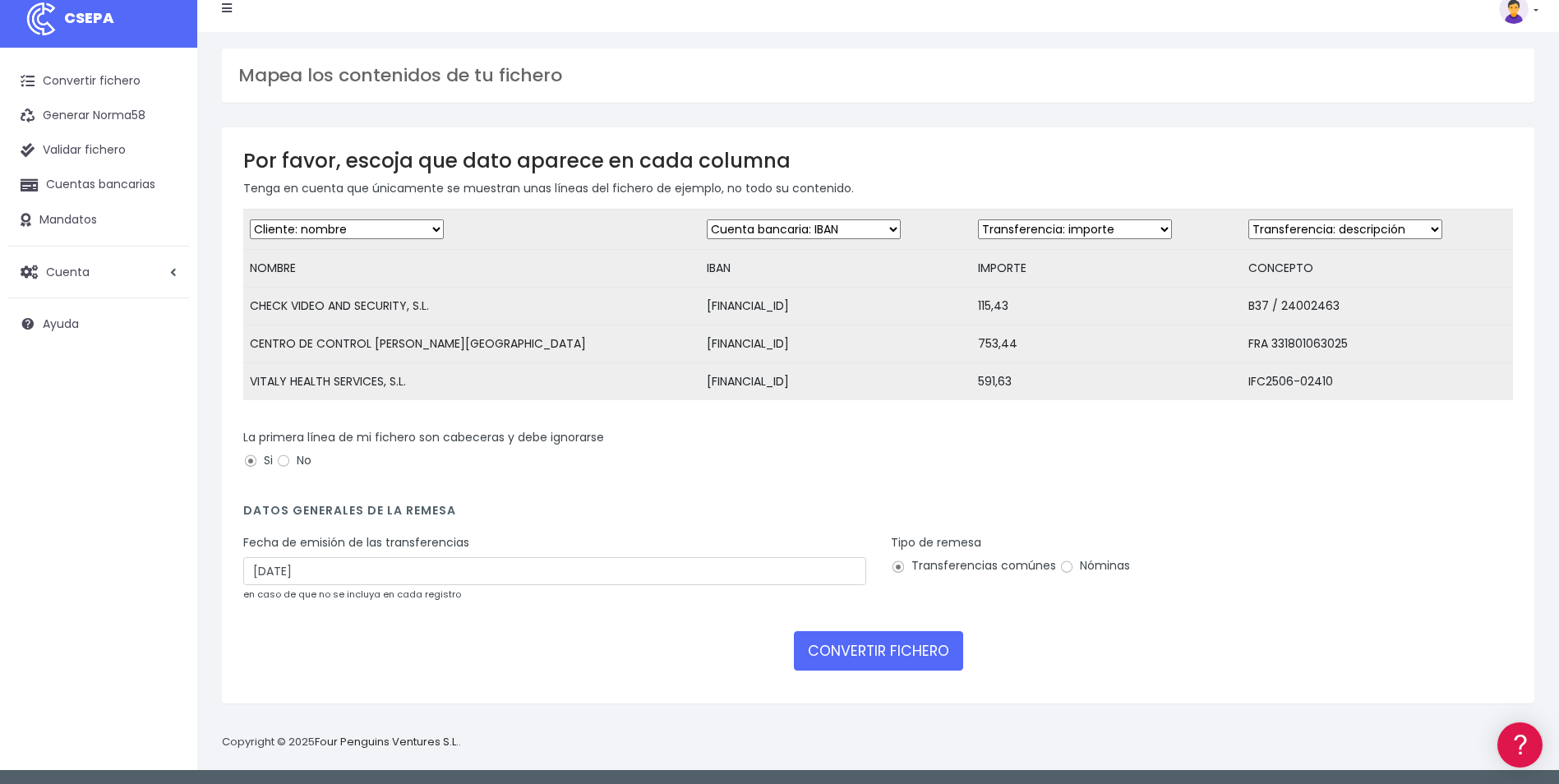
scroll to position [17, 0]
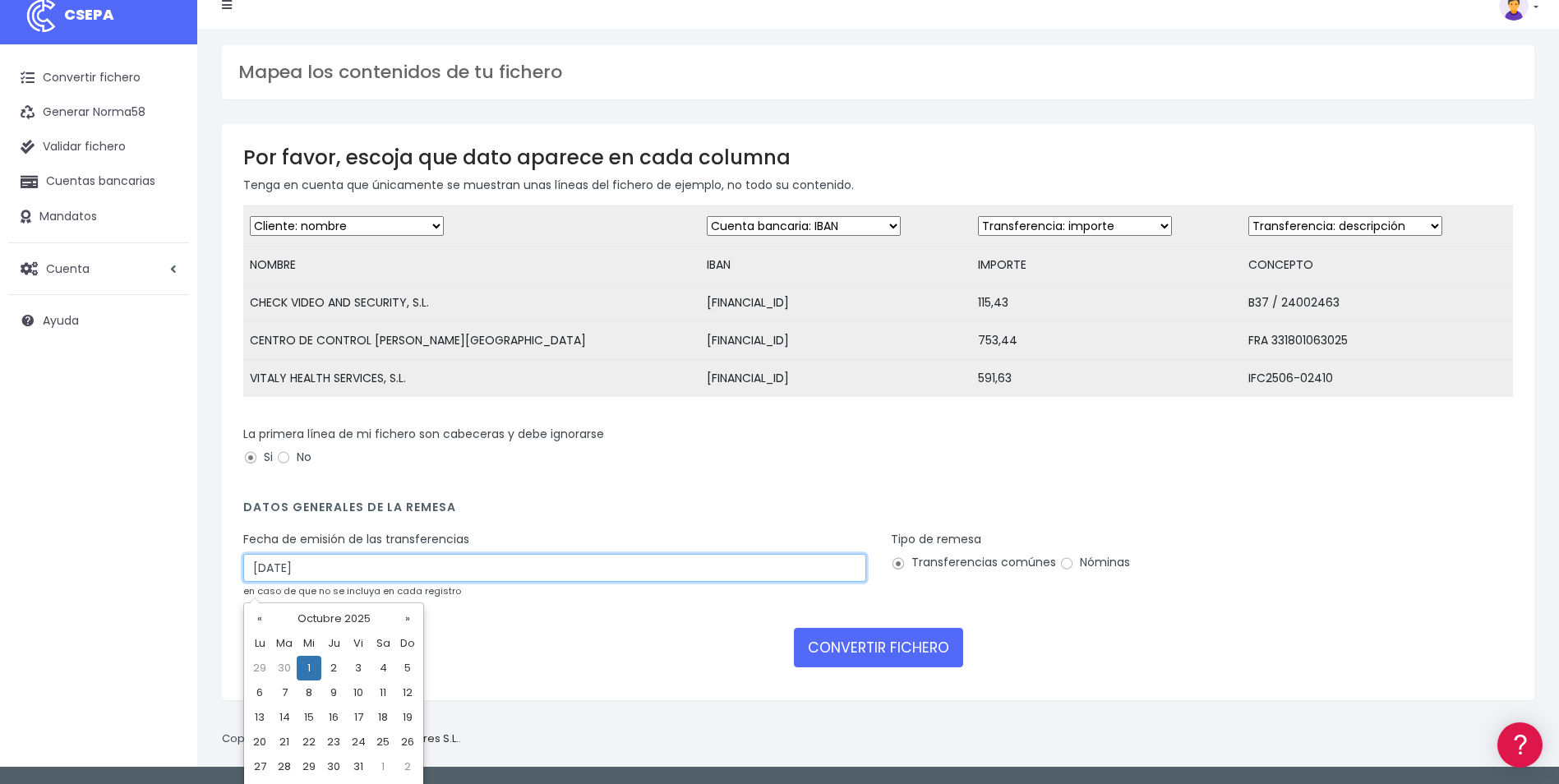
click at [524, 577] on input "01/10/2025" at bounding box center [554, 567] width 623 height 28
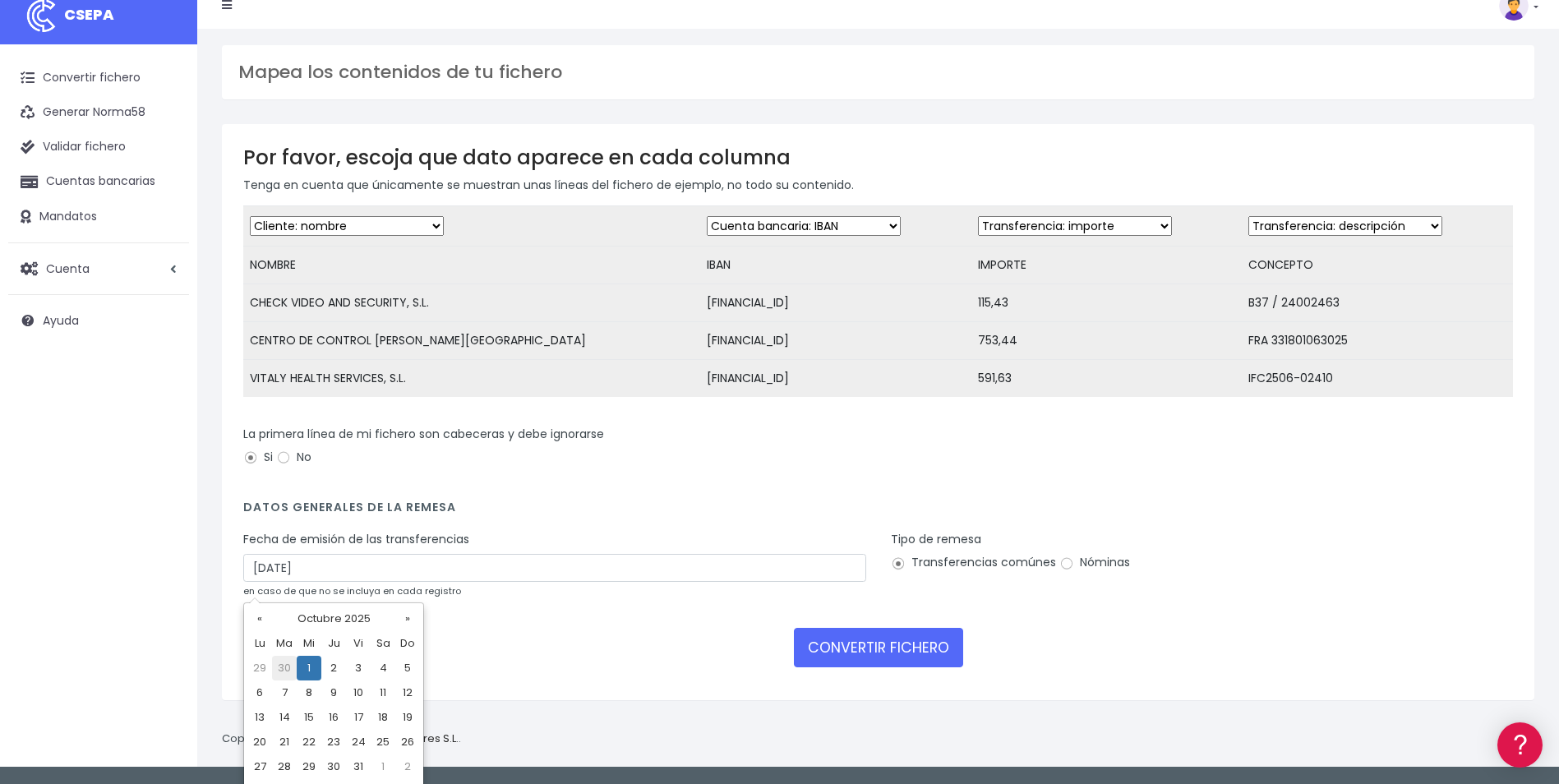
click at [281, 670] on td "30" at bounding box center [284, 667] width 25 height 25
type input "30/09/2025"
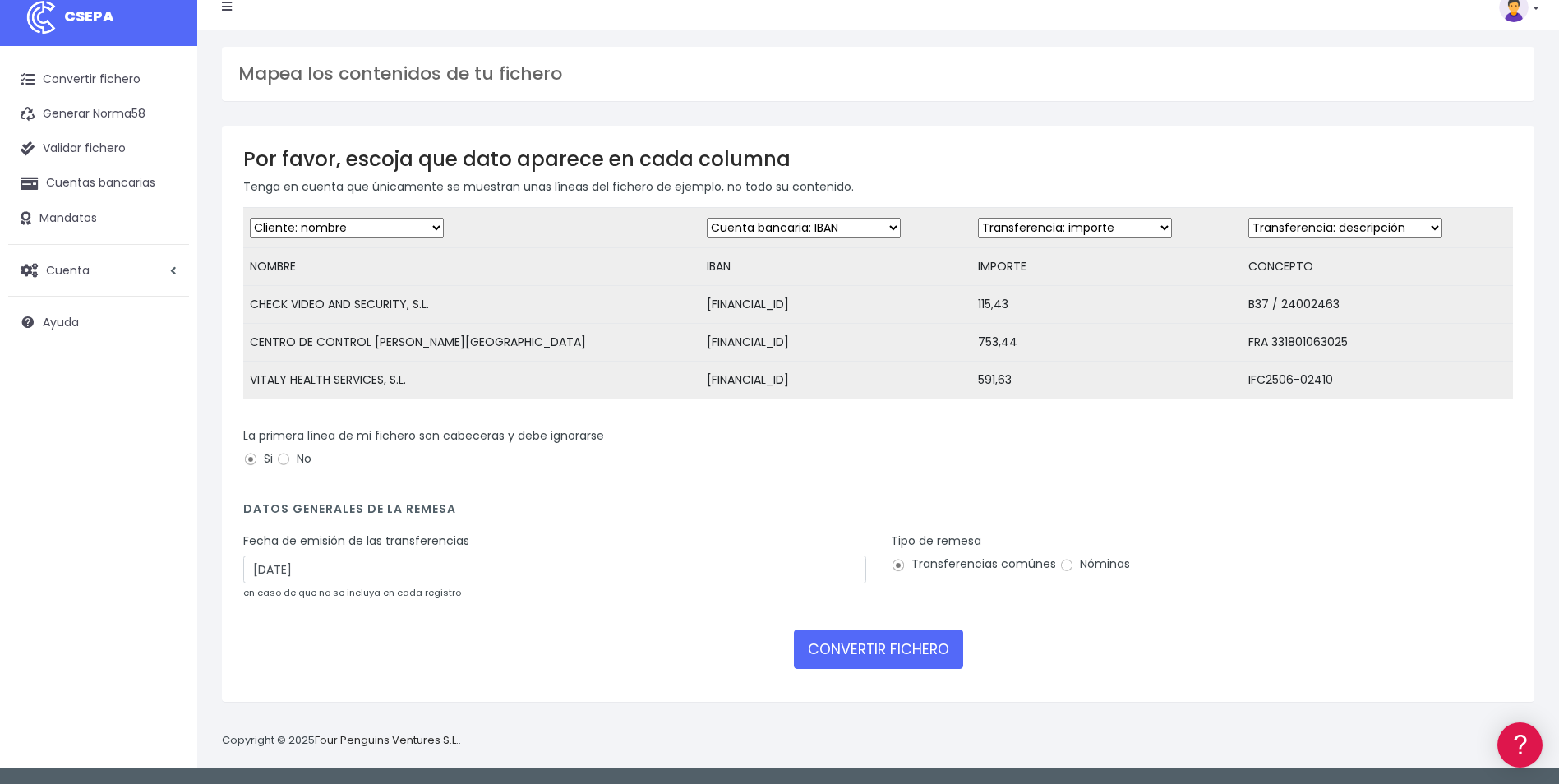
drag, startPoint x: 622, startPoint y: 376, endPoint x: 756, endPoint y: 382, distance: 134.1
click at [756, 382] on td "ES7601287711160500002066" at bounding box center [835, 380] width 271 height 37
drag, startPoint x: 756, startPoint y: 382, endPoint x: 737, endPoint y: 376, distance: 19.9
copy td "ES7601287711160500002066"
drag, startPoint x: 597, startPoint y: 336, endPoint x: 767, endPoint y: 335, distance: 170.0
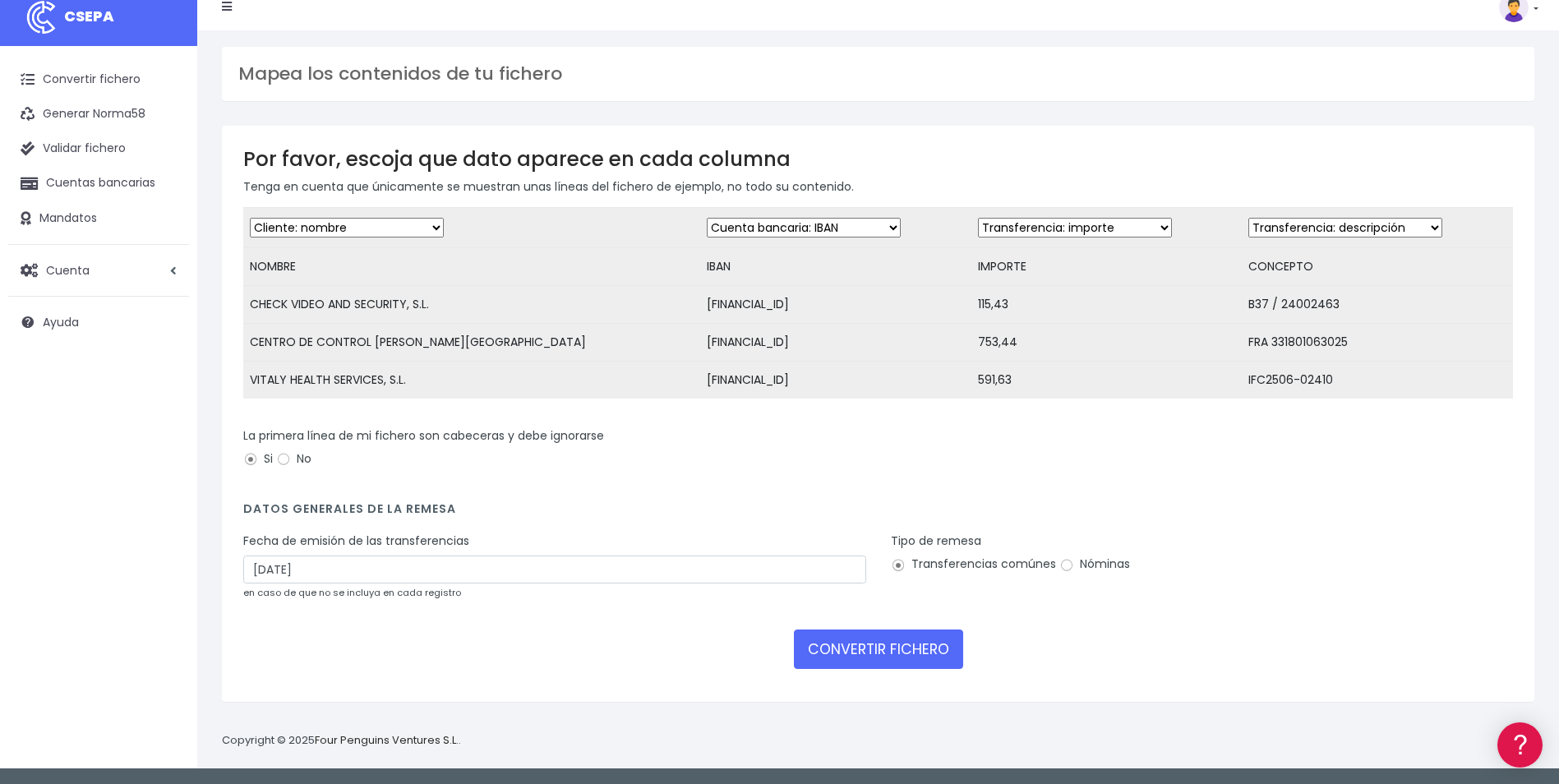
click at [767, 335] on td "ES4521002931900200545493" at bounding box center [835, 342] width 271 height 37
drag, startPoint x: 767, startPoint y: 335, endPoint x: 744, endPoint y: 338, distance: 23.2
copy td "ES4521002931900200545493"
click at [875, 664] on button "CONVERTIR FICHERO" at bounding box center [879, 648] width 170 height 39
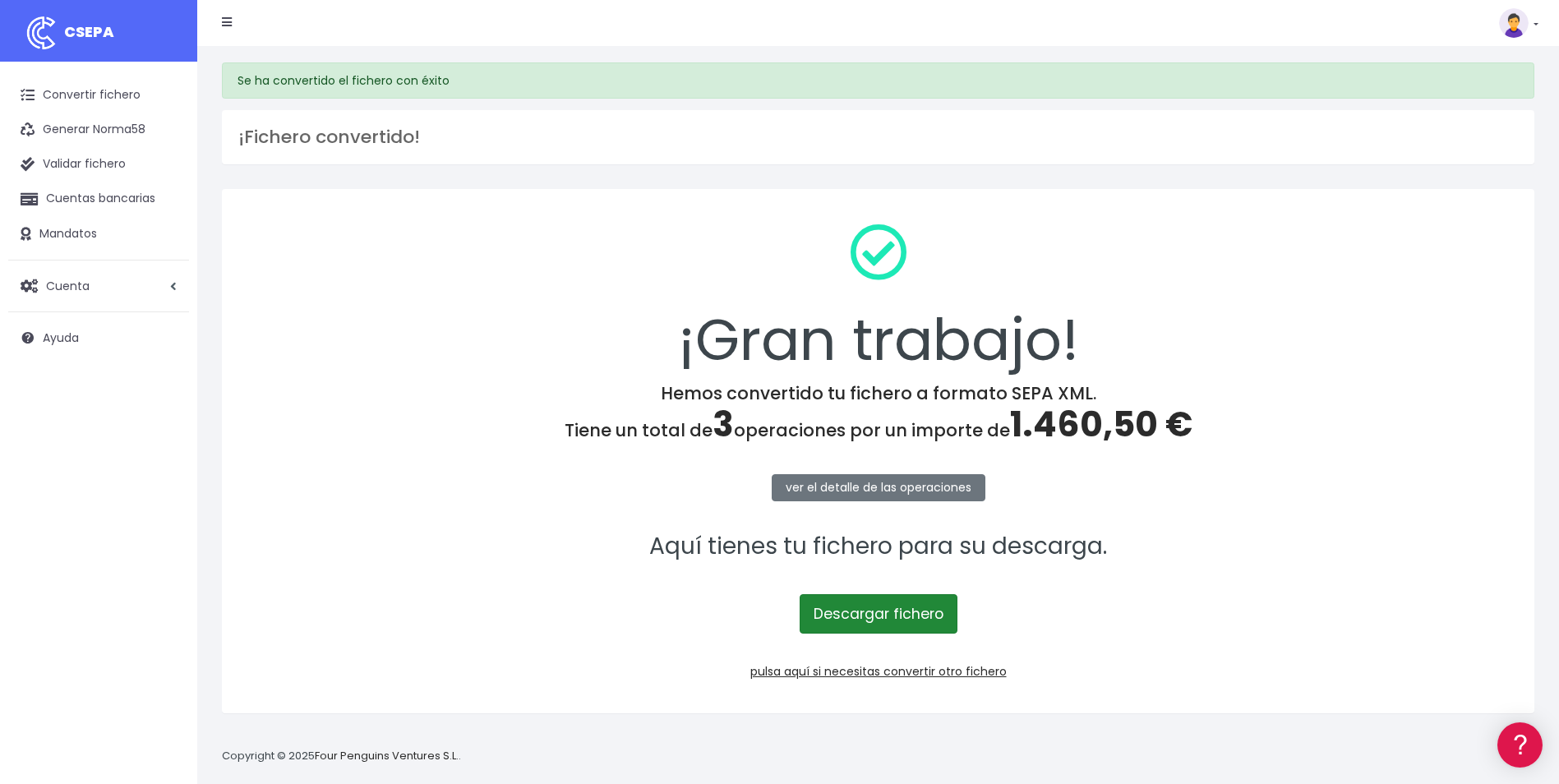
click at [876, 613] on link "Descargar fichero" at bounding box center [878, 614] width 158 height 39
drag, startPoint x: 845, startPoint y: 120, endPoint x: 639, endPoint y: 16, distance: 230.8
click at [837, 117] on div "¡Fichero convertido!" at bounding box center [877, 137] width 1312 height 54
